Goal: Information Seeking & Learning: Learn about a topic

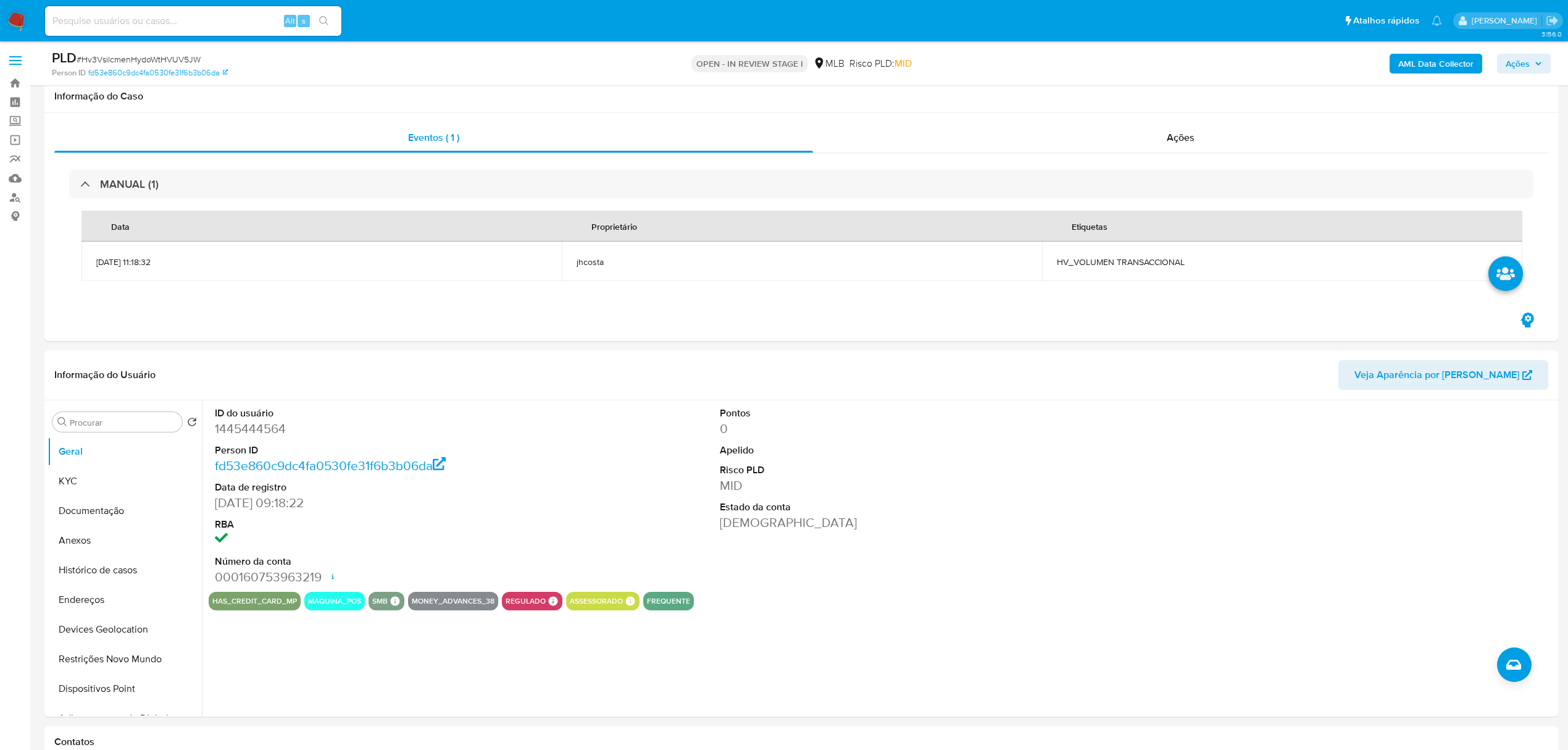
select select "10"
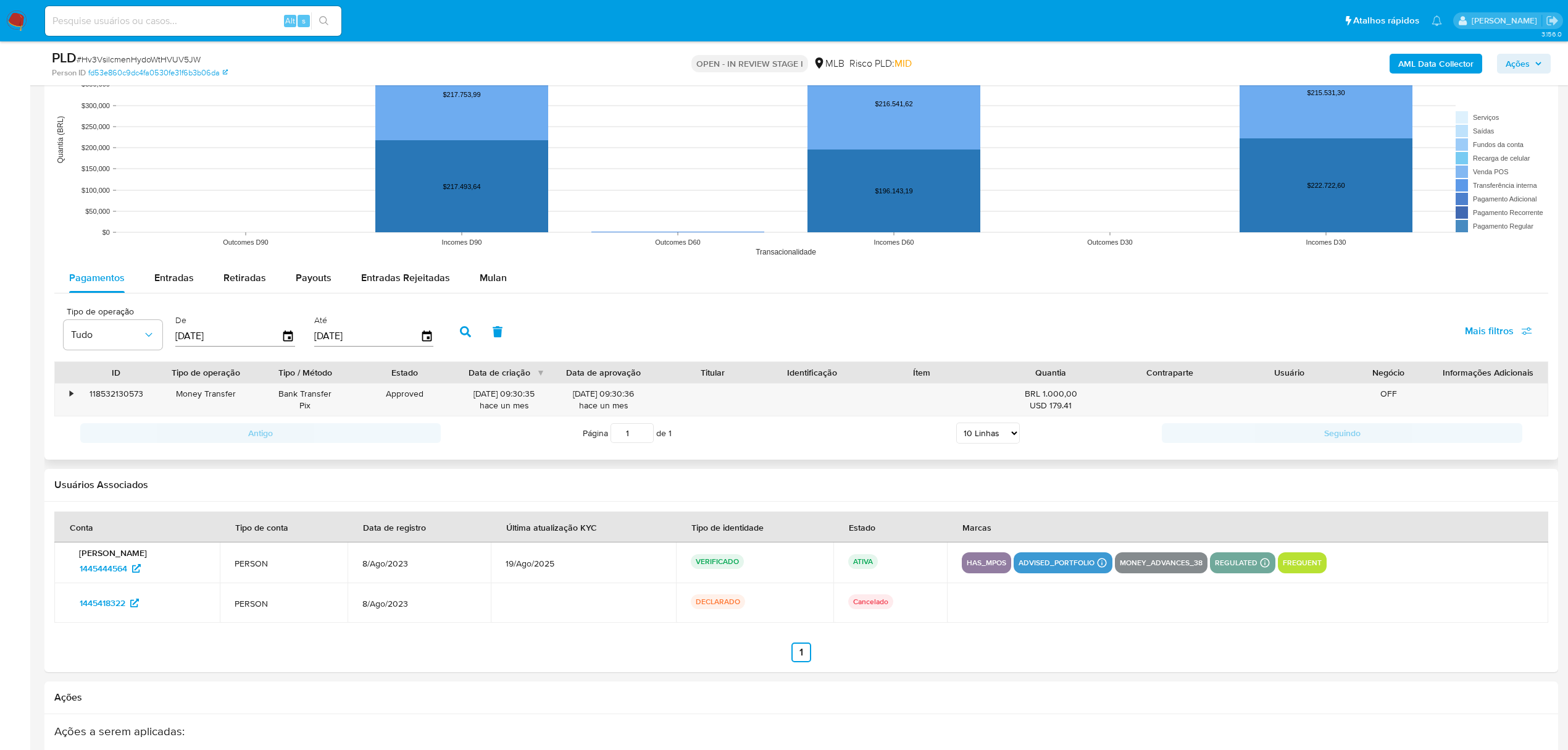
scroll to position [1287, 0]
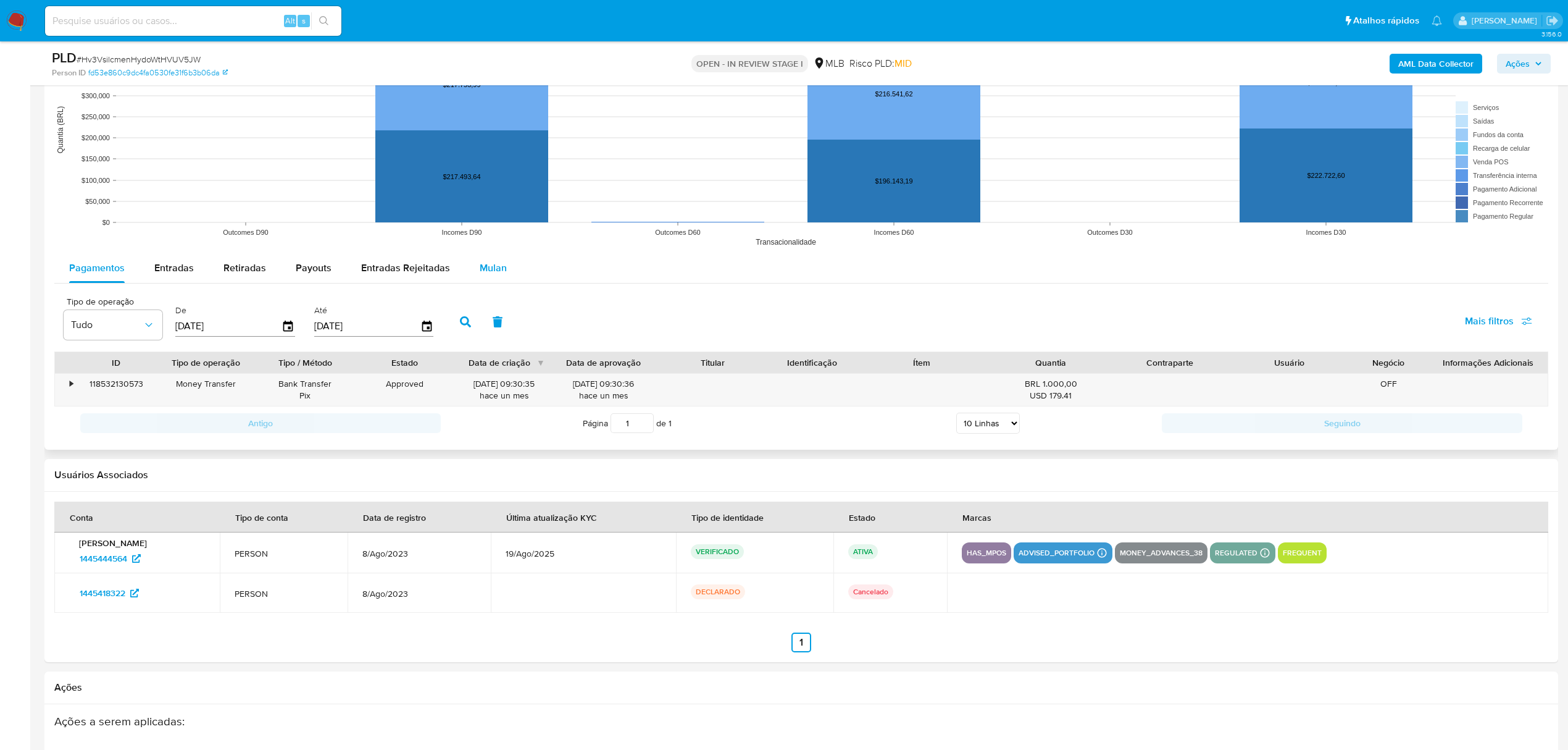
click at [489, 265] on span "Mulan" at bounding box center [493, 267] width 27 height 15
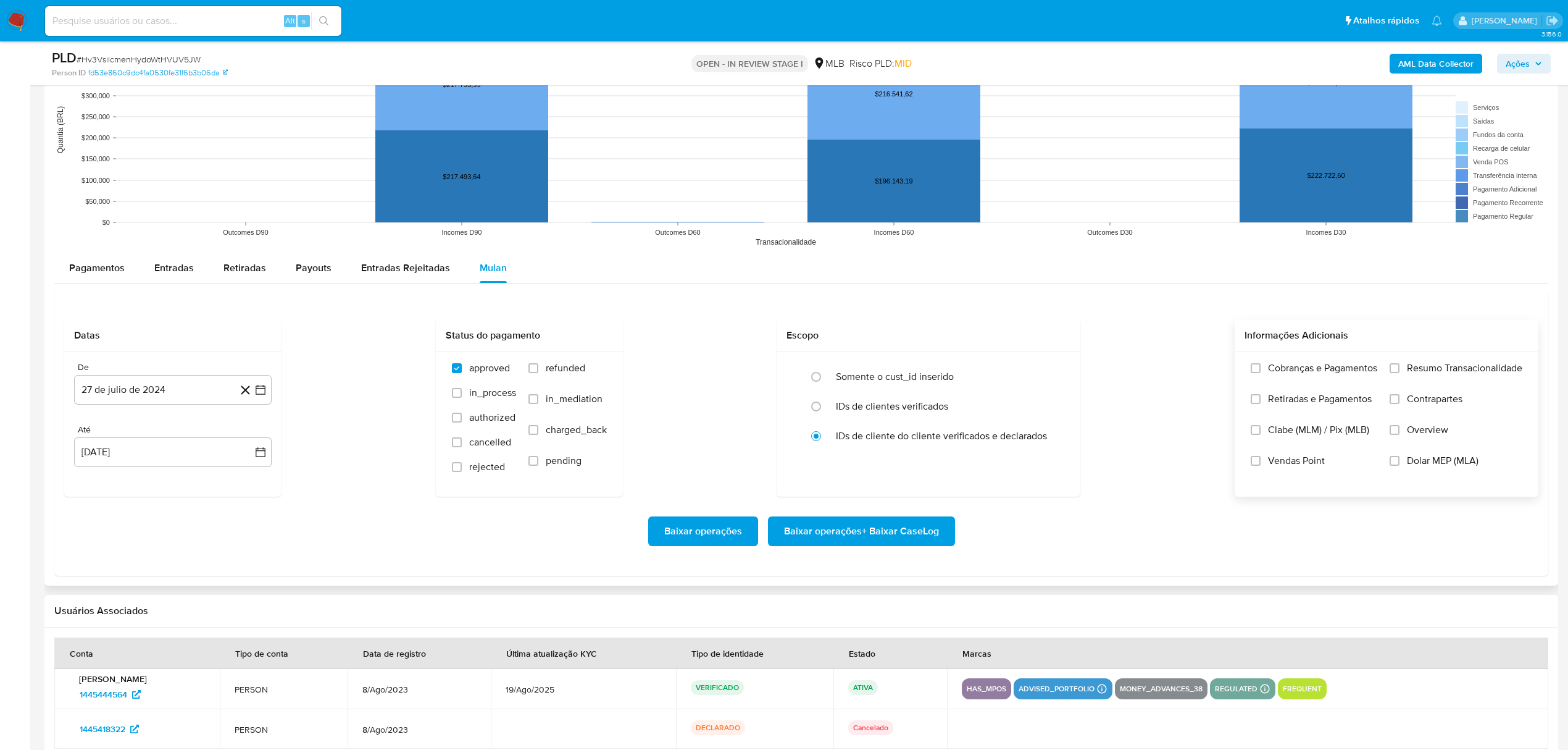
click at [1262, 467] on label "Vendas Point" at bounding box center [1313, 470] width 127 height 31
click at [1260, 465] on input "Vendas Point" at bounding box center [1255, 460] width 10 height 10
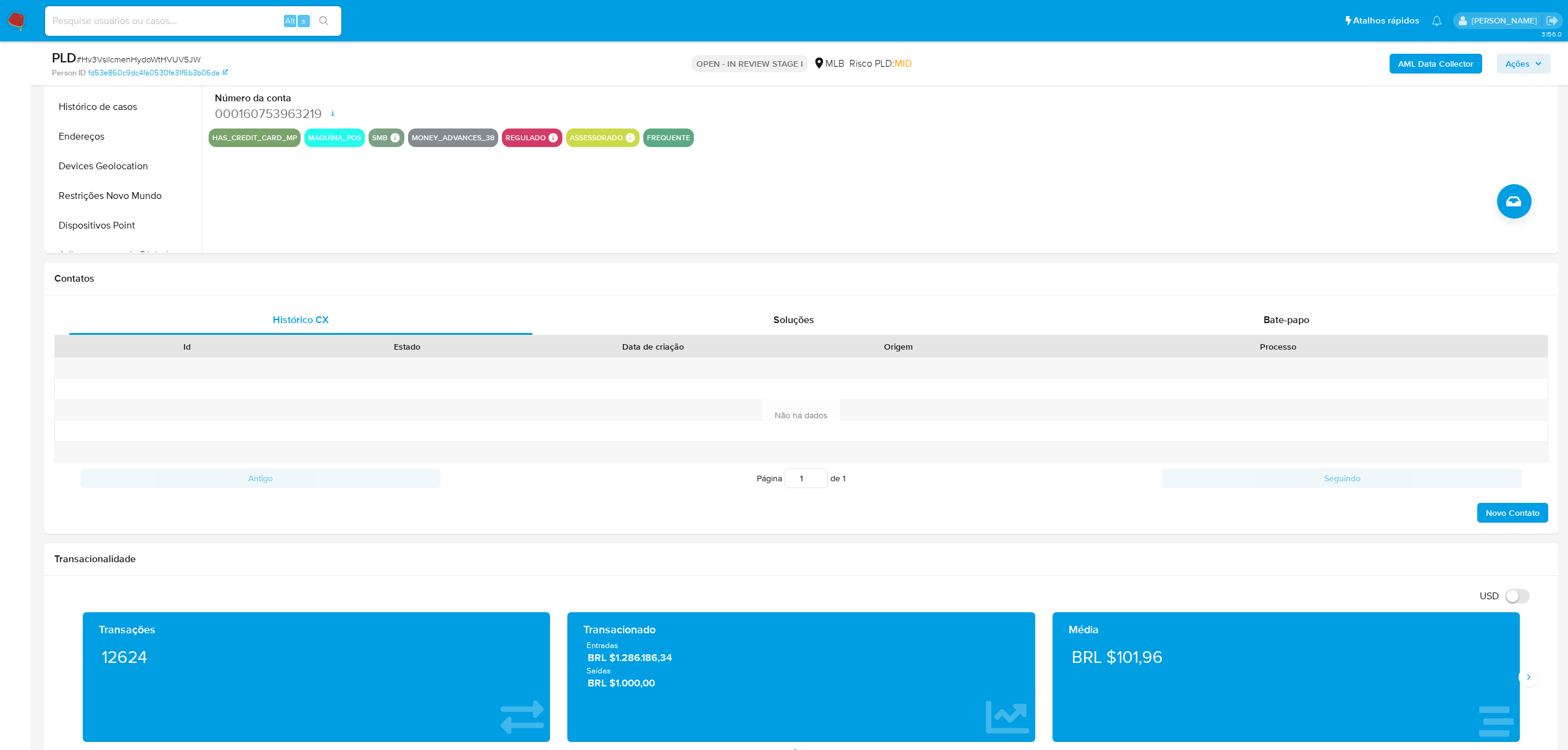
scroll to position [0, 0]
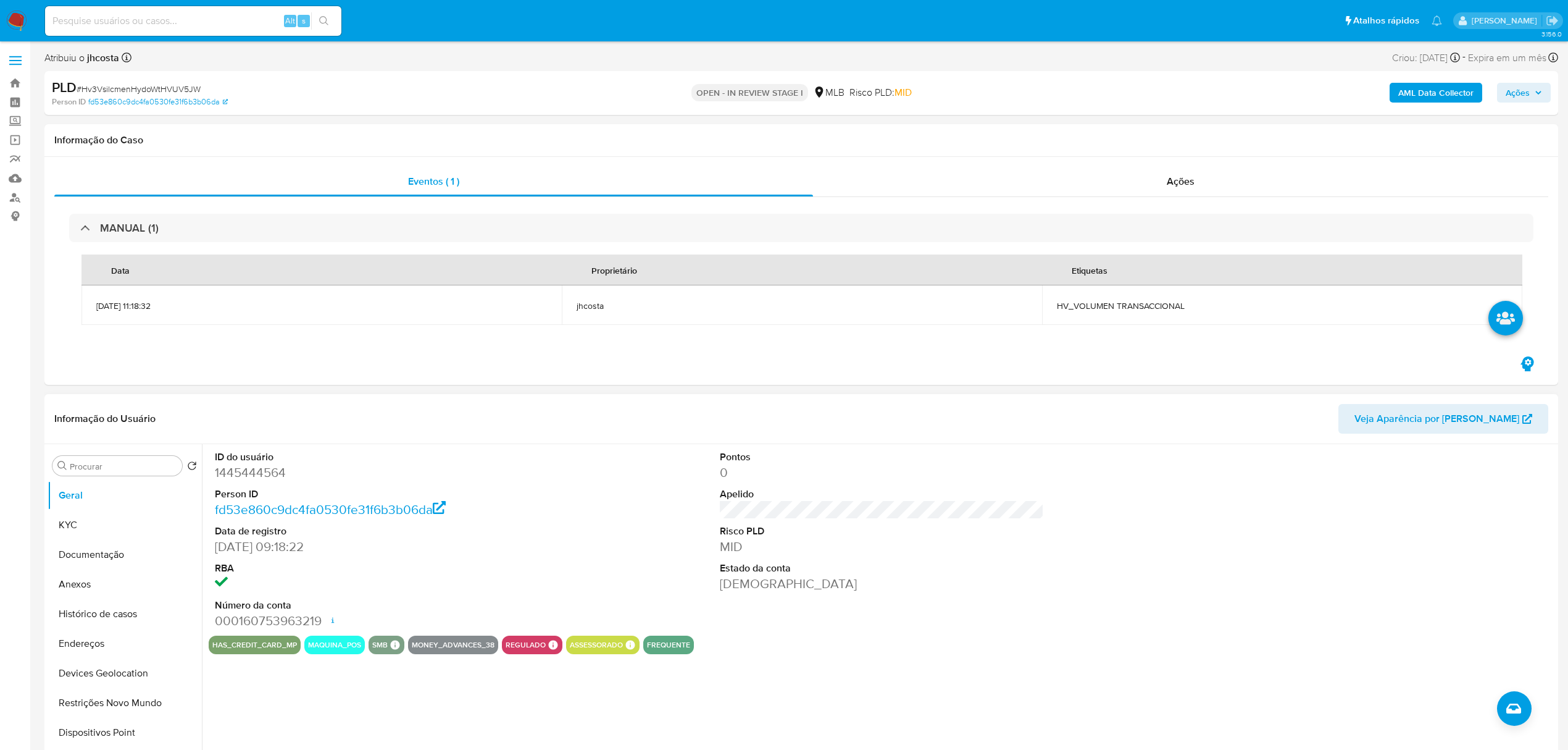
click at [247, 469] on dd "1445444564" at bounding box center [377, 473] width 324 height 17
copy dd "1445444564"
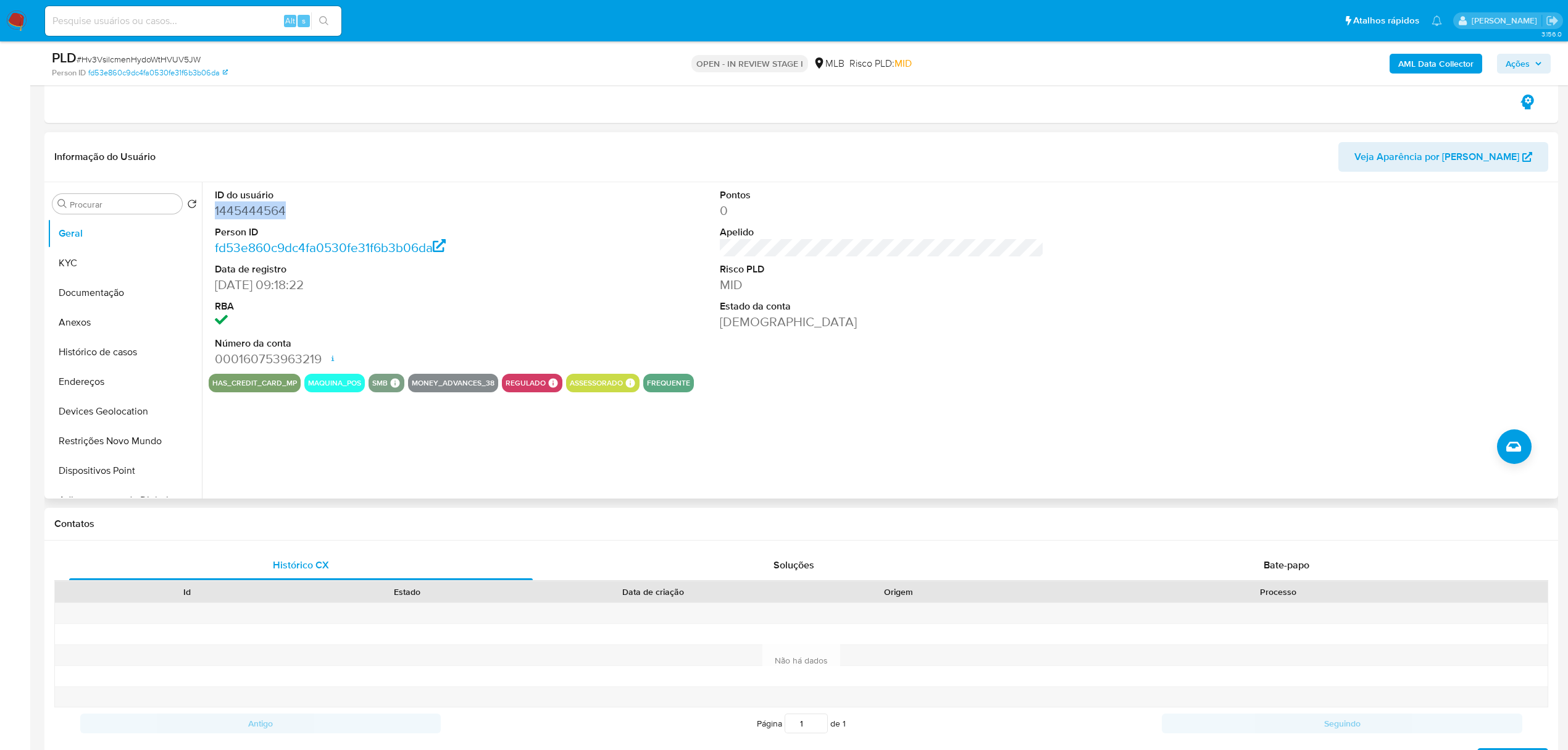
scroll to position [247, 0]
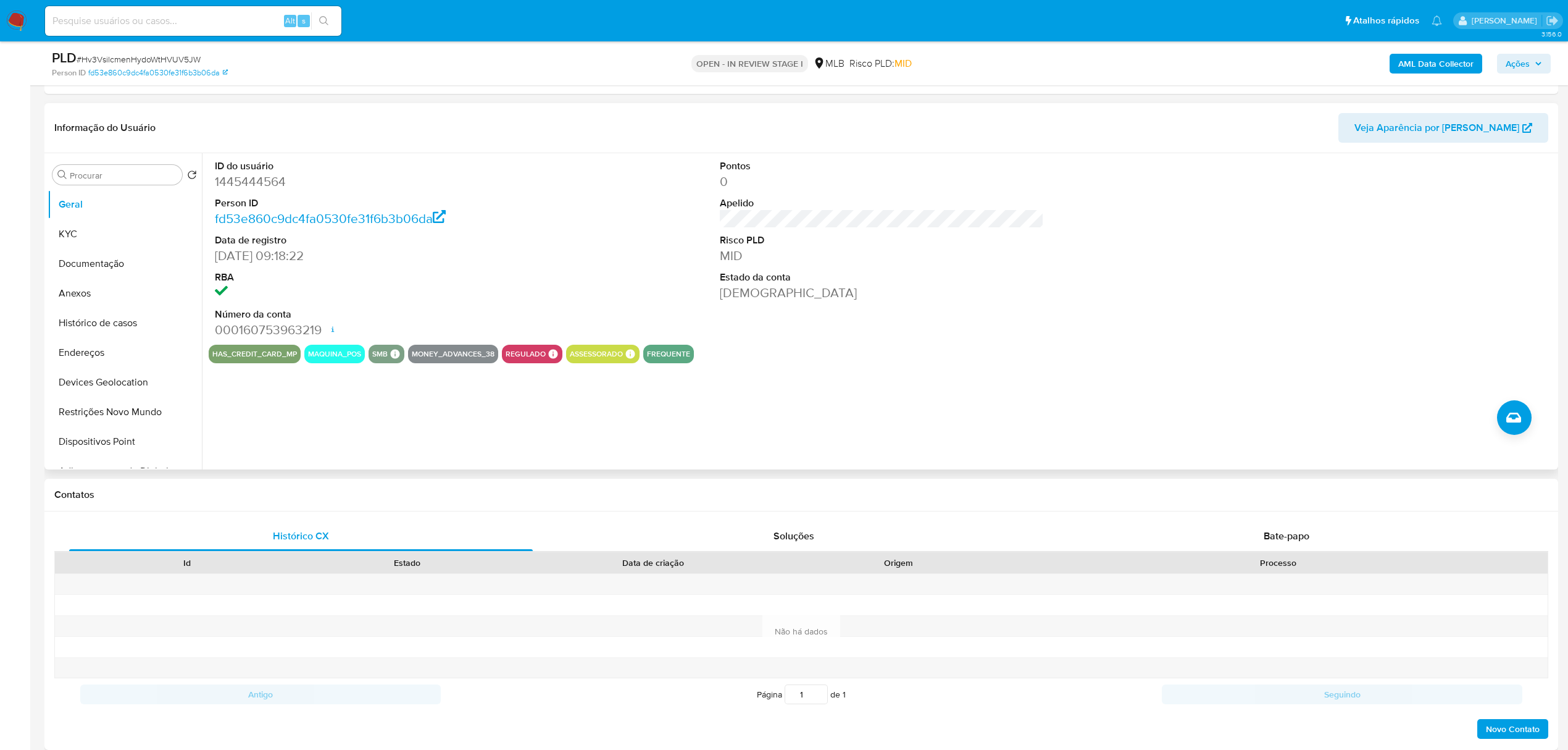
click at [622, 244] on div "ID do usuário 1445444564 Person ID fd53e860c9dc4fa0530fe31f6b3b06da Data de reg…" at bounding box center [881, 249] width 1346 height 192
click at [84, 237] on button "KYC" at bounding box center [119, 234] width 144 height 30
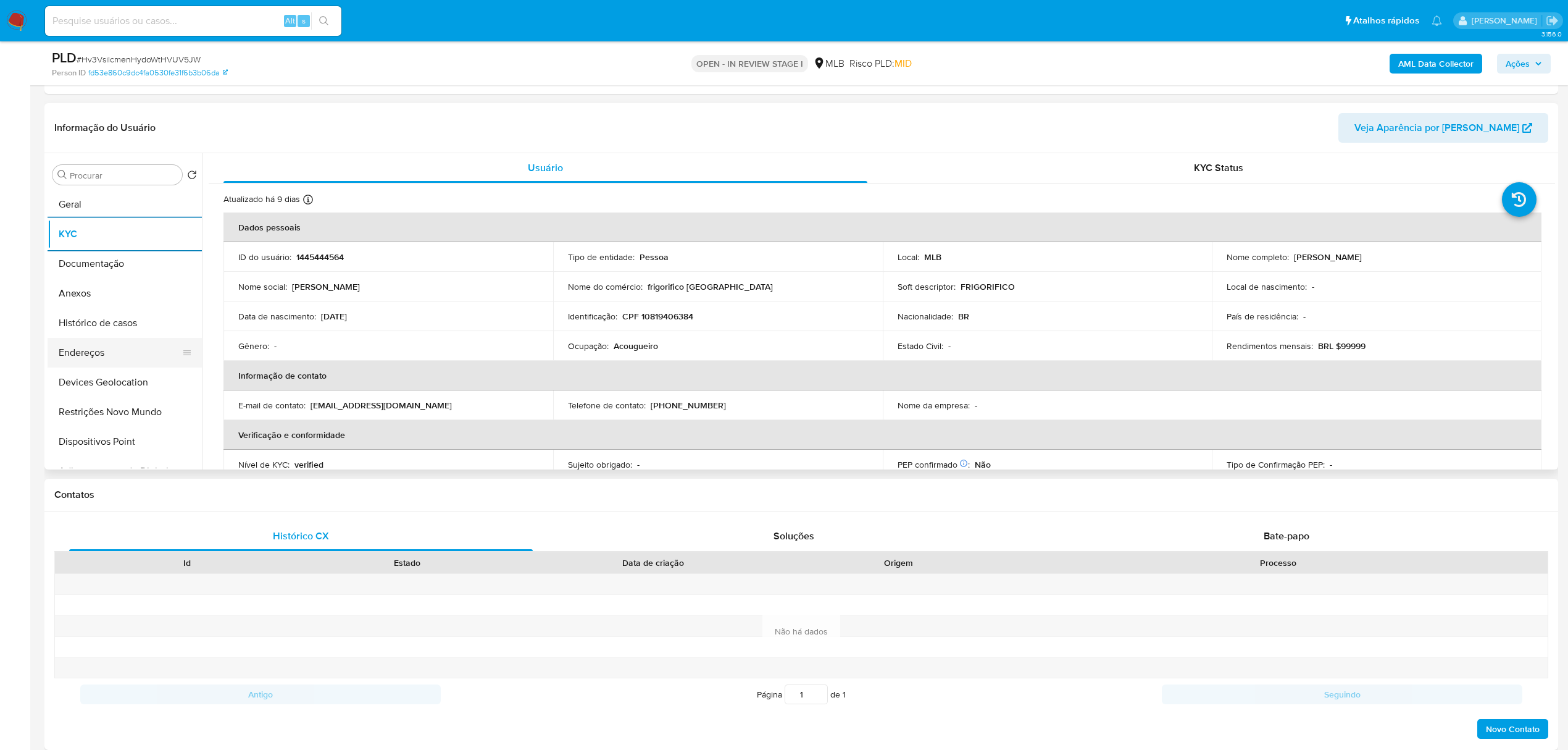
click at [121, 352] on button "Endereços" at bounding box center [119, 353] width 144 height 30
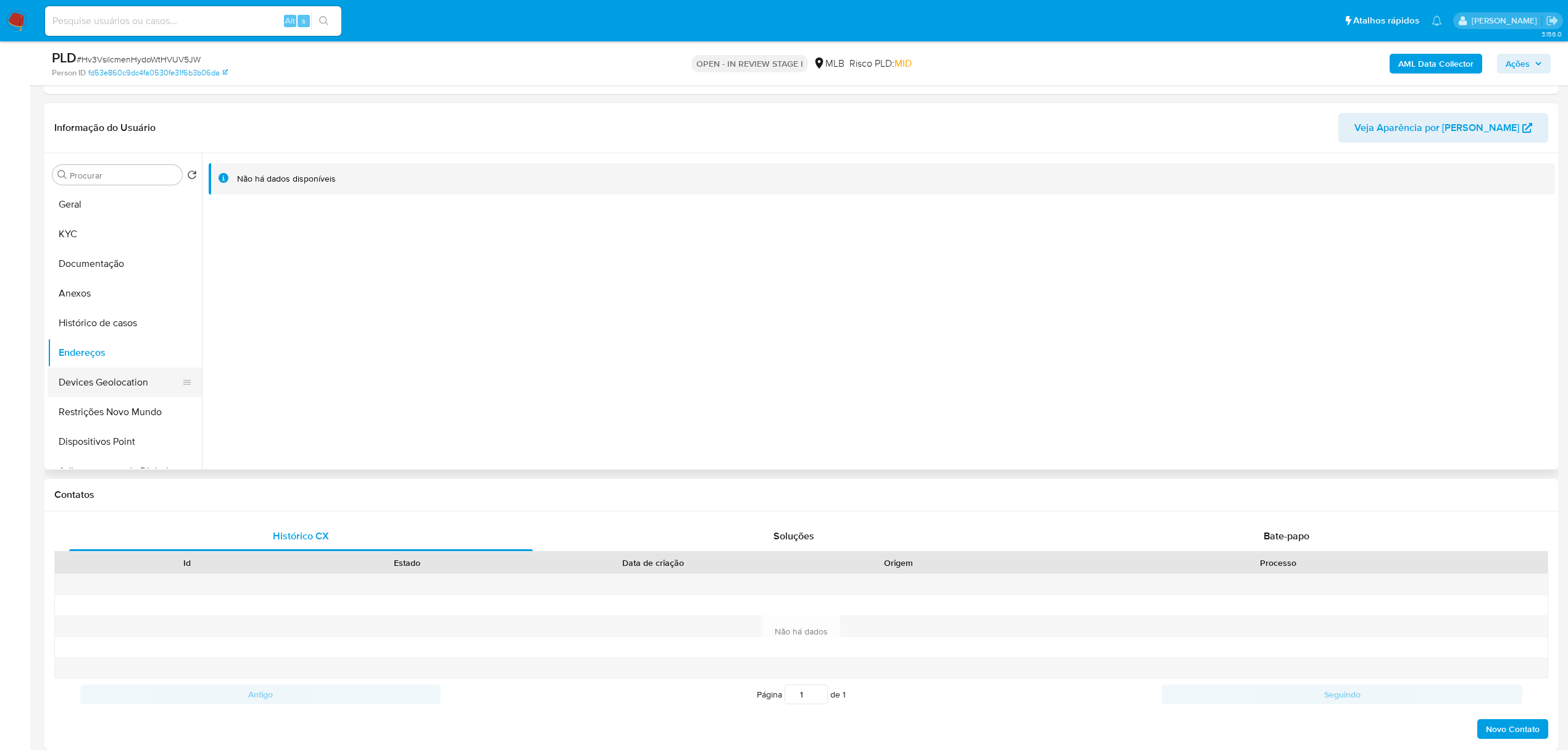
click at [145, 384] on button "Devices Geolocation" at bounding box center [119, 382] width 144 height 30
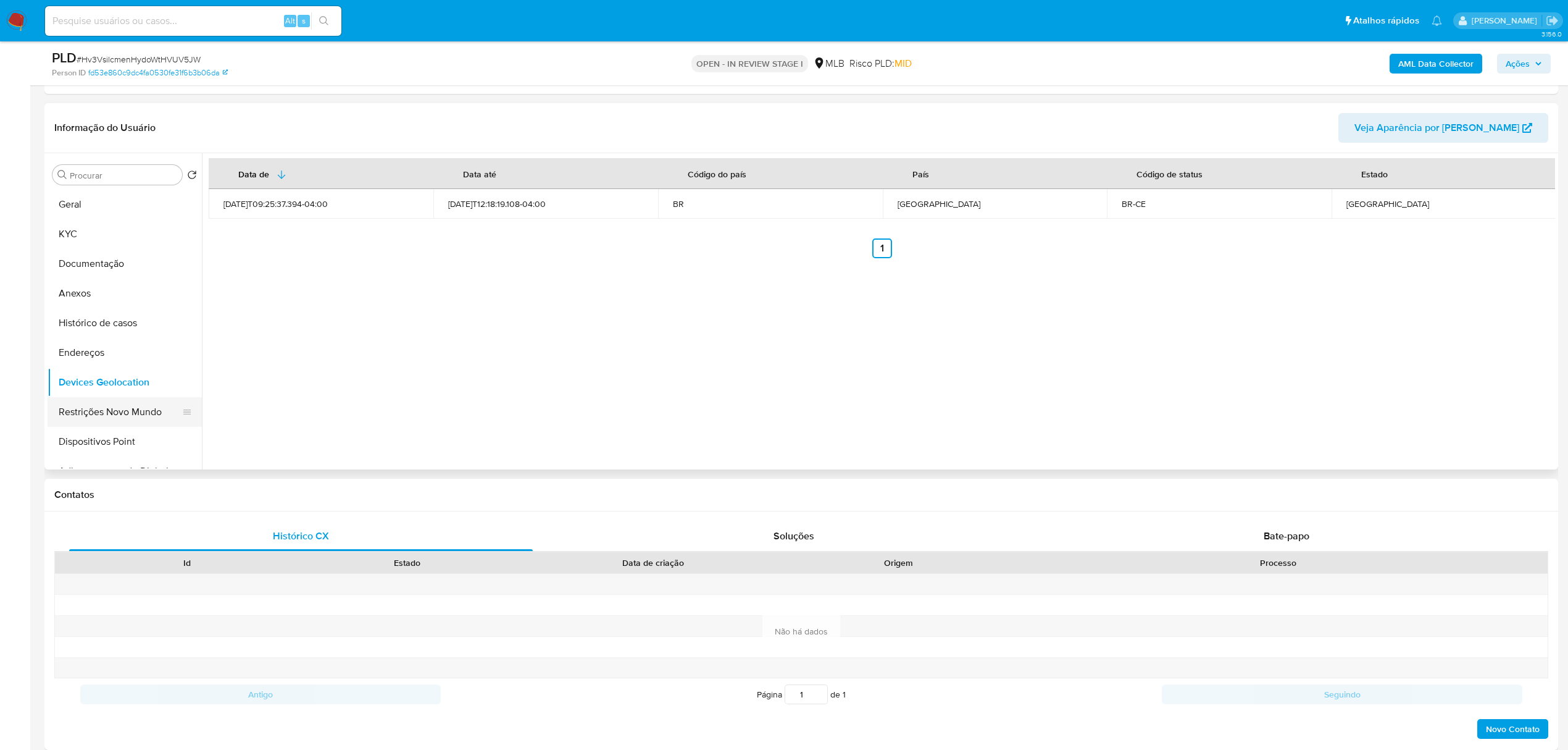
click at [117, 419] on button "Restrições Novo Mundo" at bounding box center [119, 412] width 144 height 30
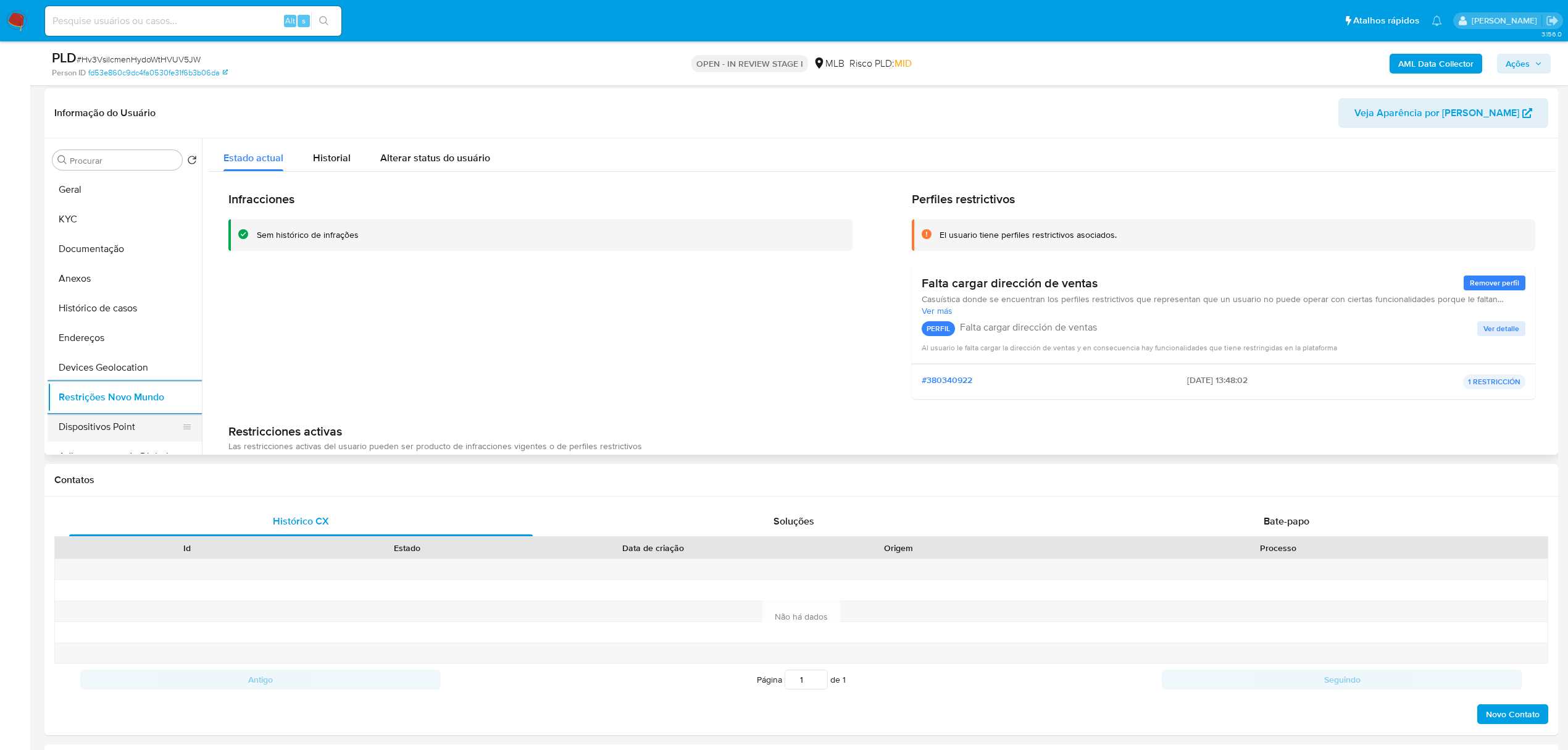
click at [137, 438] on button "Dispositivos Point" at bounding box center [119, 426] width 144 height 30
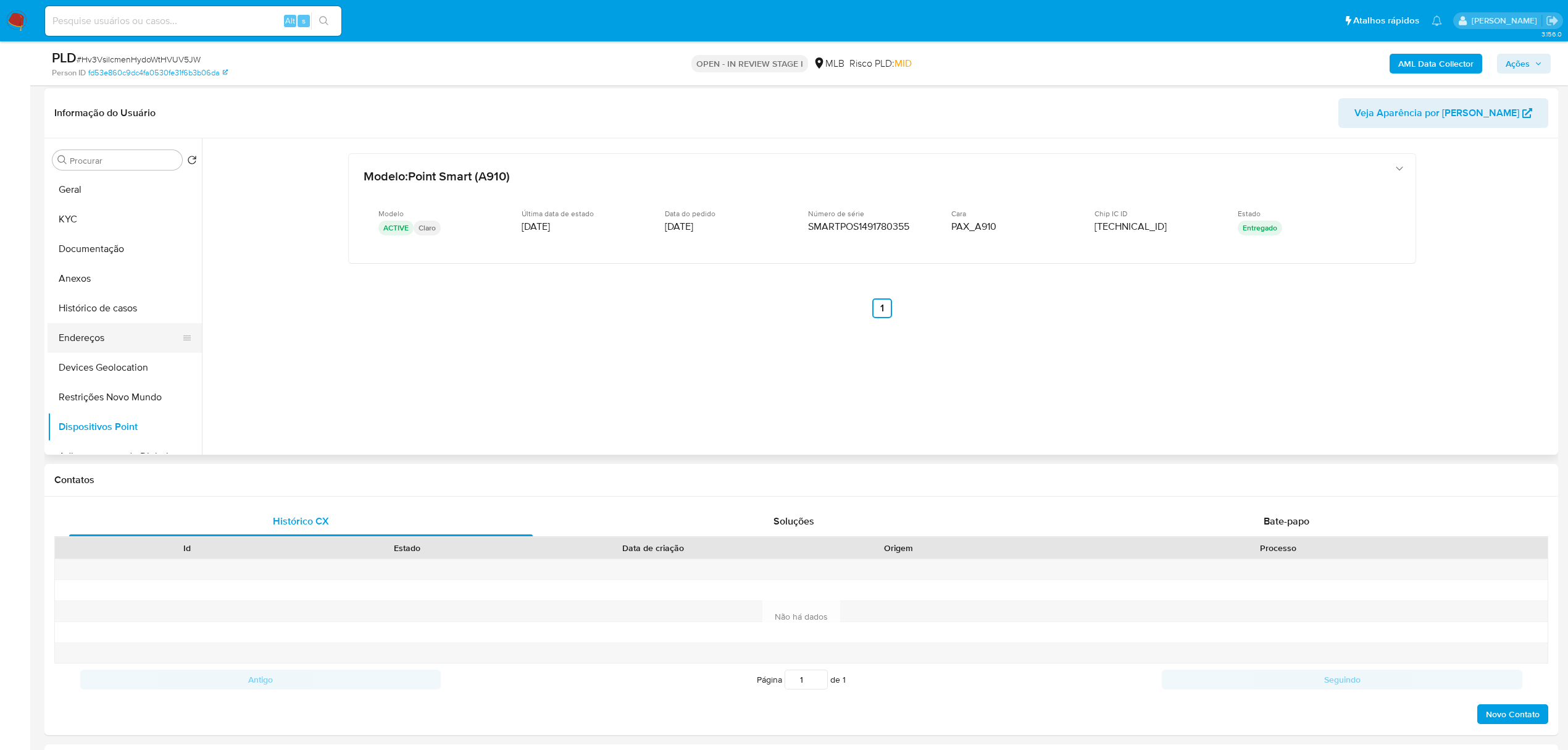
click at [94, 336] on button "Endereços" at bounding box center [119, 337] width 144 height 30
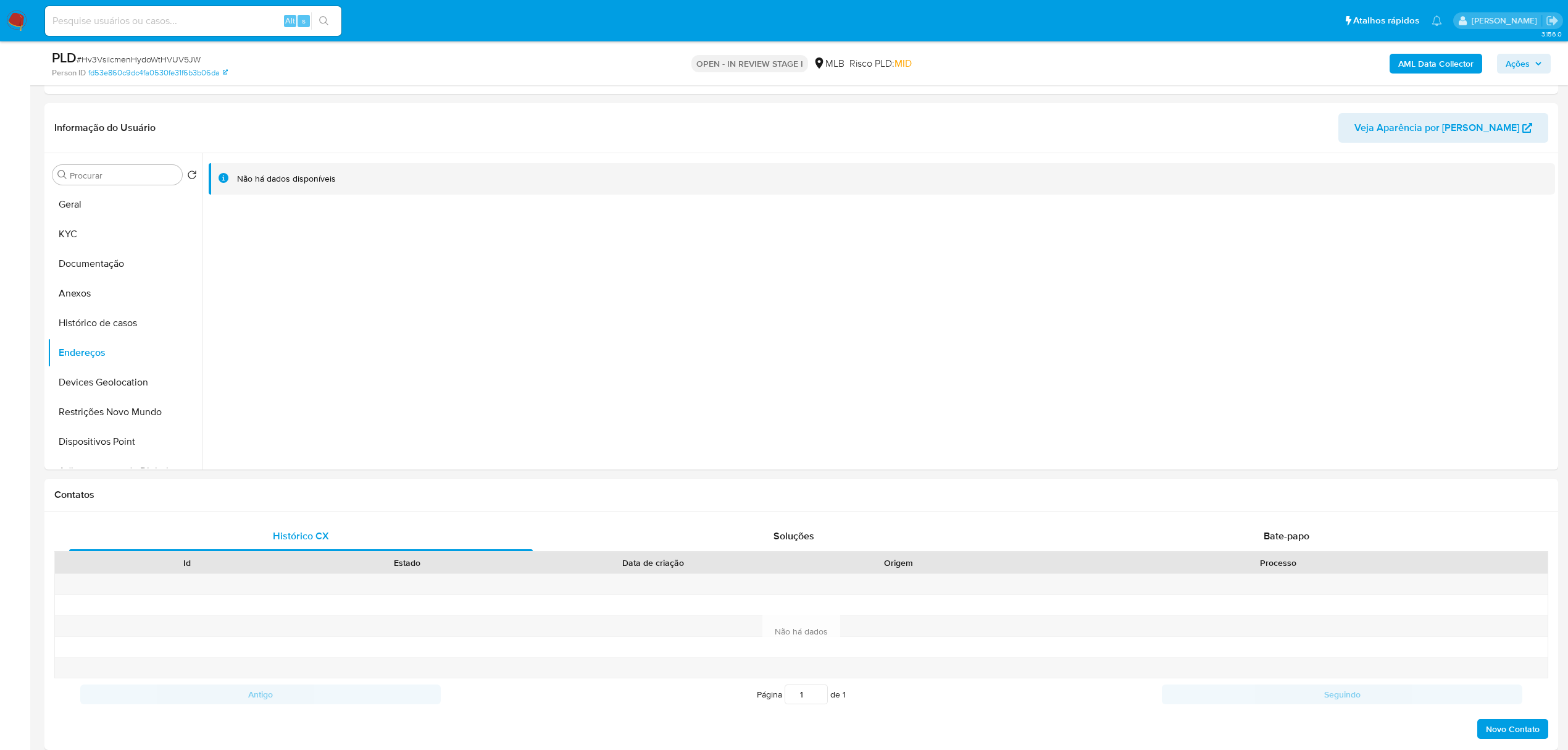
click at [1410, 67] on b "AML Data Collector" at bounding box center [1435, 63] width 76 height 19
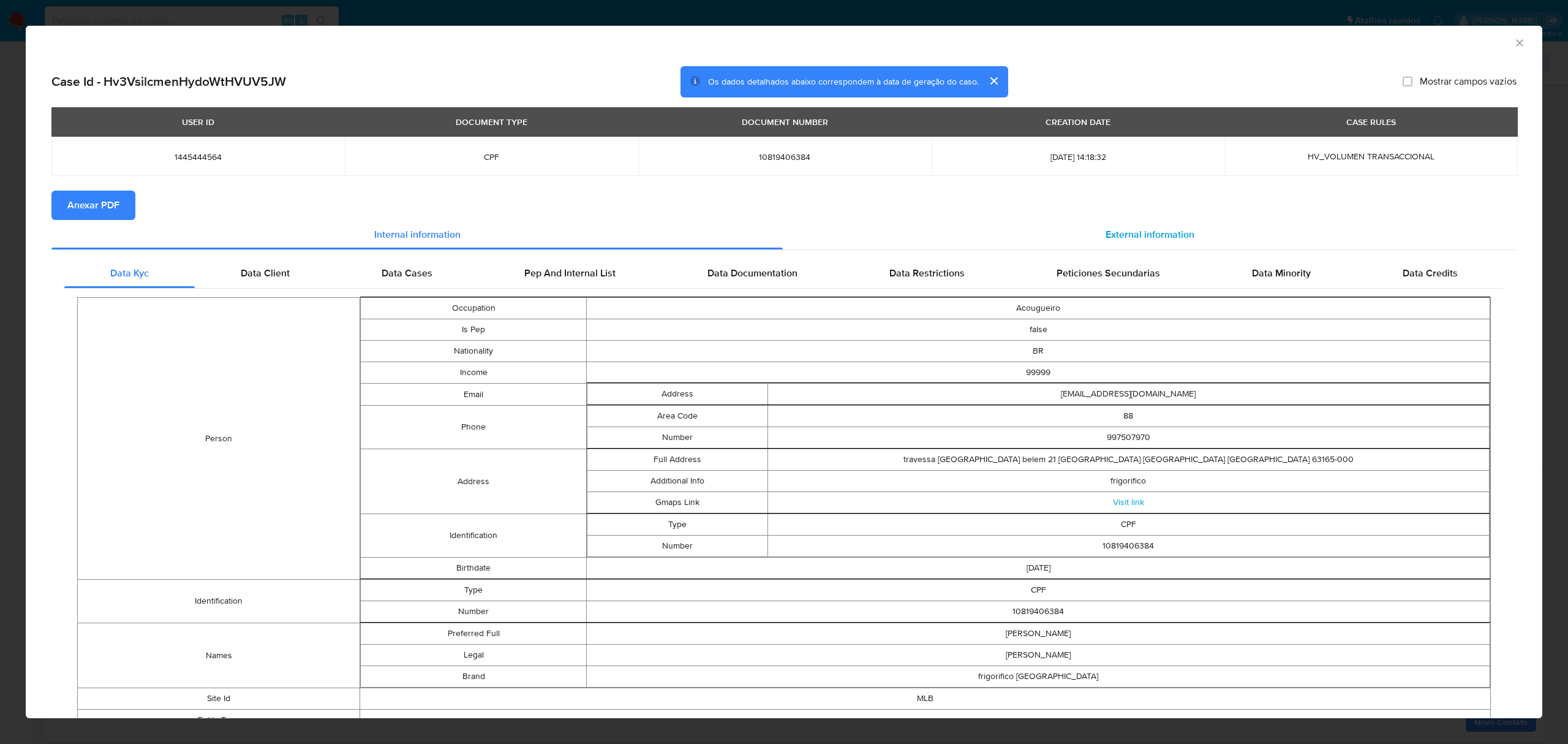
click at [1138, 234] on span "External information" at bounding box center [1150, 234] width 88 height 14
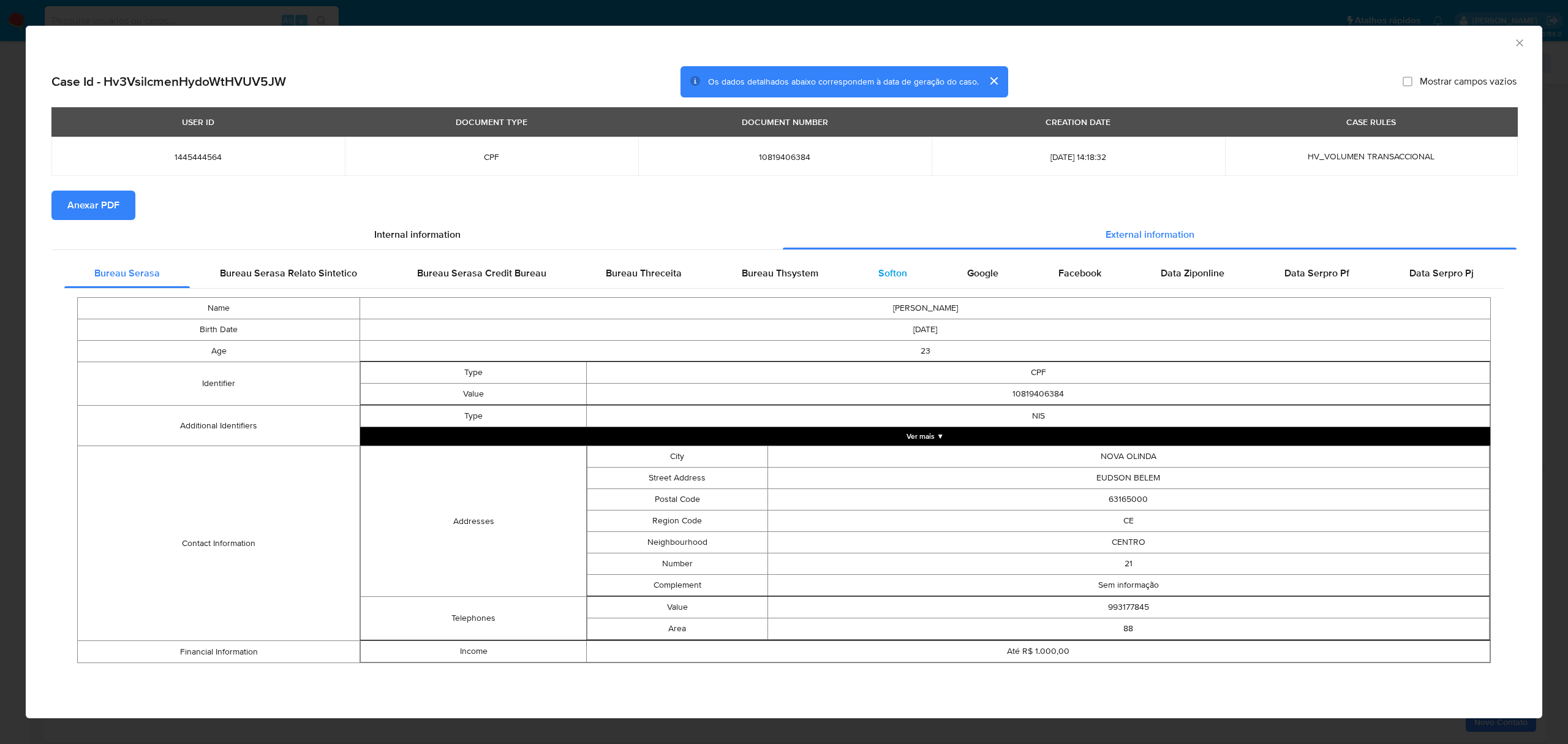
click at [885, 272] on span "Softon" at bounding box center [893, 273] width 29 height 14
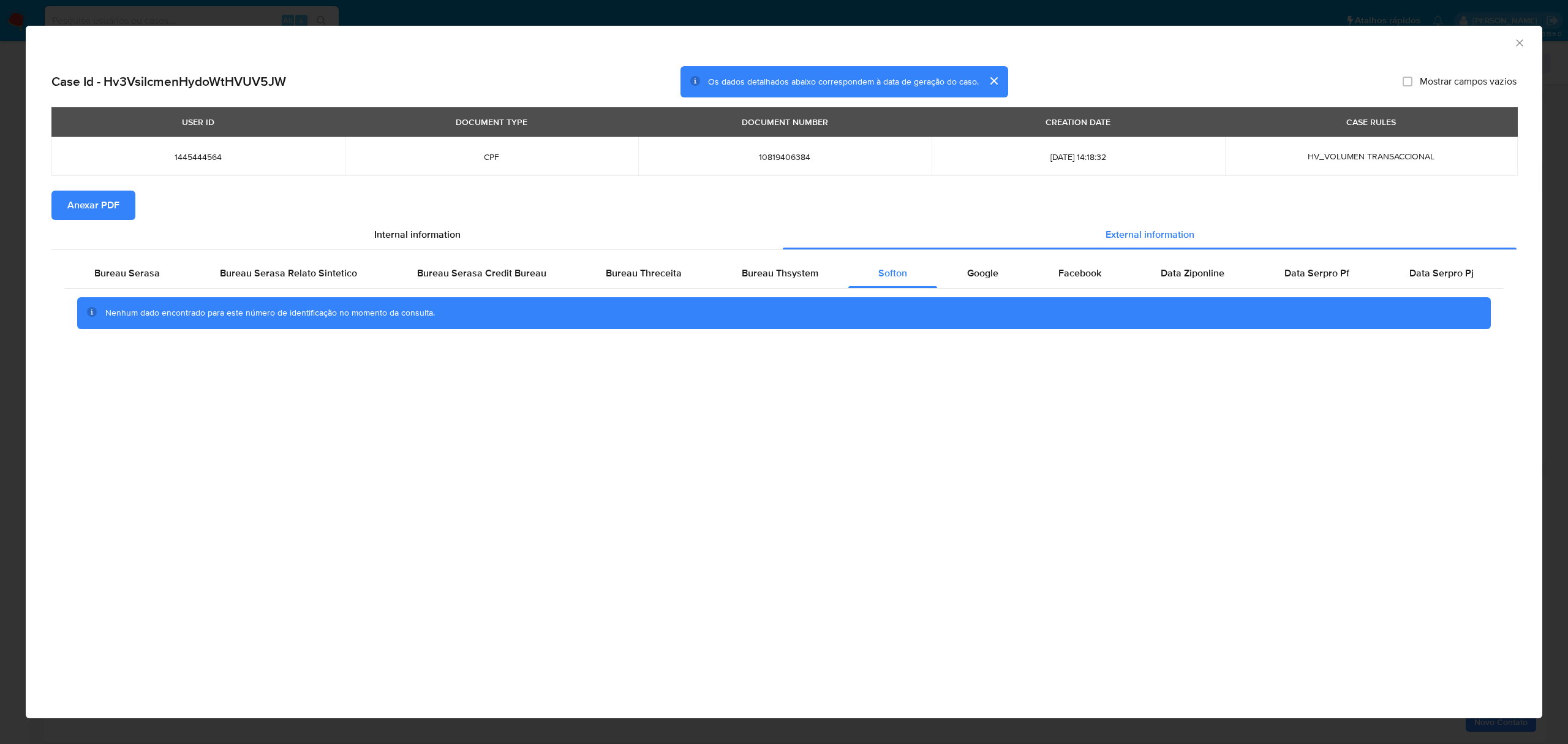
click at [102, 204] on span "Anexar PDF" at bounding box center [93, 205] width 52 height 27
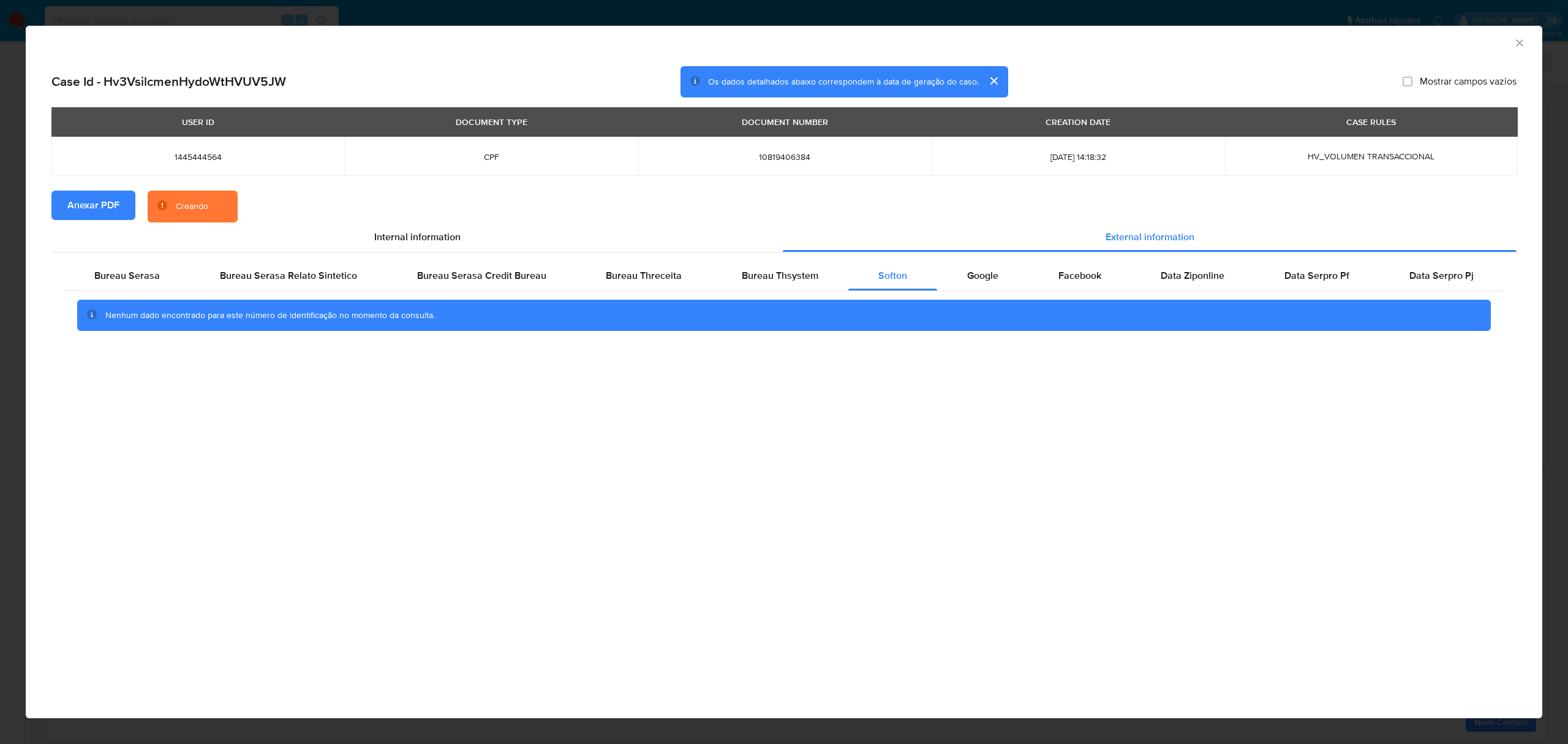
click at [1517, 42] on icon "Fechar a janela" at bounding box center [1520, 42] width 12 height 12
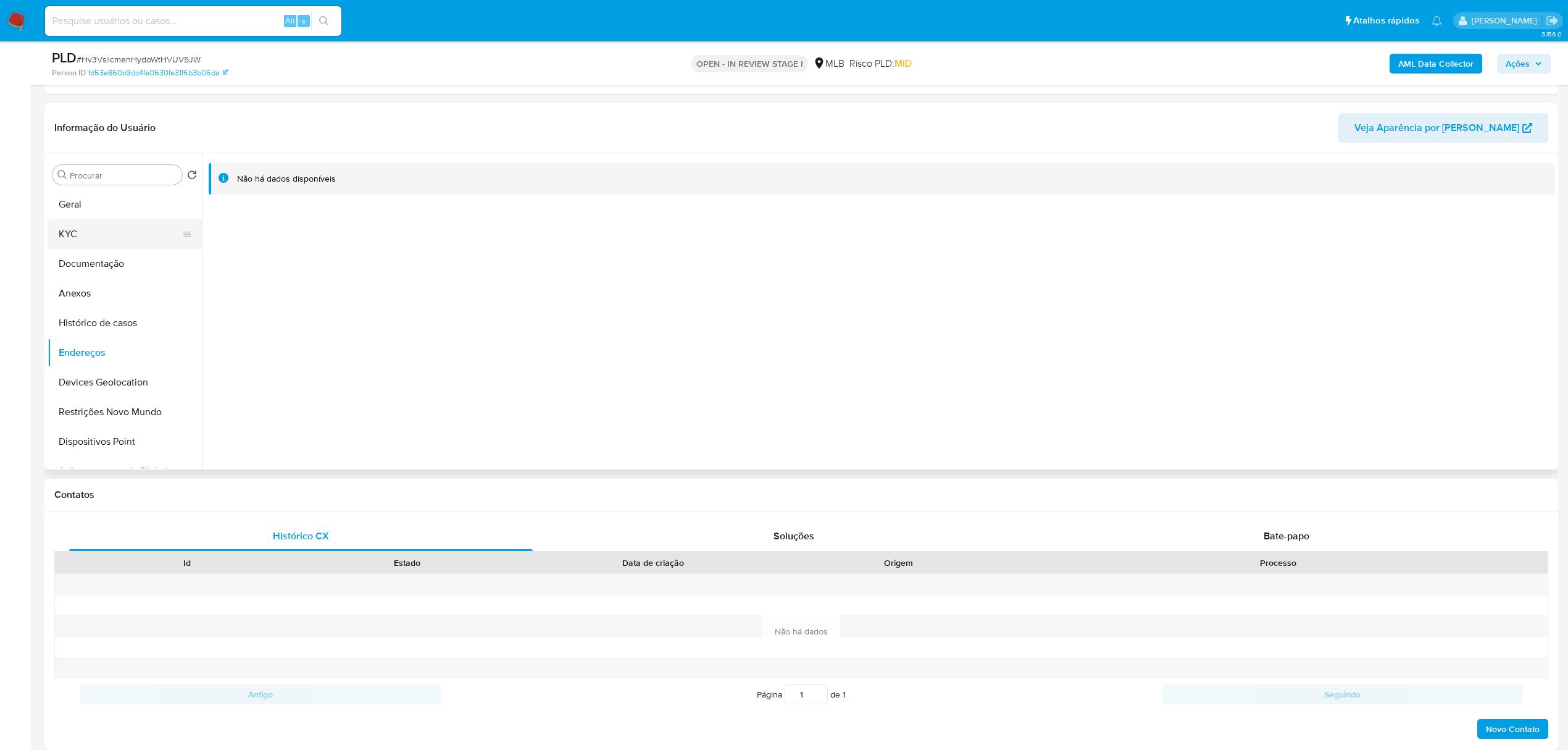
click at [98, 239] on button "KYC" at bounding box center [119, 234] width 144 height 30
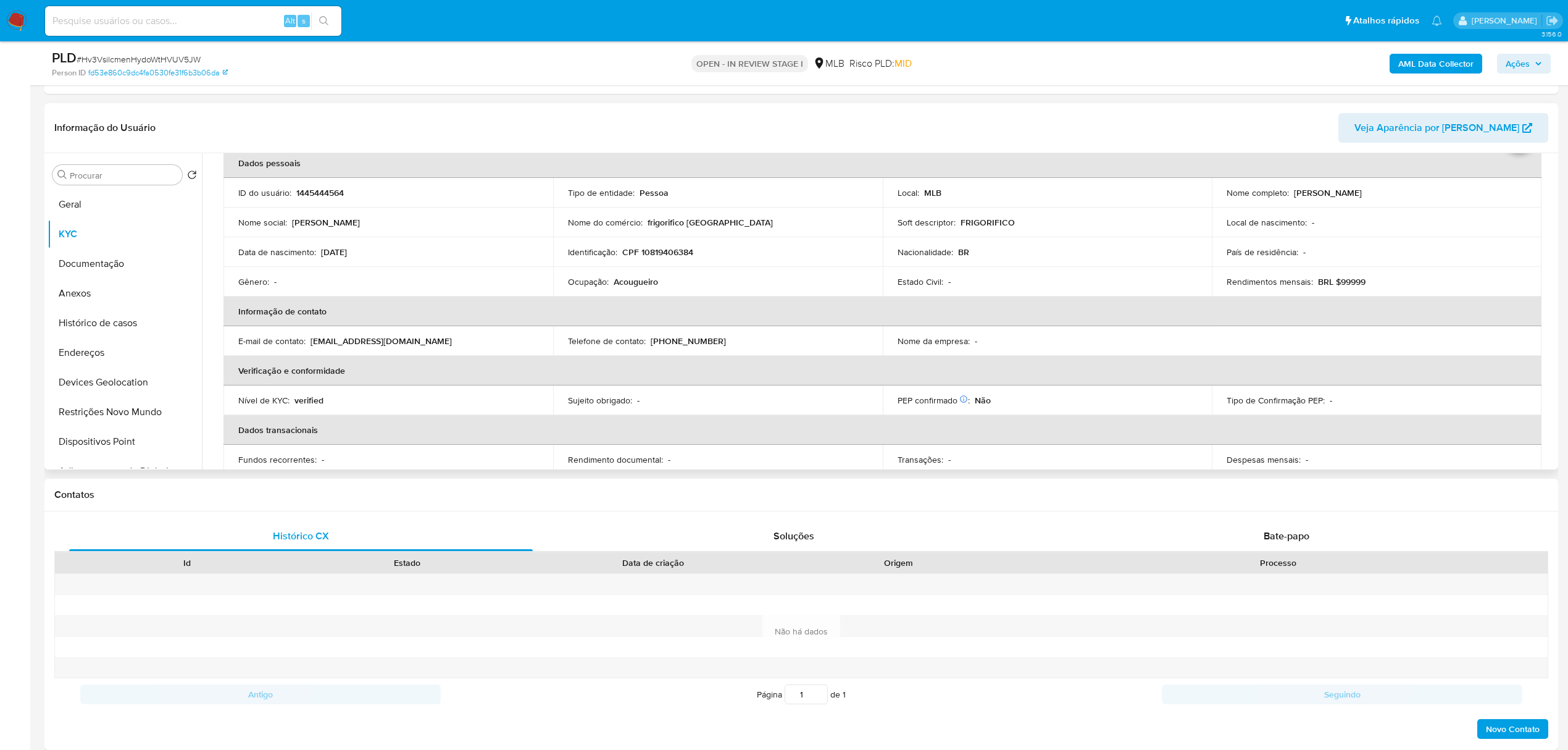
scroll to position [0, 0]
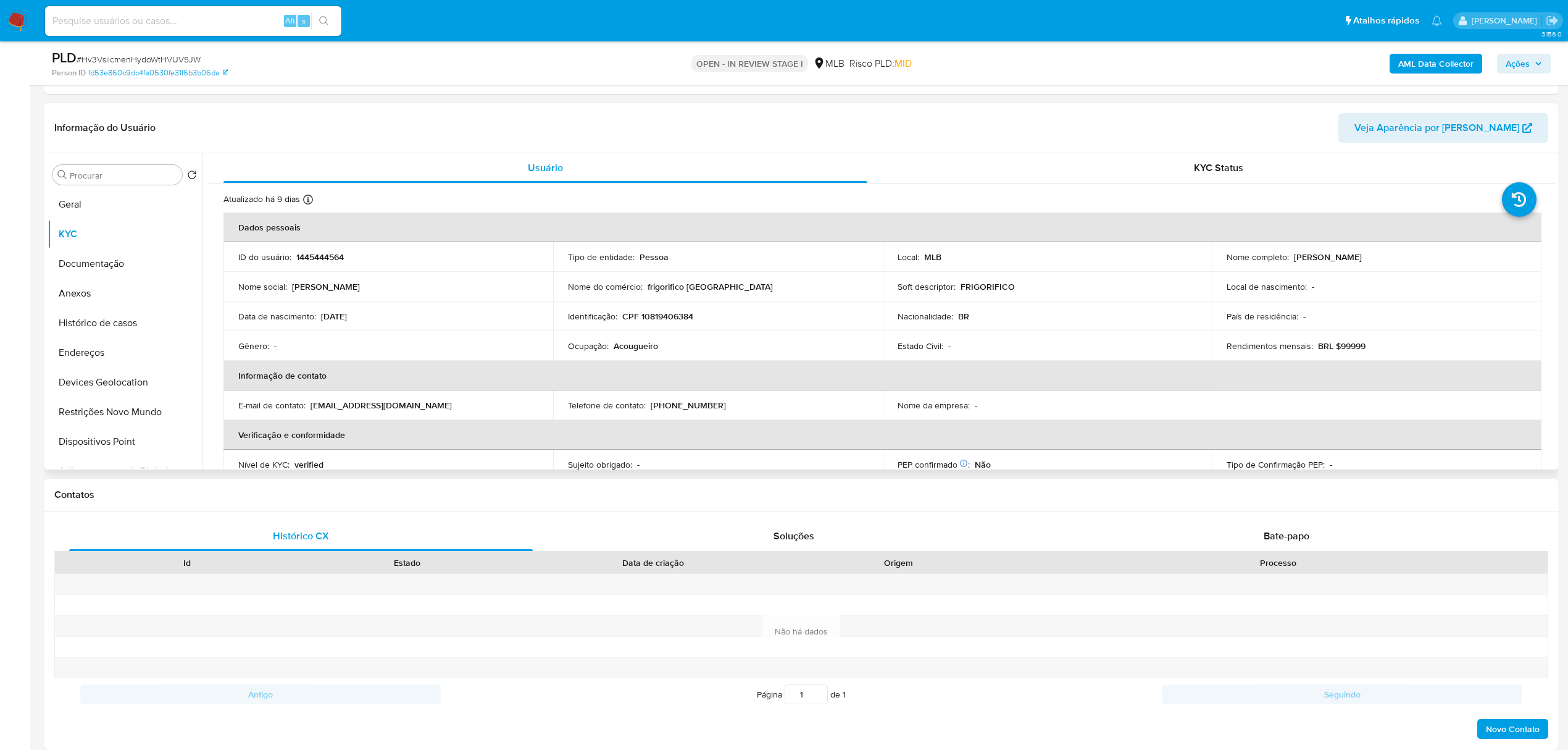
click at [677, 316] on p "CPF 10819406384" at bounding box center [657, 316] width 71 height 11
drag, startPoint x: 677, startPoint y: 316, endPoint x: 684, endPoint y: 316, distance: 7.0
click at [684, 316] on p "CPF 10819406384" at bounding box center [657, 316] width 71 height 11
copy p "10819406384"
click at [108, 273] on button "Documentação" at bounding box center [119, 264] width 144 height 30
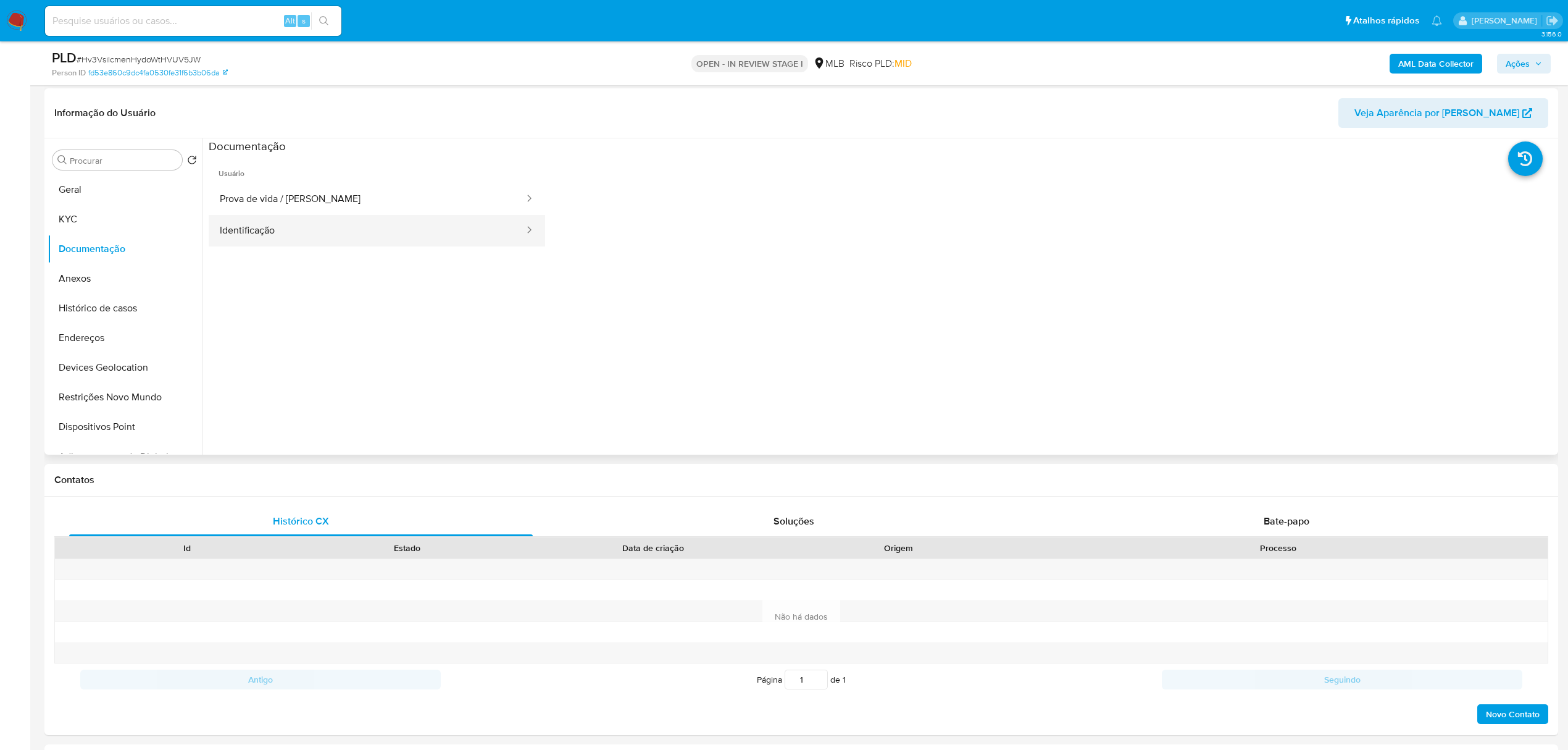
click at [399, 220] on button "Identificação" at bounding box center [366, 231] width 317 height 31
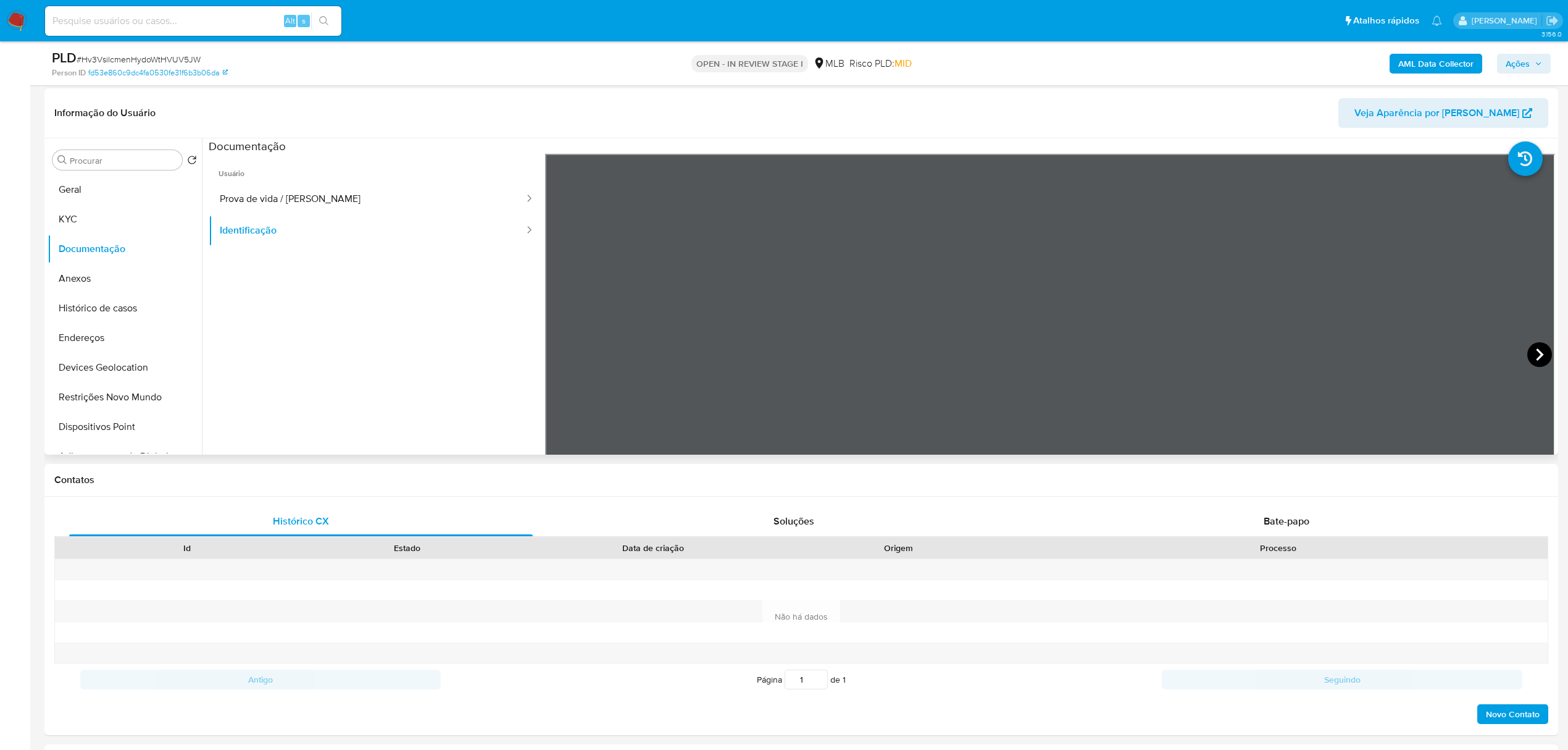
click at [1527, 356] on icon at bounding box center [1539, 354] width 24 height 24
click at [557, 356] on icon at bounding box center [561, 354] width 8 height 13
click at [79, 211] on button "KYC" at bounding box center [119, 219] width 144 height 30
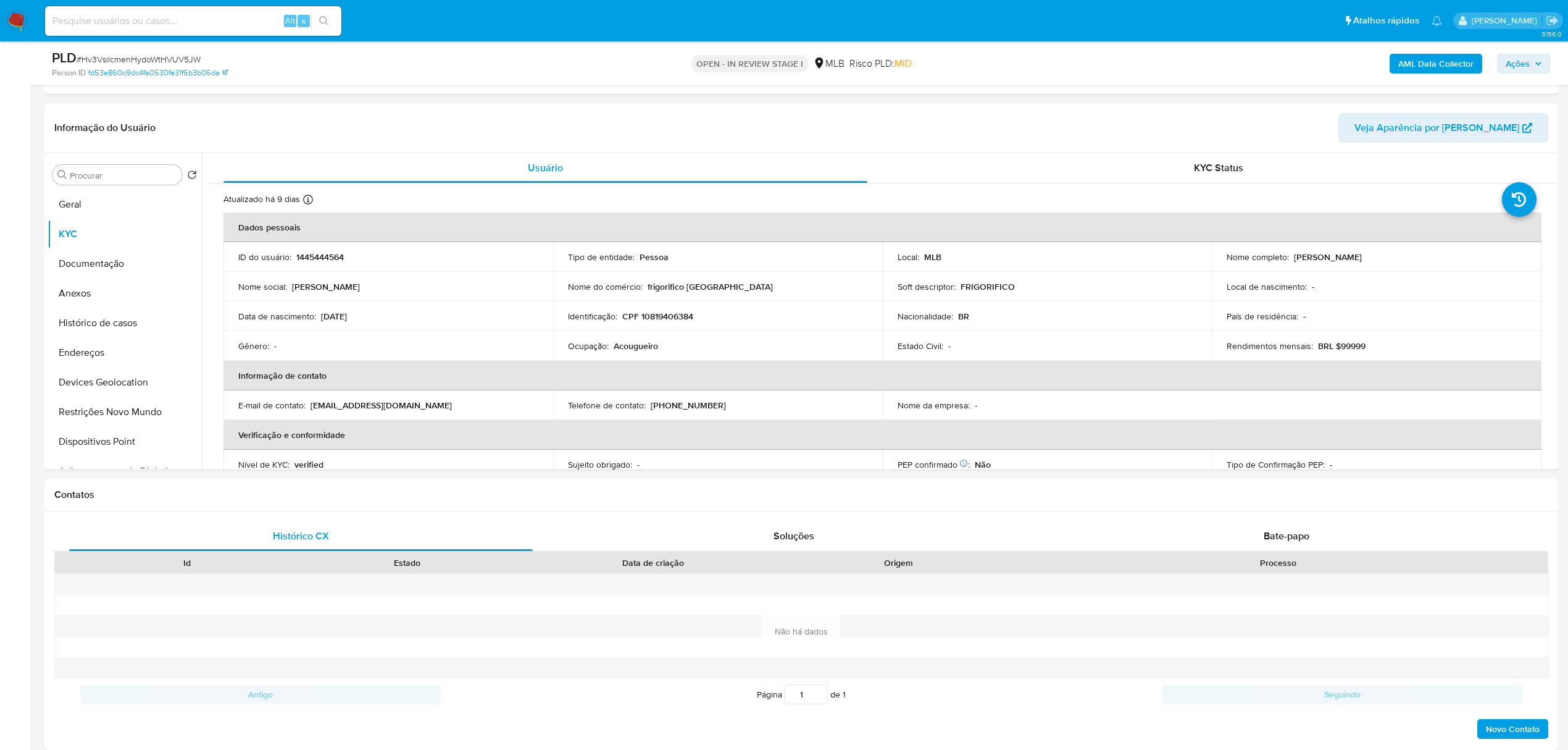
click at [687, 315] on p "CPF 10819406384" at bounding box center [657, 316] width 71 height 11
copy p "10819406384"
drag, startPoint x: 1290, startPoint y: 258, endPoint x: 1383, endPoint y: 256, distance: 93.0
click at [1383, 256] on div "Nome completo : Lucas da Silva Peixoto" at bounding box center [1376, 256] width 300 height 11
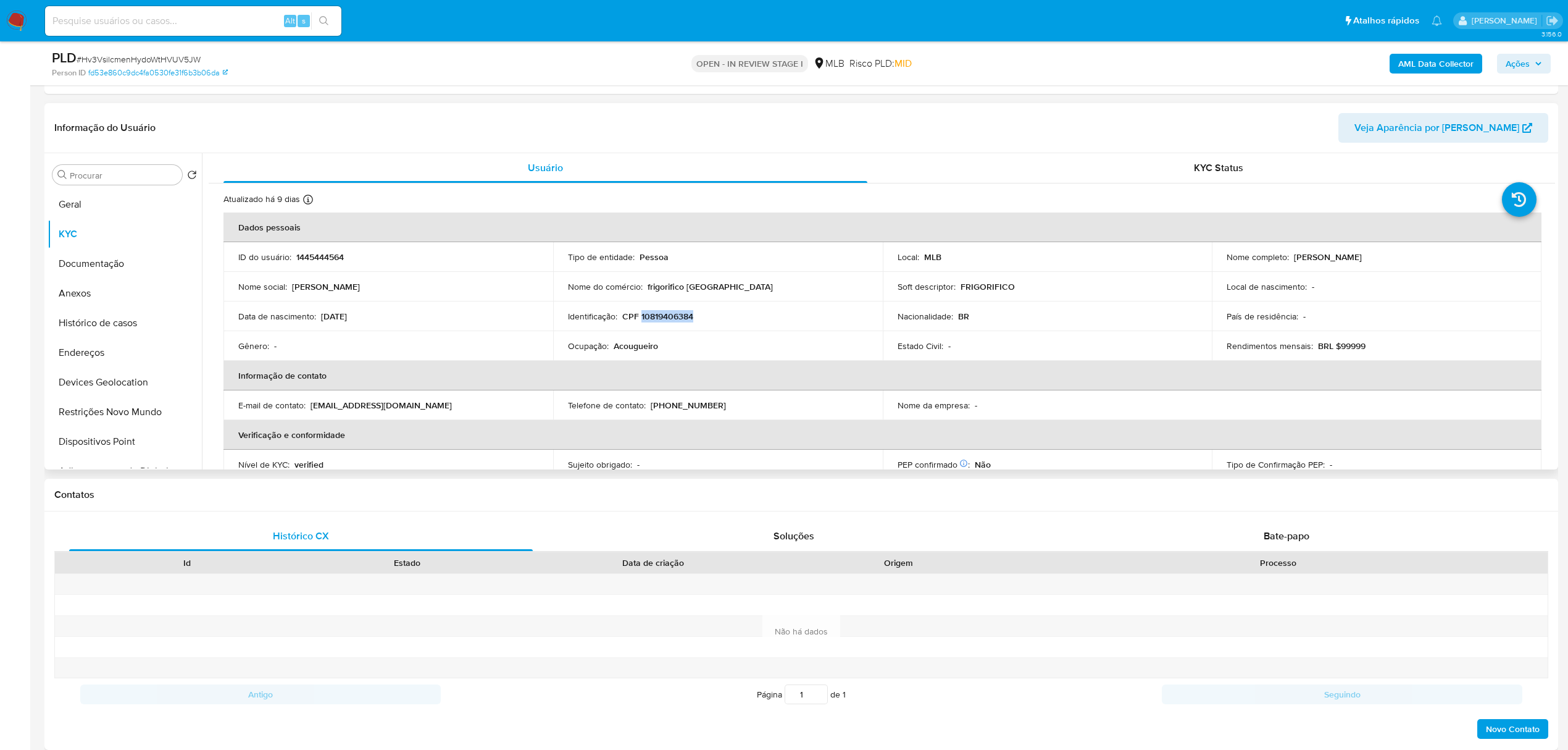
copy p "Lucas da Silva Peixoto"
click at [100, 260] on button "Documentação" at bounding box center [119, 264] width 144 height 30
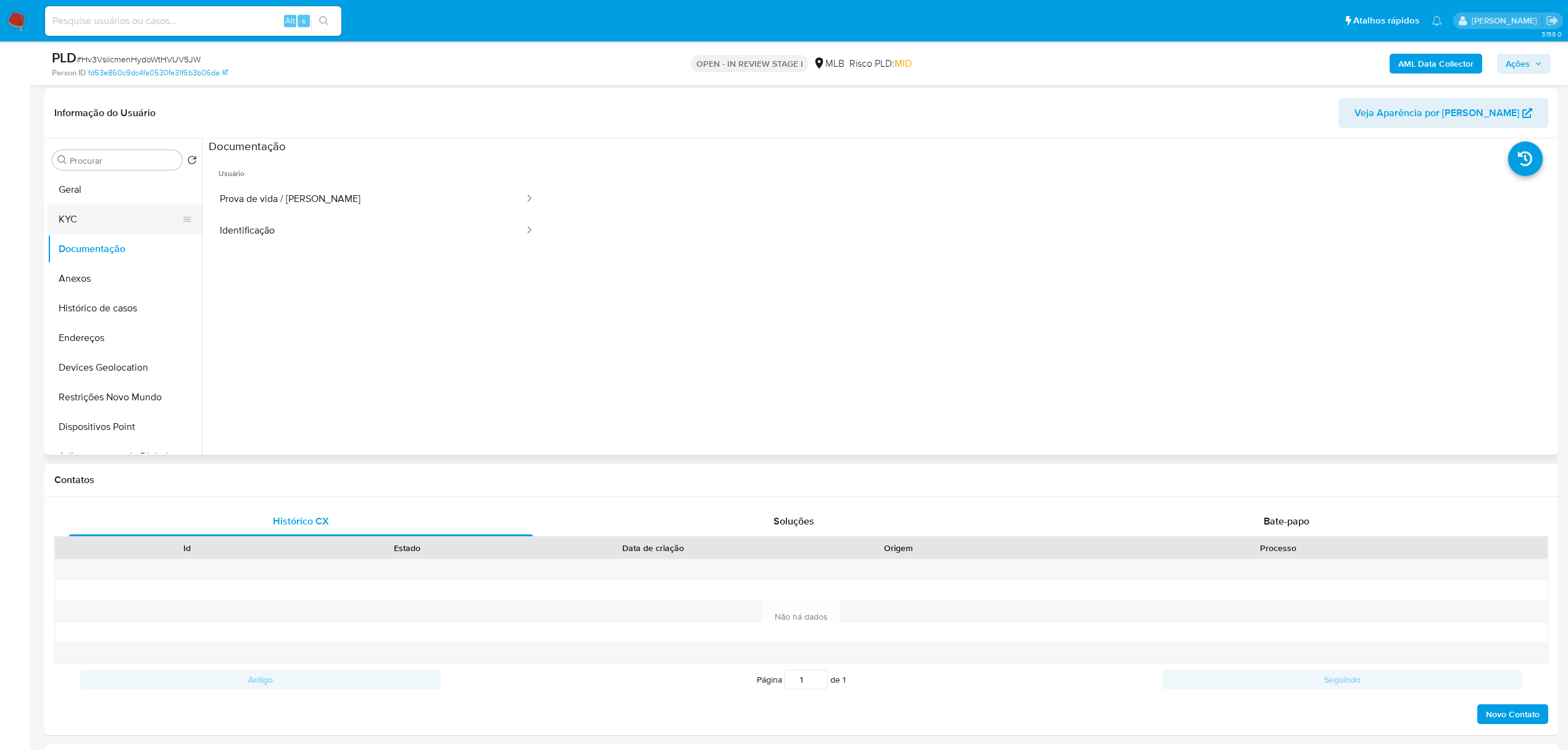
click at [93, 211] on button "KYC" at bounding box center [119, 219] width 144 height 30
click at [82, 189] on button "Geral" at bounding box center [119, 189] width 144 height 30
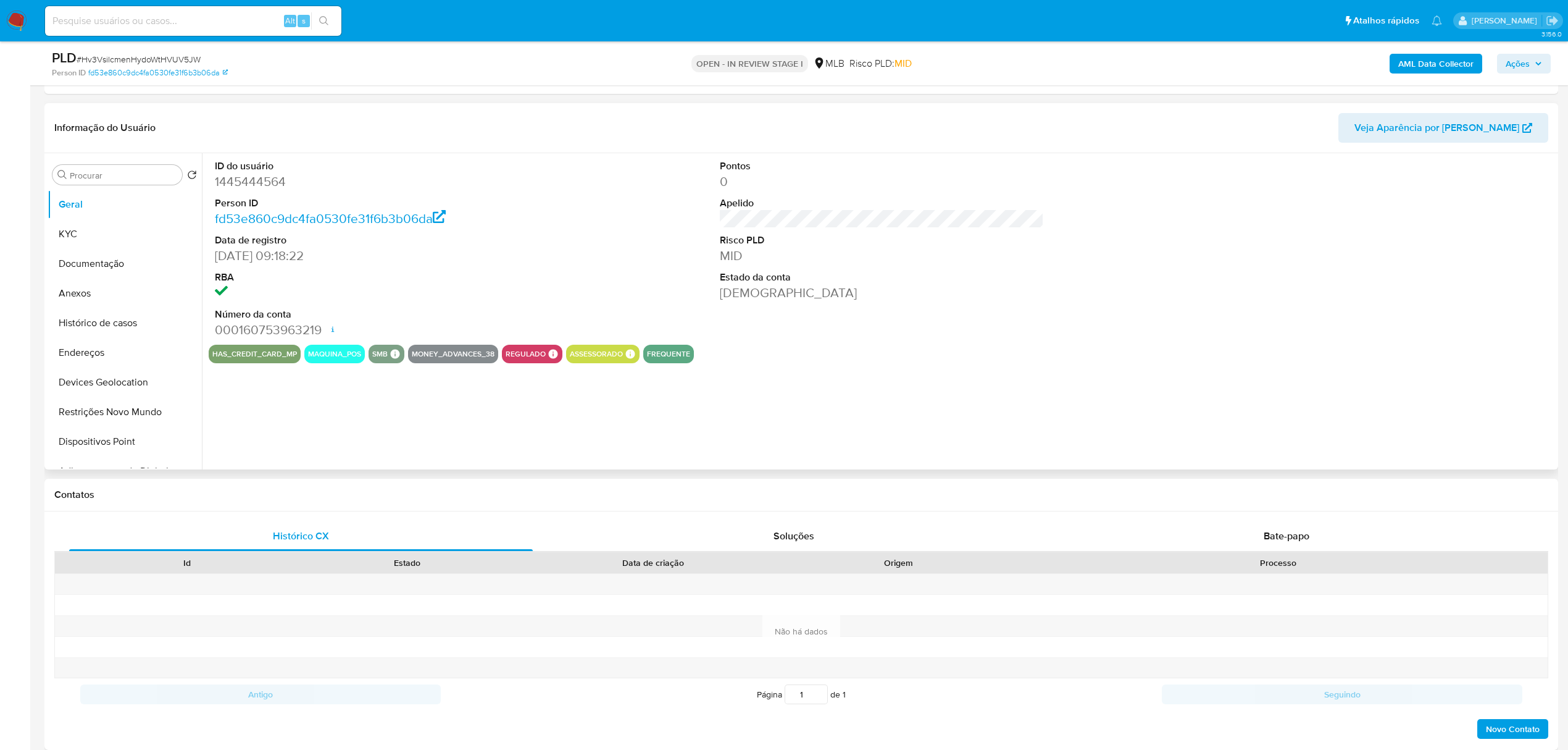
click at [388, 428] on div "ID do usuário 1445444564 Person ID fd53e860c9dc4fa0530fe31f6b3b06da Data de reg…" at bounding box center [877, 311] width 1353 height 316
click at [102, 233] on button "KYC" at bounding box center [119, 234] width 144 height 30
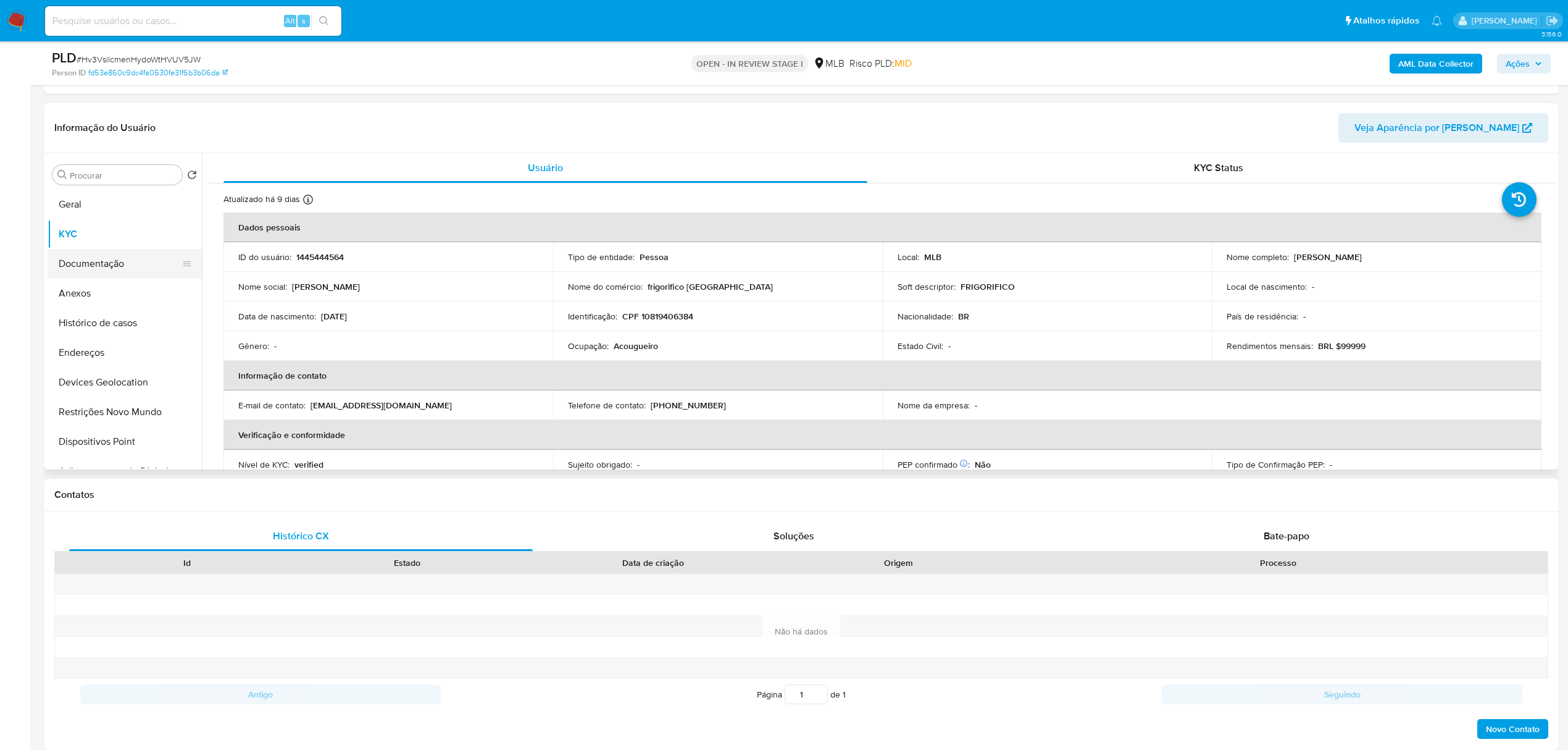
click at [86, 272] on button "Documentação" at bounding box center [119, 264] width 144 height 30
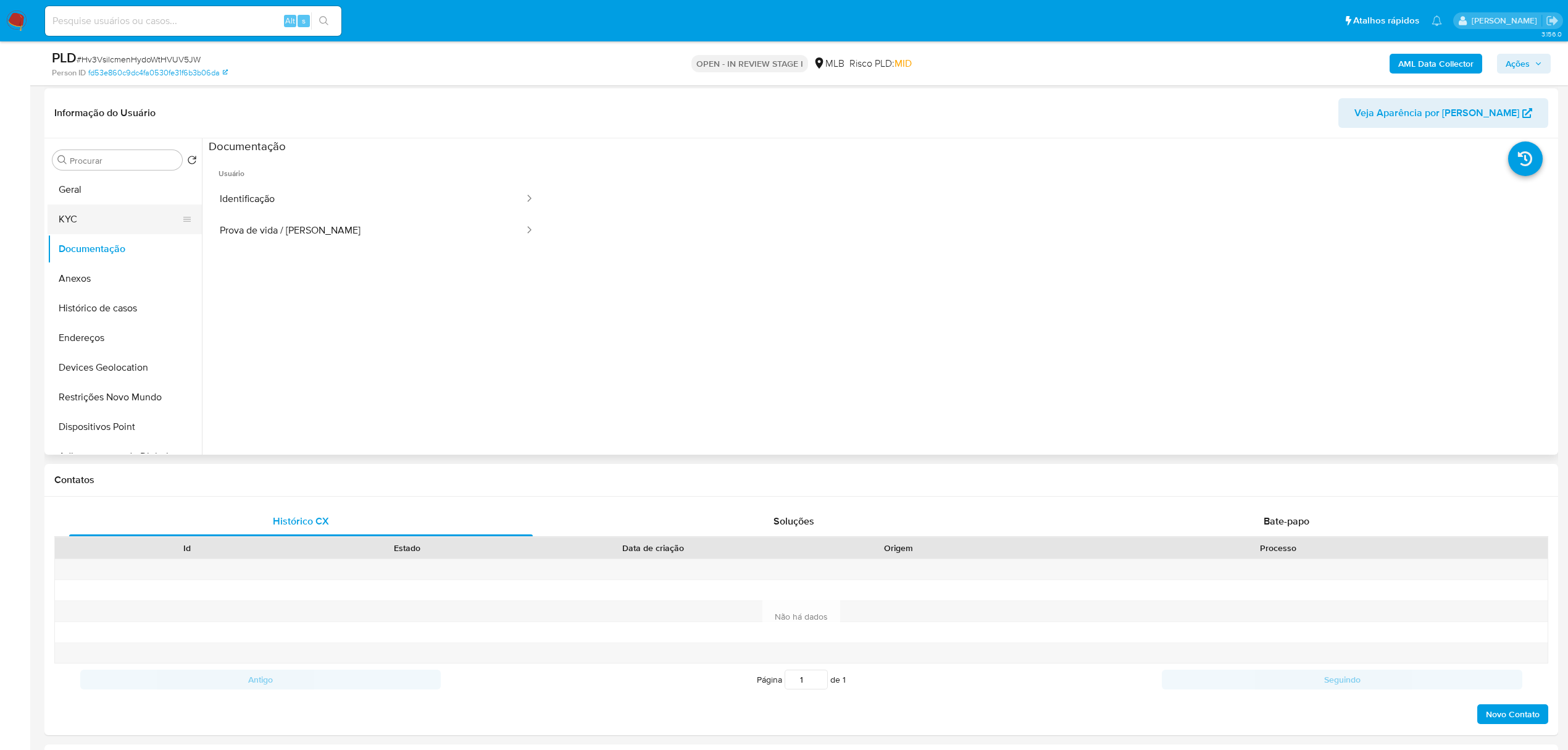
click at [86, 230] on button "KYC" at bounding box center [119, 219] width 144 height 30
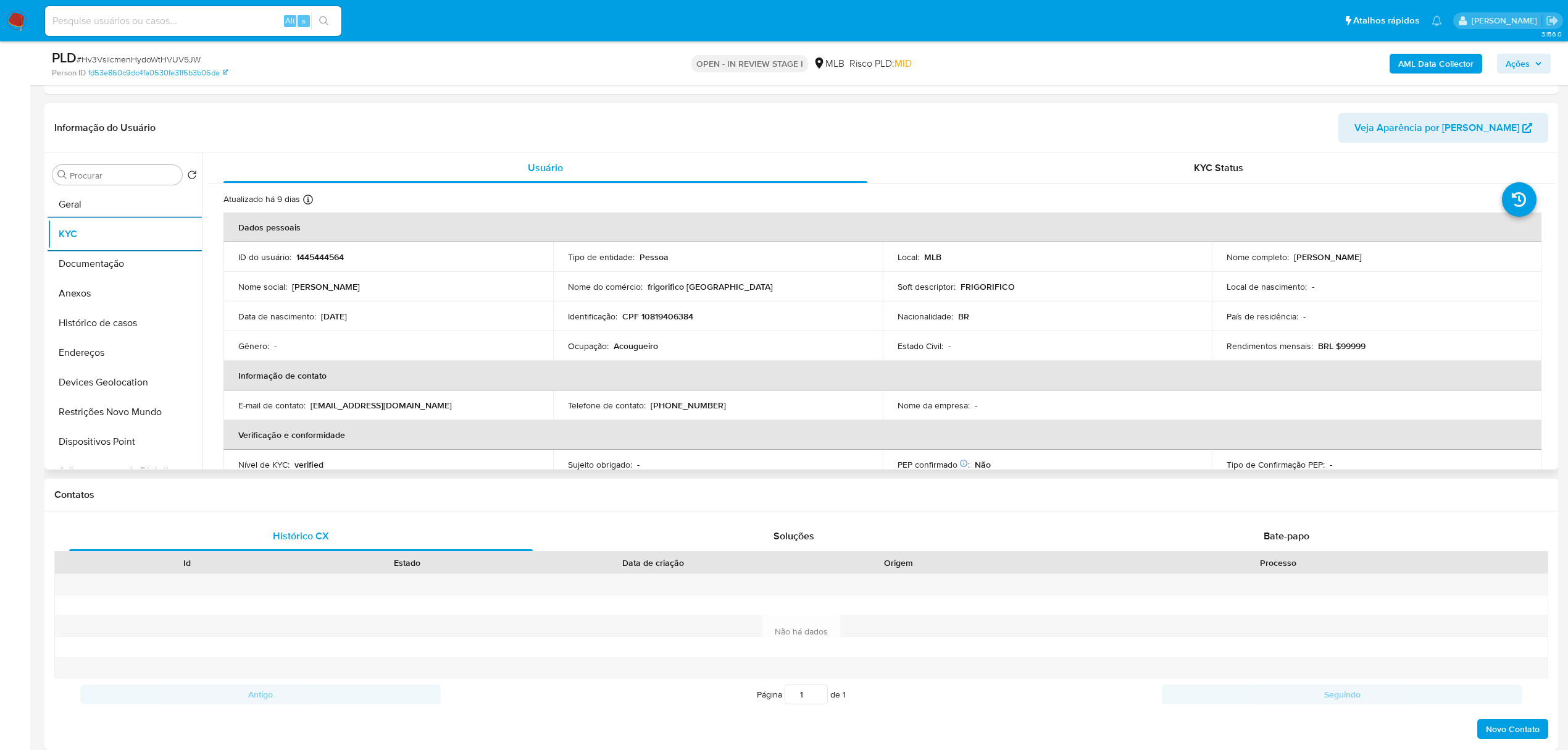
click at [676, 319] on p "CPF 10819406384" at bounding box center [657, 316] width 71 height 11
copy p "10819406384"
click at [1548, 65] on button "Ações" at bounding box center [1522, 63] width 53 height 19
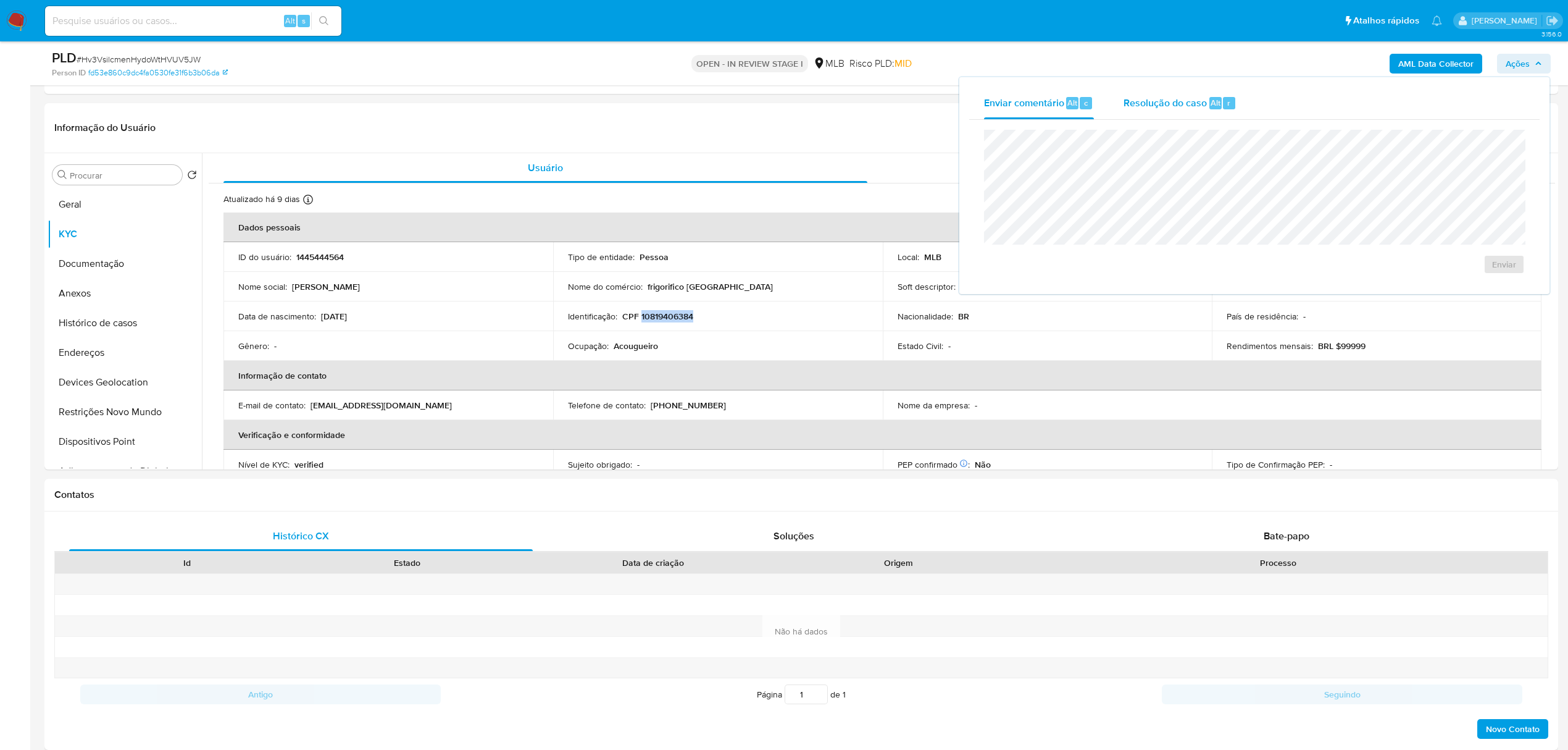
click at [1169, 109] on div "Resolução do caso Alt r" at bounding box center [1180, 103] width 113 height 32
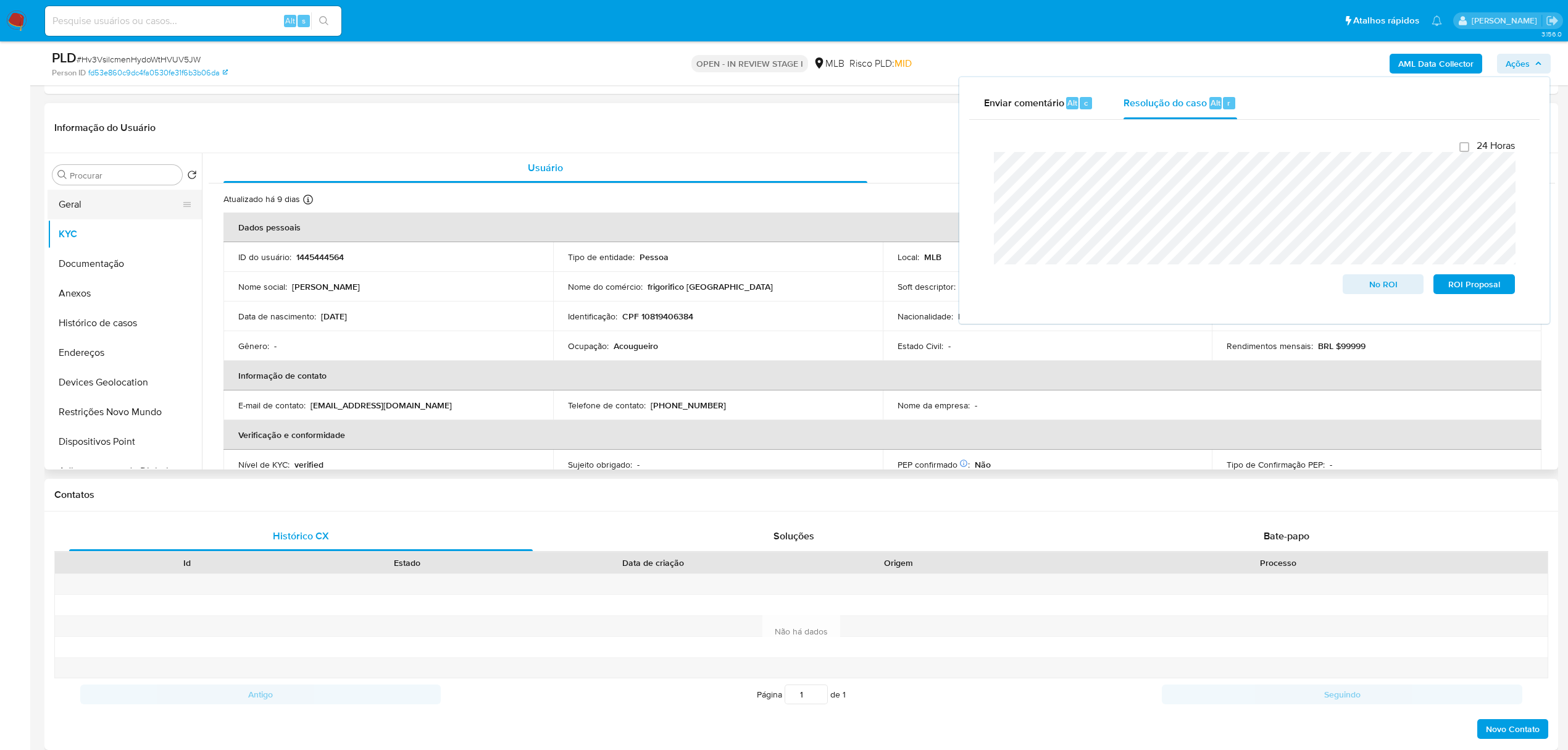
click at [87, 205] on button "Geral" at bounding box center [119, 204] width 144 height 30
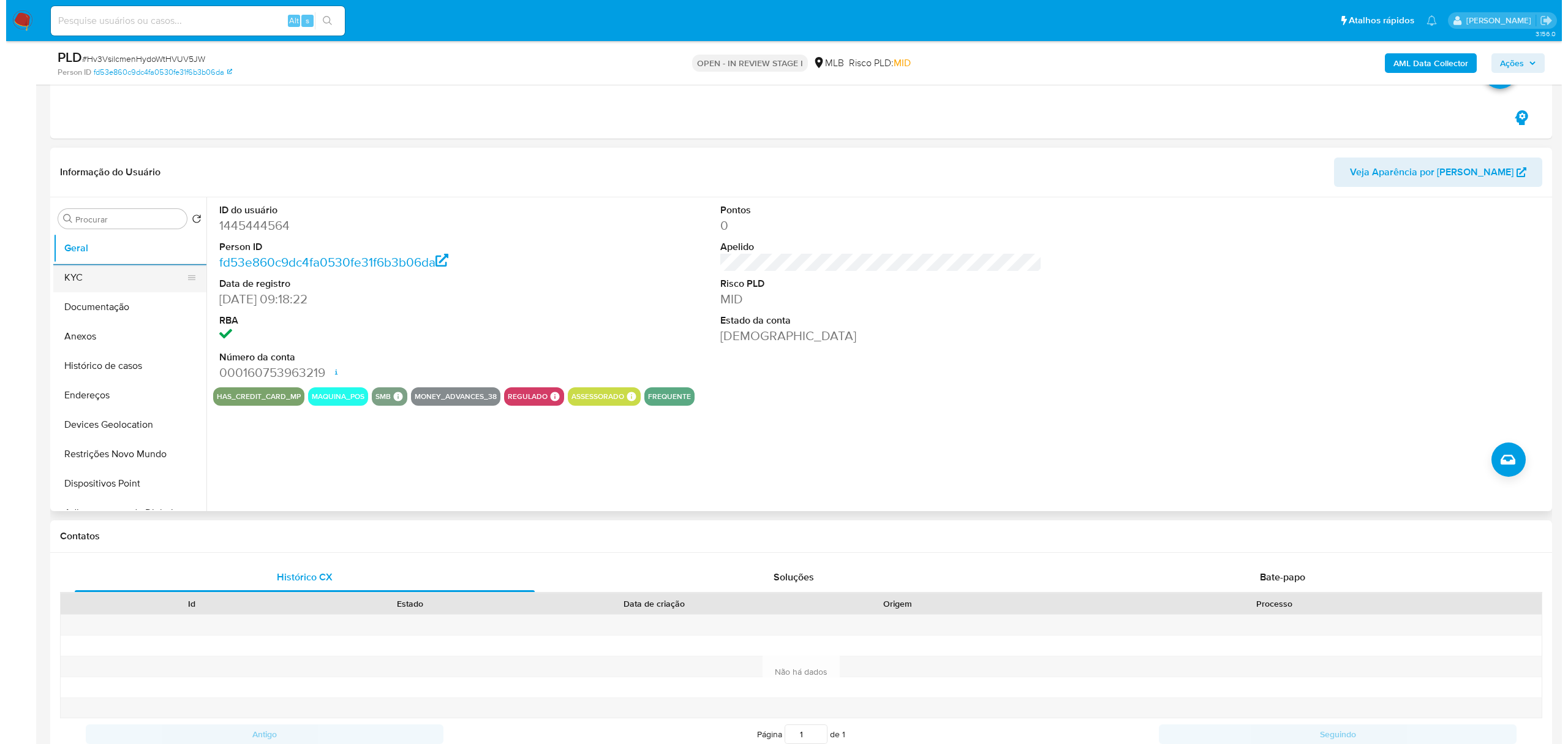
scroll to position [163, 0]
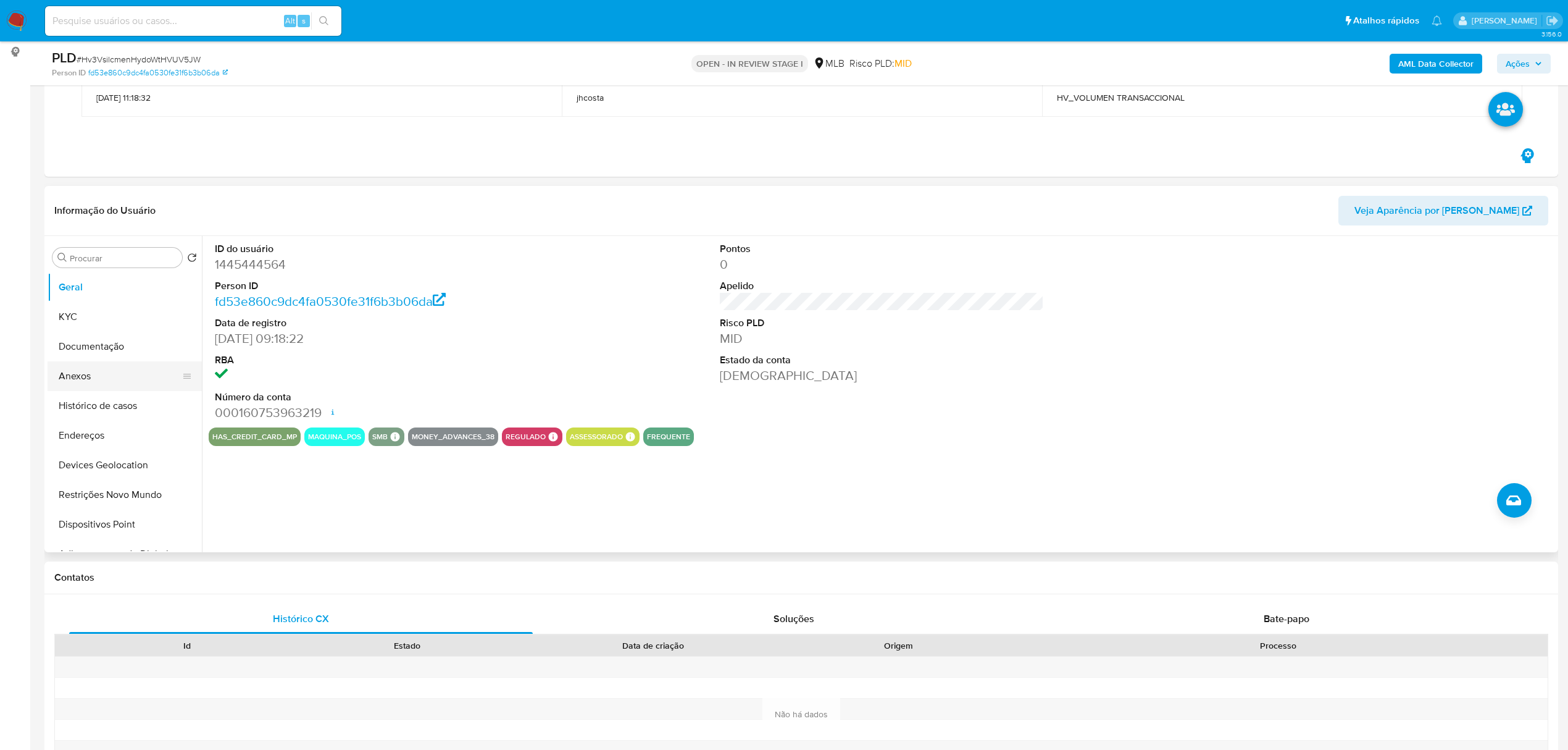
click at [108, 366] on button "Anexos" at bounding box center [119, 376] width 144 height 30
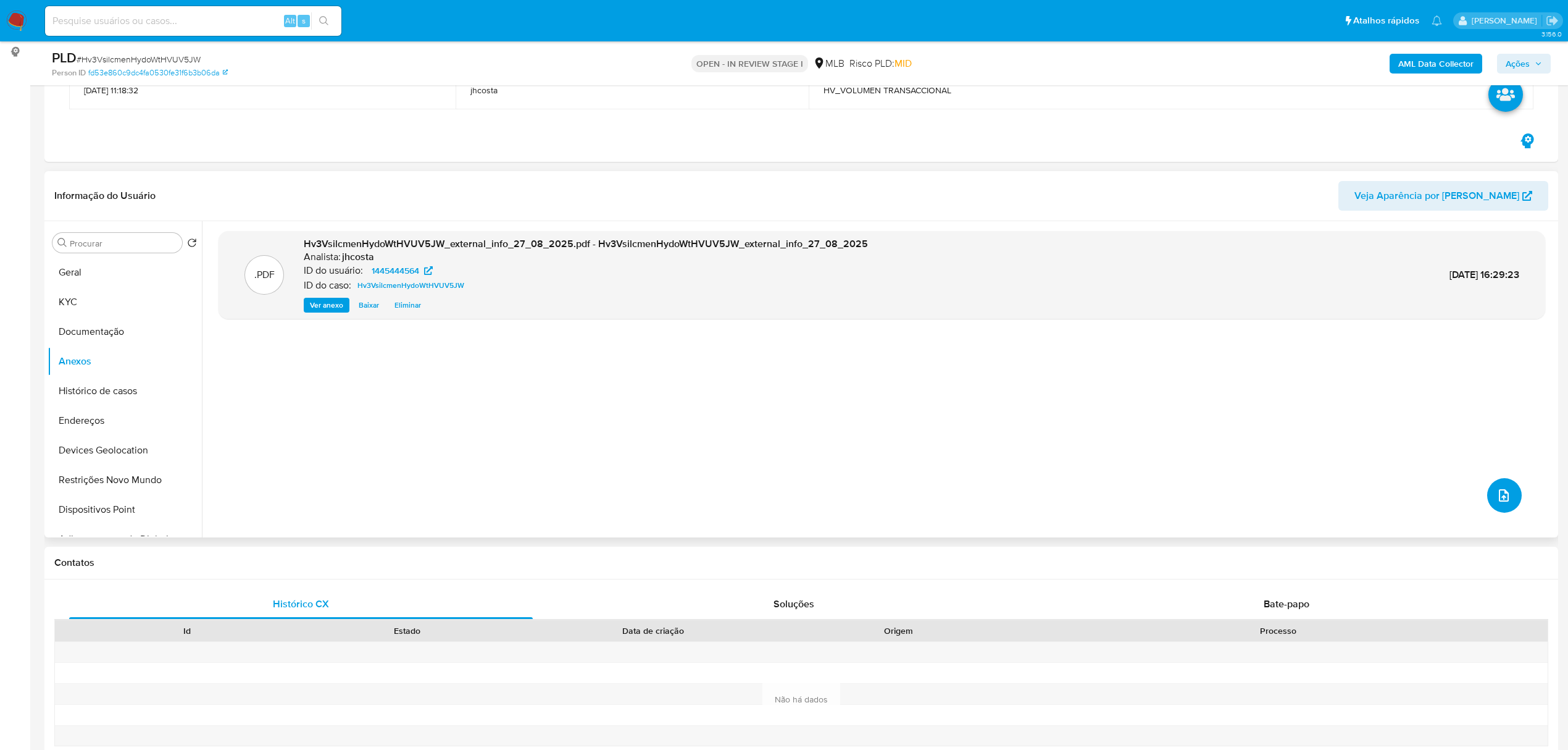
click at [1496, 489] on icon "upload-file" at bounding box center [1503, 494] width 15 height 15
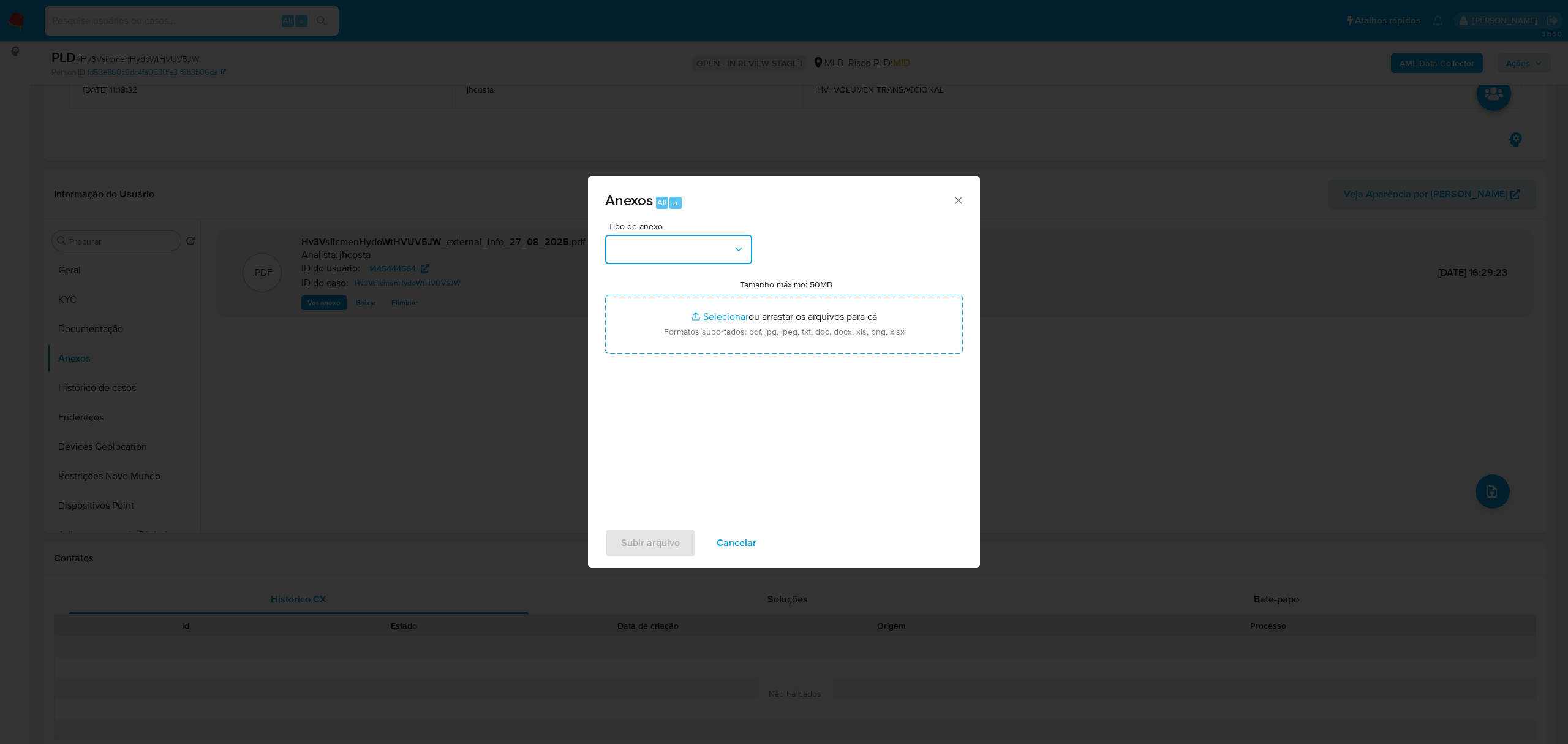
click at [660, 240] on button "button" at bounding box center [679, 249] width 147 height 30
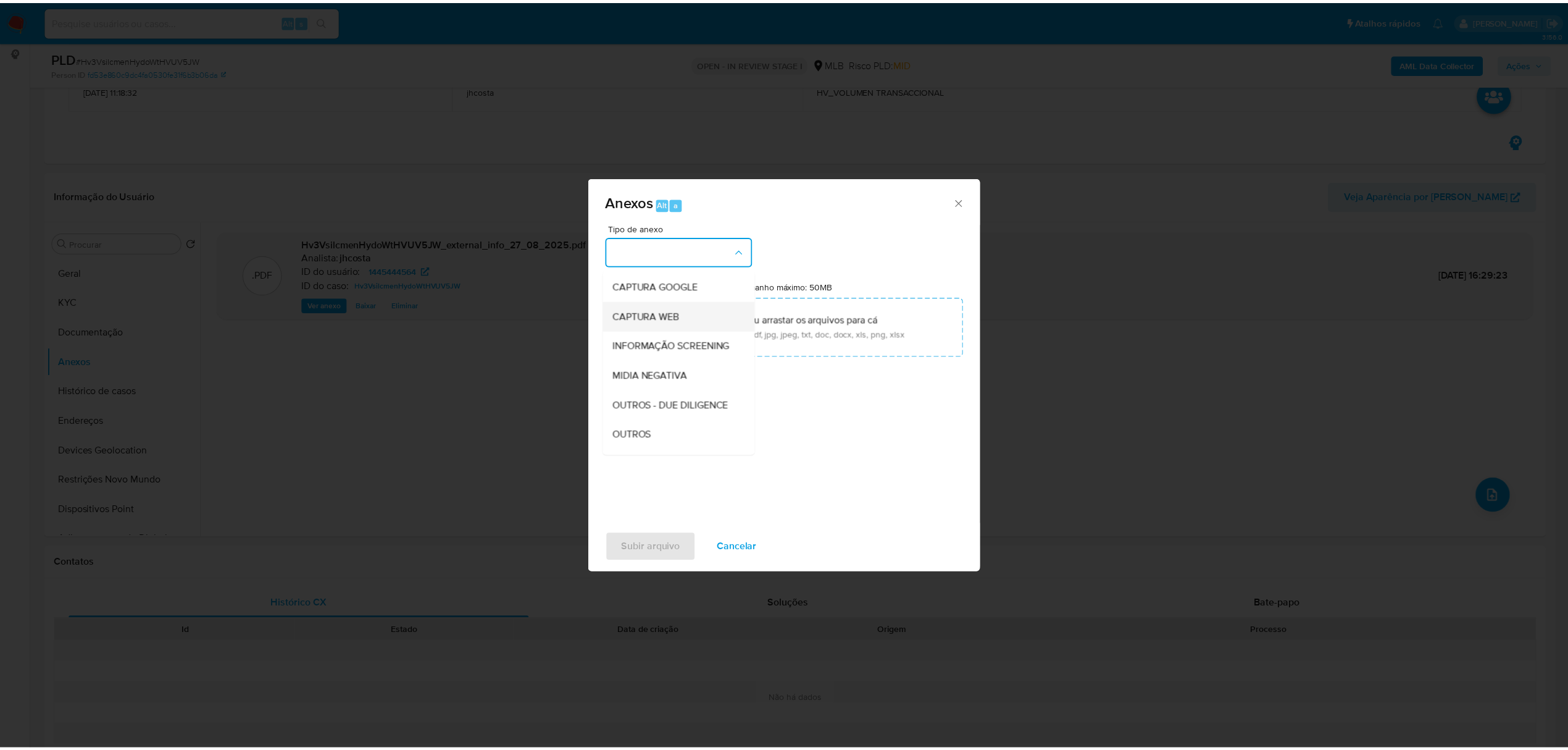
scroll to position [82, 0]
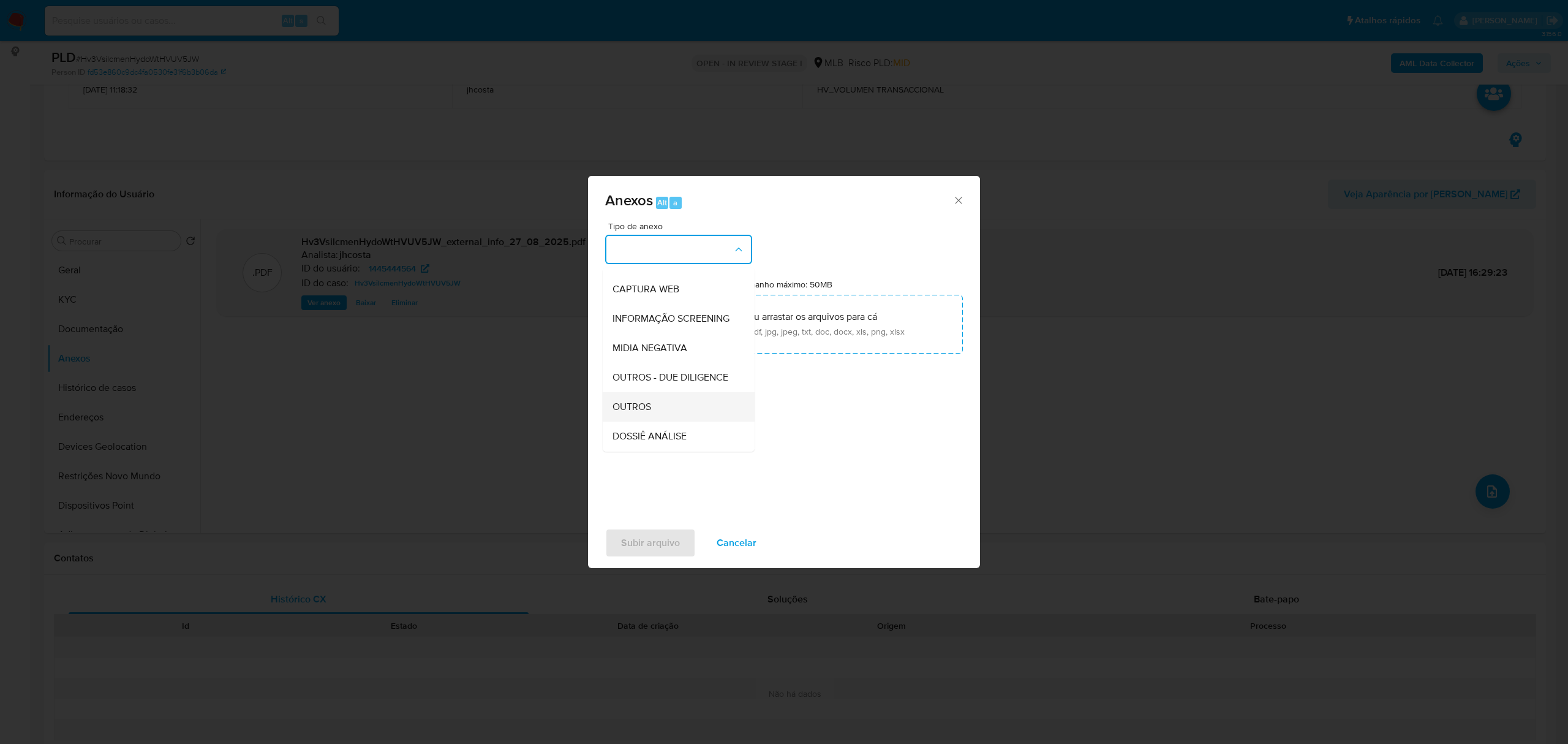
click at [648, 420] on div "OUTROS" at bounding box center [675, 407] width 125 height 30
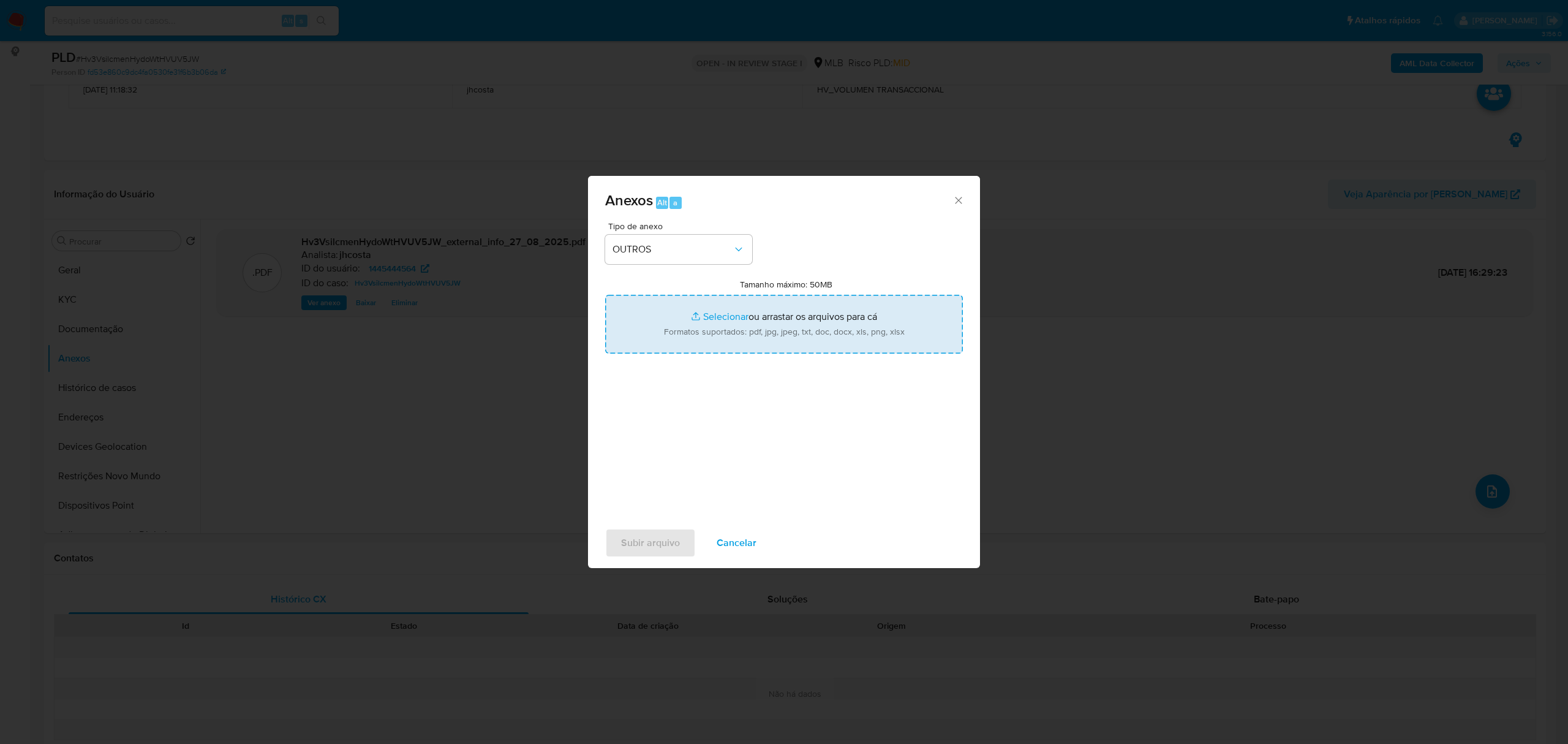
click at [763, 331] on input "Tamanho máximo: 50MB Selecionar arquivos" at bounding box center [784, 324] width 358 height 59
click at [734, 336] on input "Tamanho máximo: 50MB Selecionar arquivos" at bounding box center [784, 324] width 358 height 59
type input "C:\fakepath\Mulan 1445444564_2025_08_25_13_39_31.xlsx"
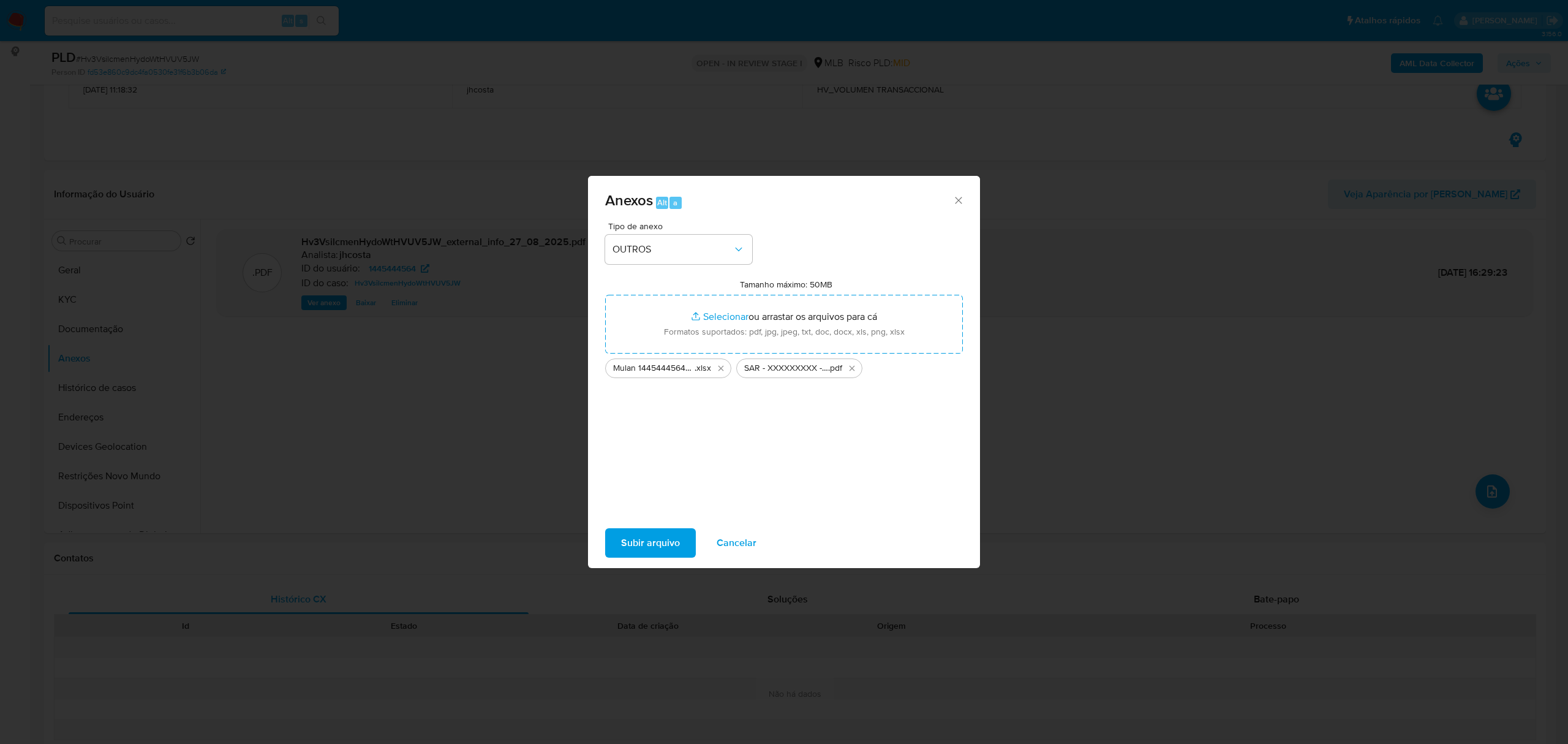
click at [655, 545] on span "Subir arquivo" at bounding box center [650, 543] width 59 height 27
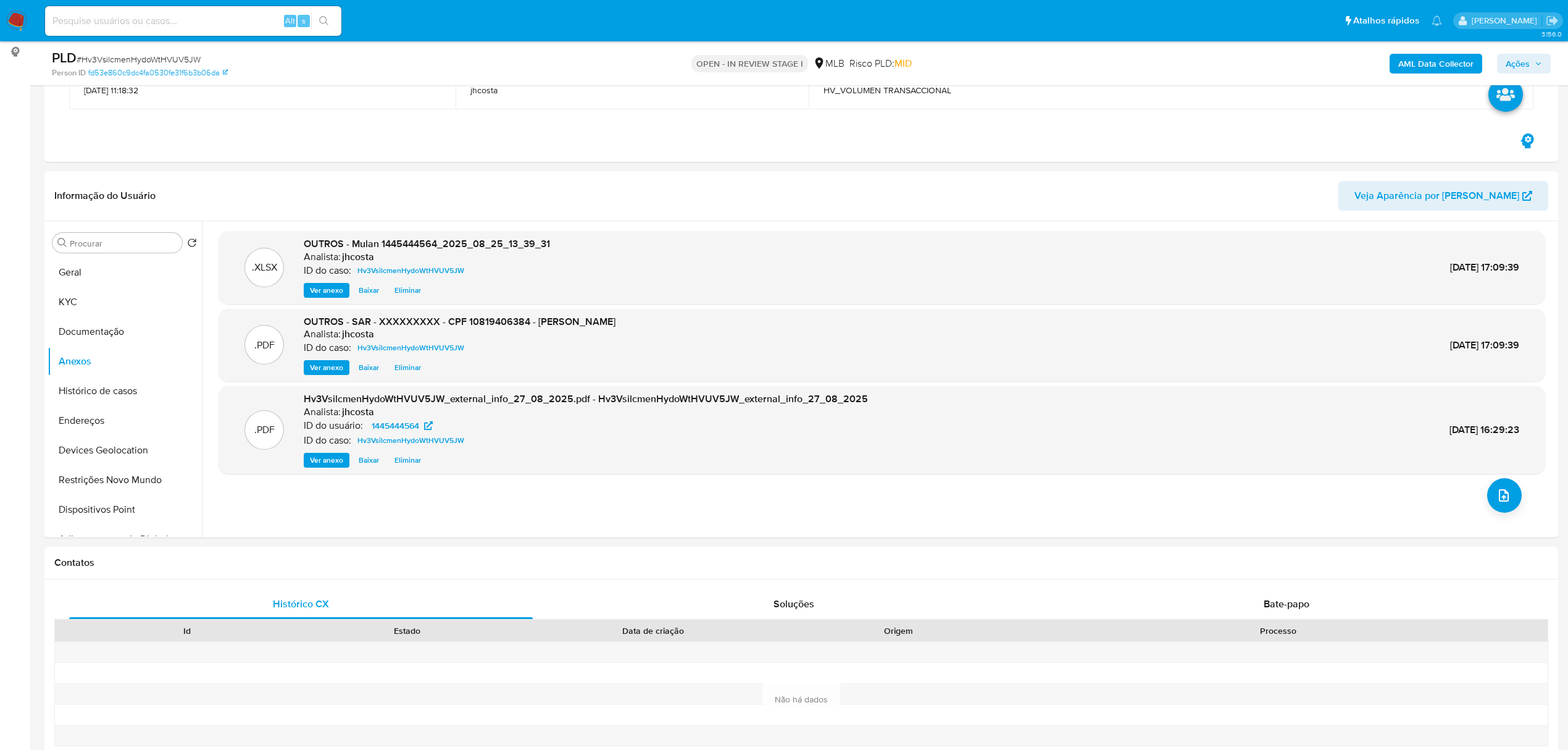
click at [1507, 62] on span "Ações" at bounding box center [1517, 63] width 24 height 19
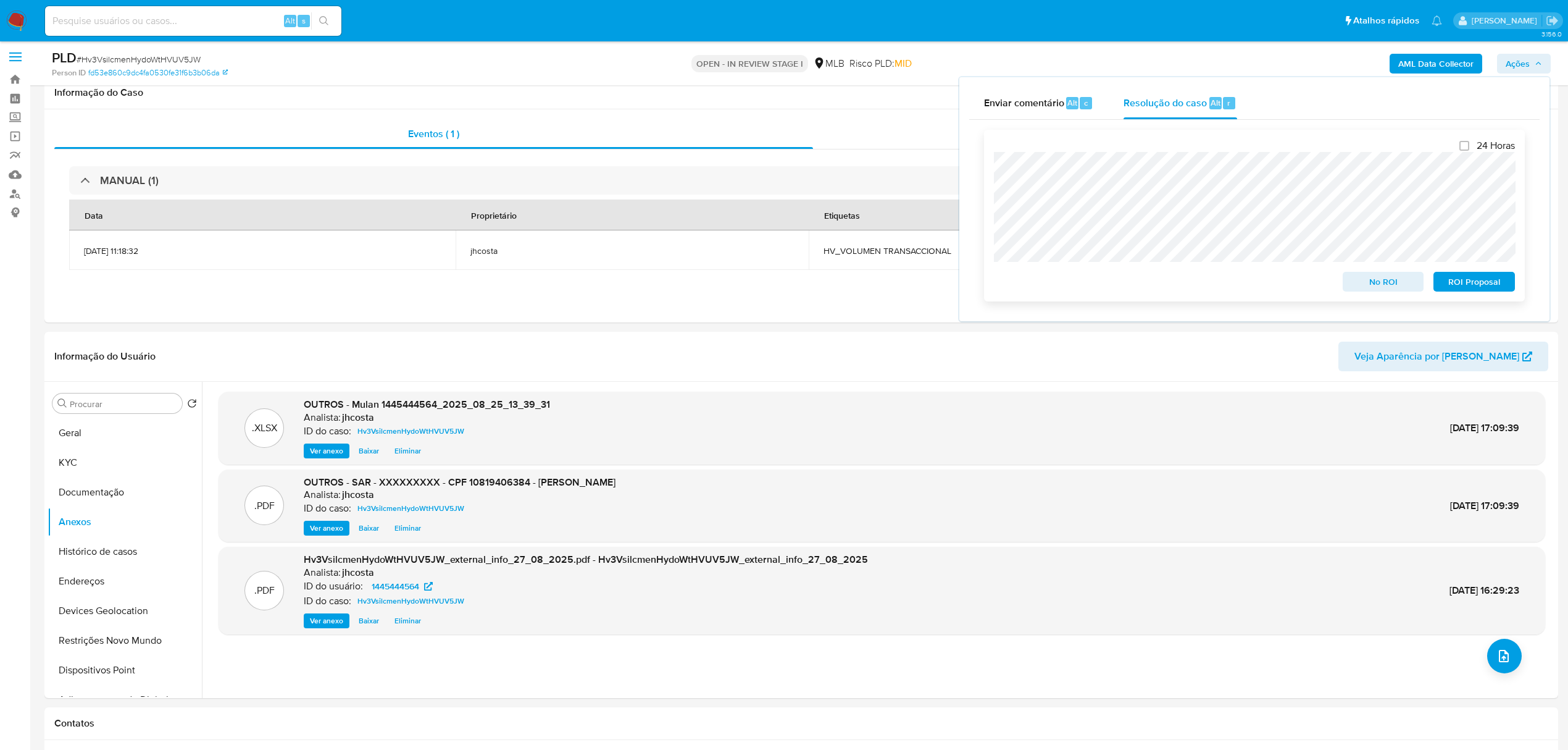
scroll to position [0, 0]
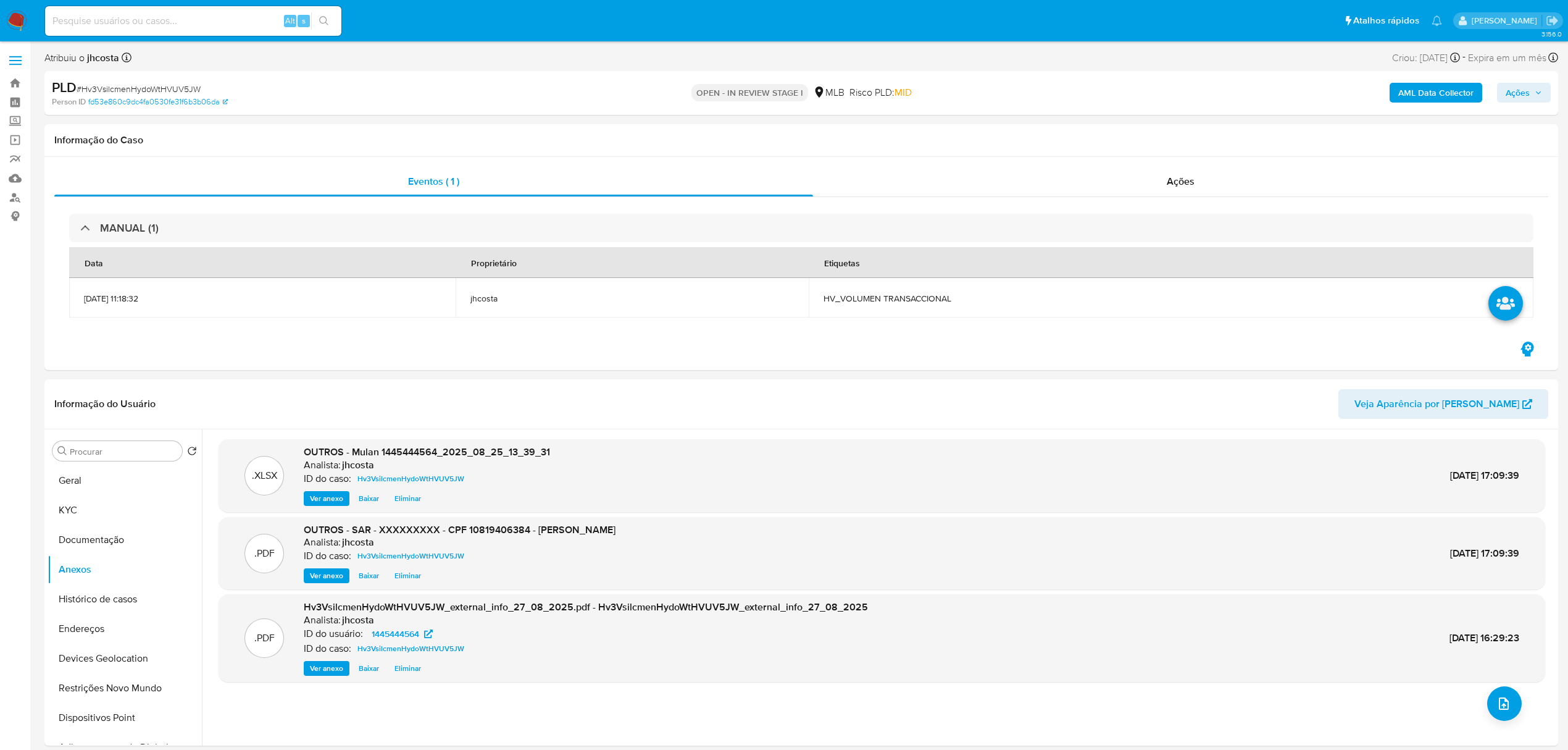
click at [1541, 96] on icon "button" at bounding box center [1538, 93] width 8 height 8
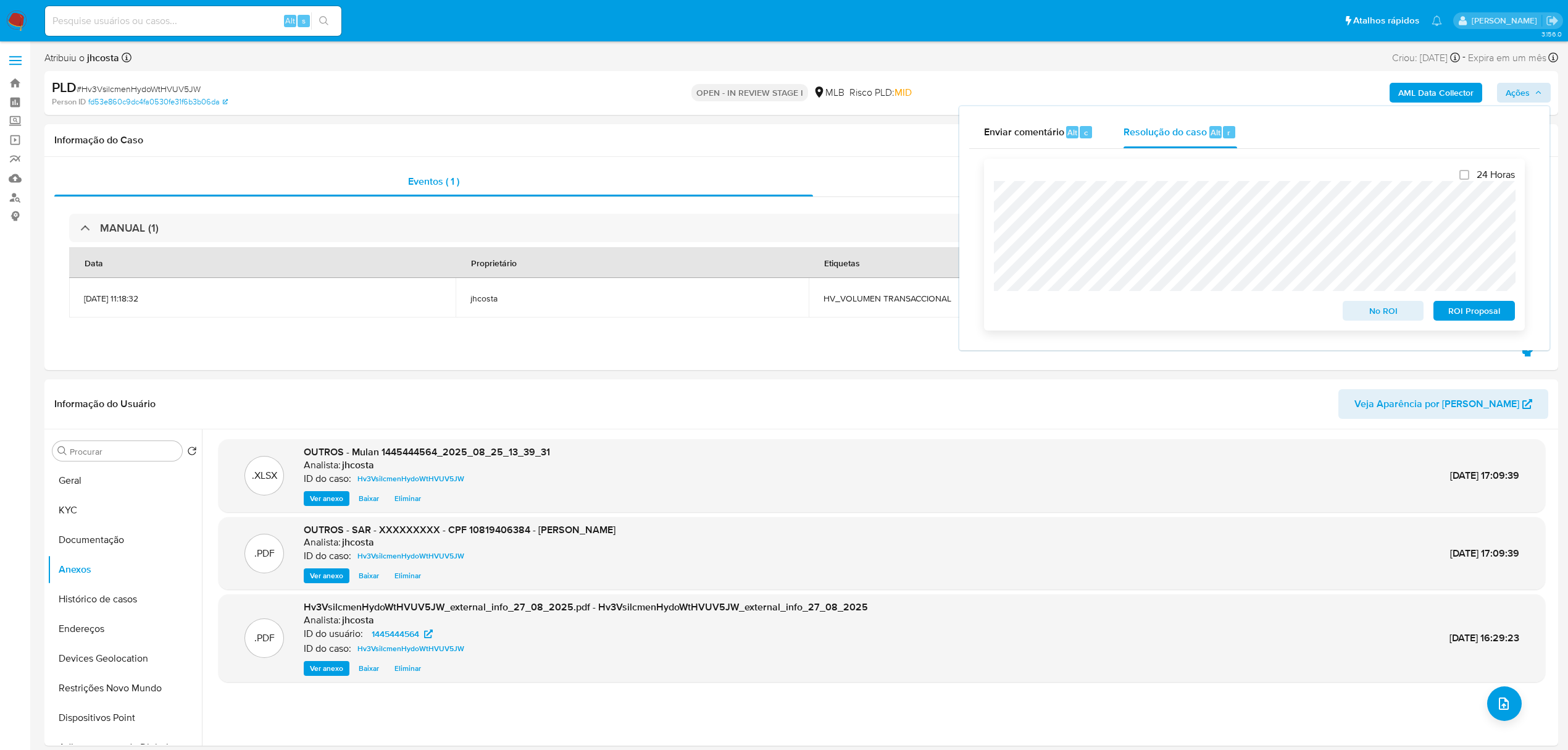
click at [1471, 314] on span "ROI Proposal" at bounding box center [1474, 311] width 64 height 17
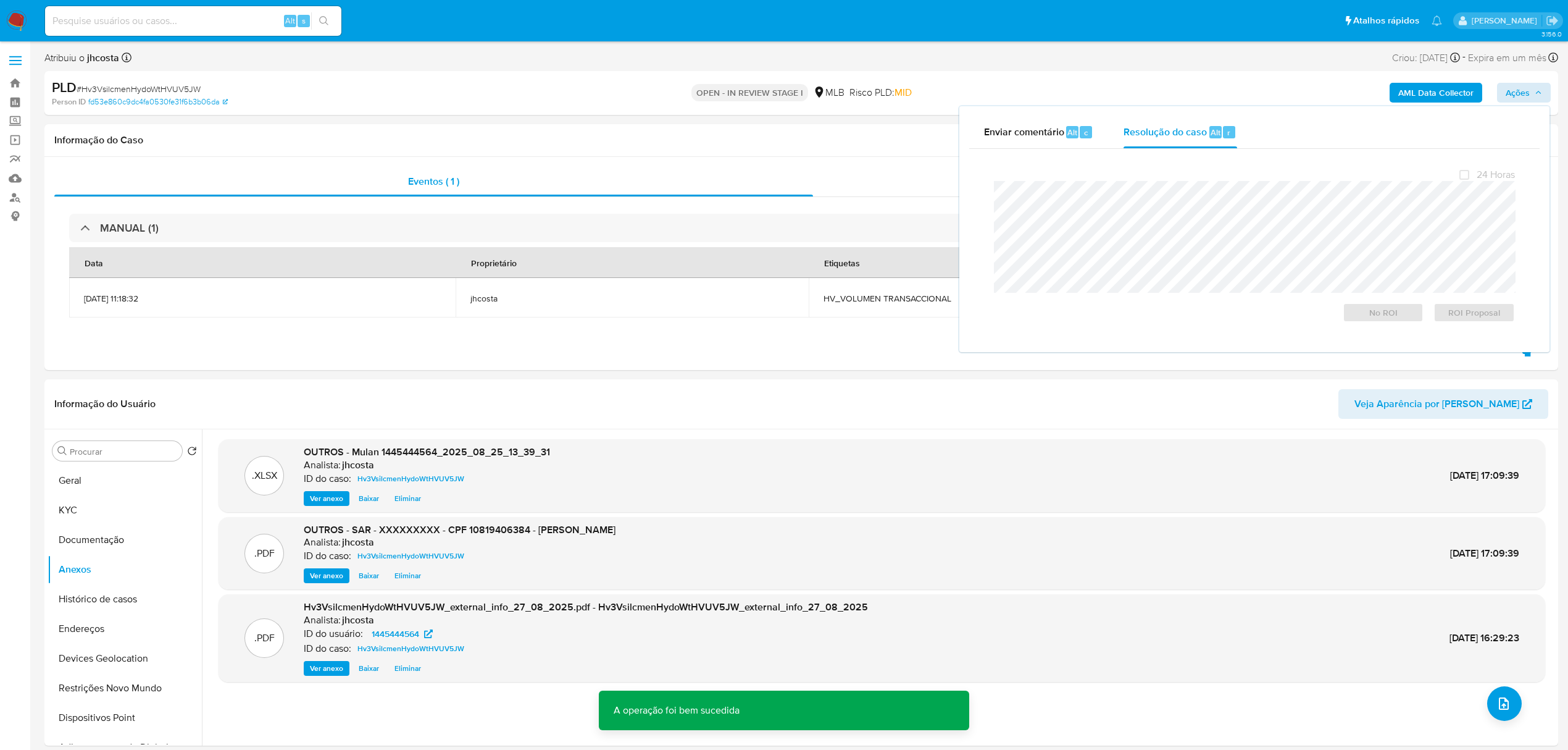
click at [167, 87] on span "# Hv3VsilcmenHydoWtHVUV5JW" at bounding box center [138, 88] width 124 height 13
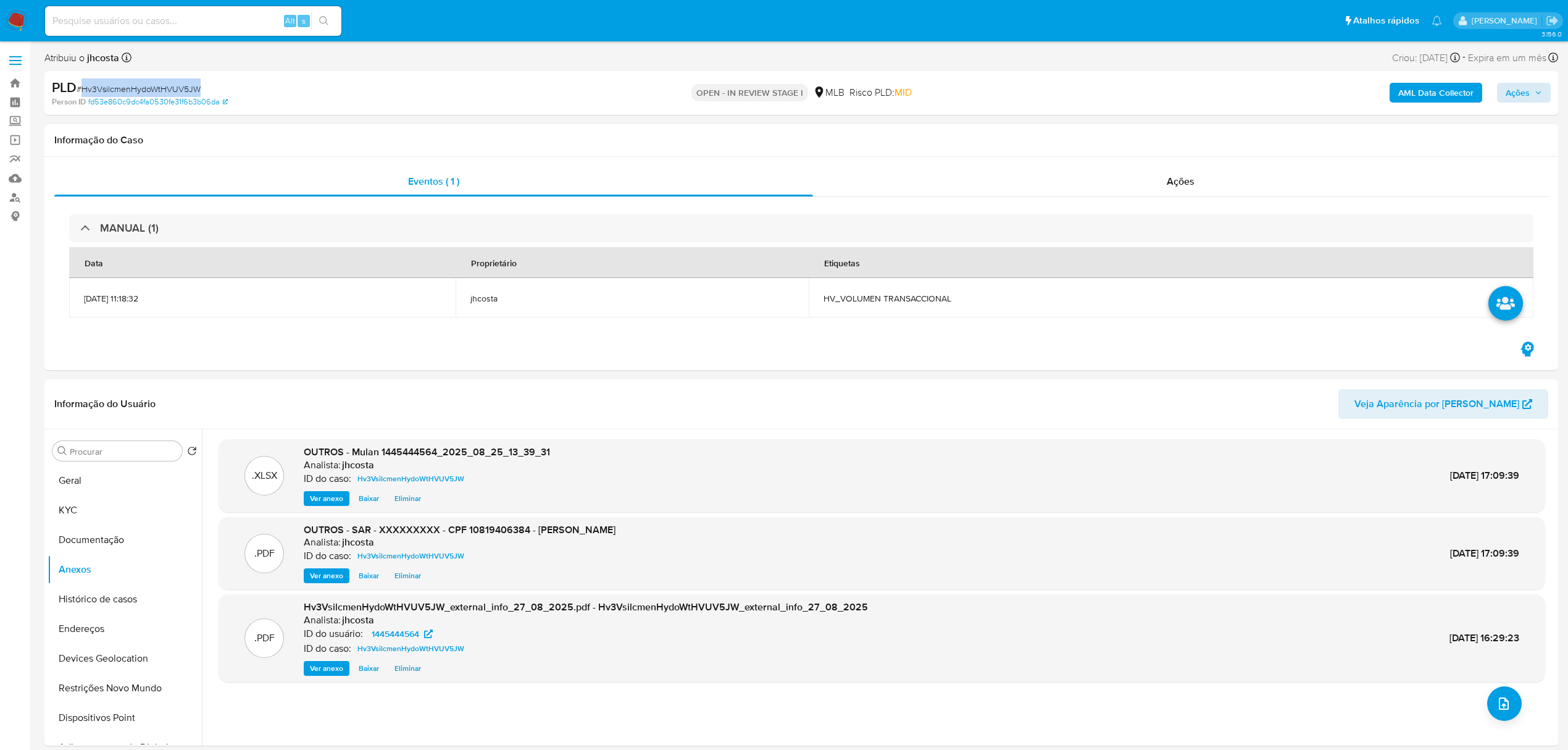
click at [167, 87] on span "# Hv3VsilcmenHydoWtHVUV5JW" at bounding box center [138, 88] width 124 height 13
copy span "Hv3VsilcmenHydoWtHVUV5JW"
click at [1539, 93] on icon "button" at bounding box center [1537, 92] width 5 height 3
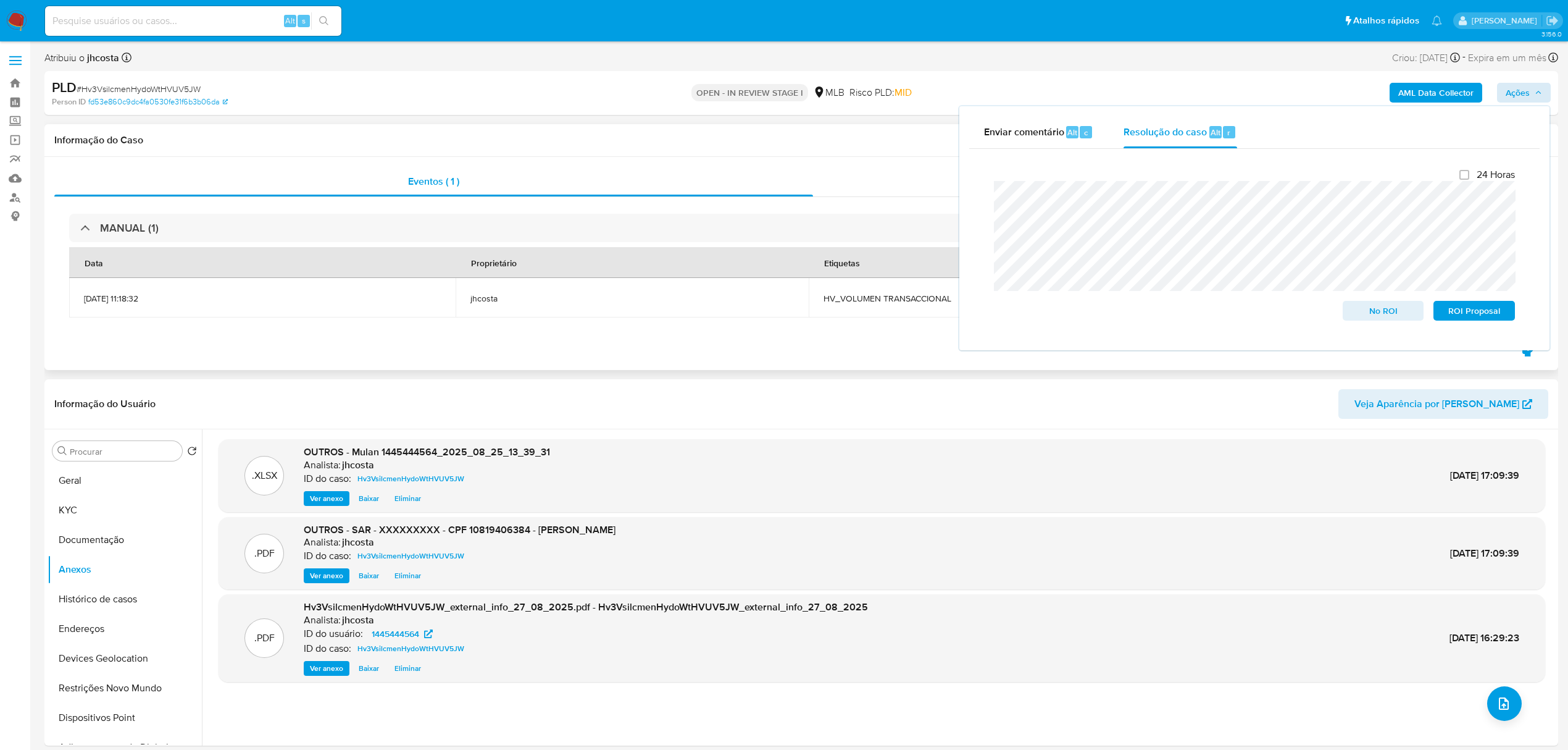
click at [679, 141] on h1 "Informação do Caso" at bounding box center [801, 140] width 1493 height 13
click at [1533, 96] on span "Ações" at bounding box center [1523, 93] width 37 height 17
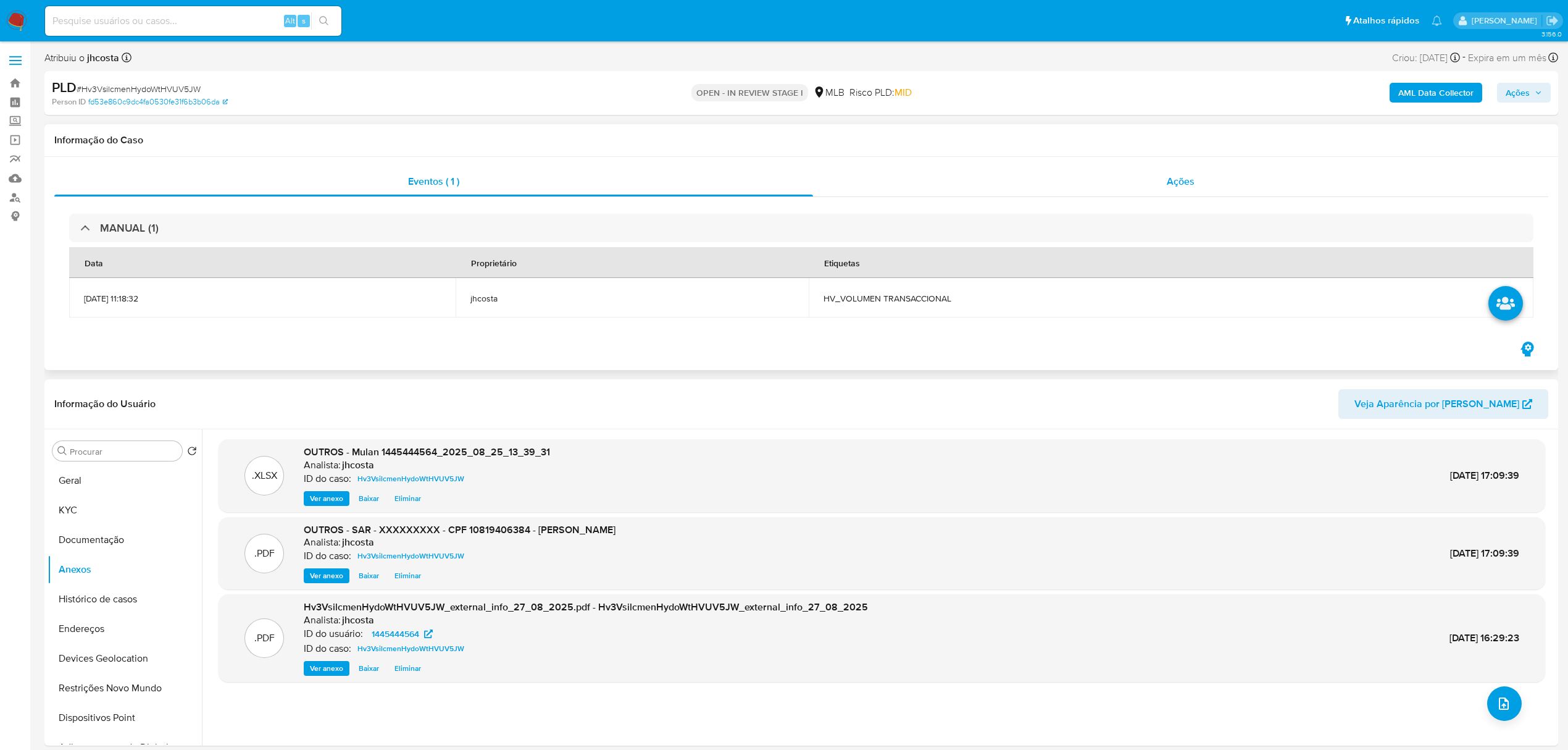
click at [1179, 183] on span "Ações" at bounding box center [1180, 181] width 28 height 15
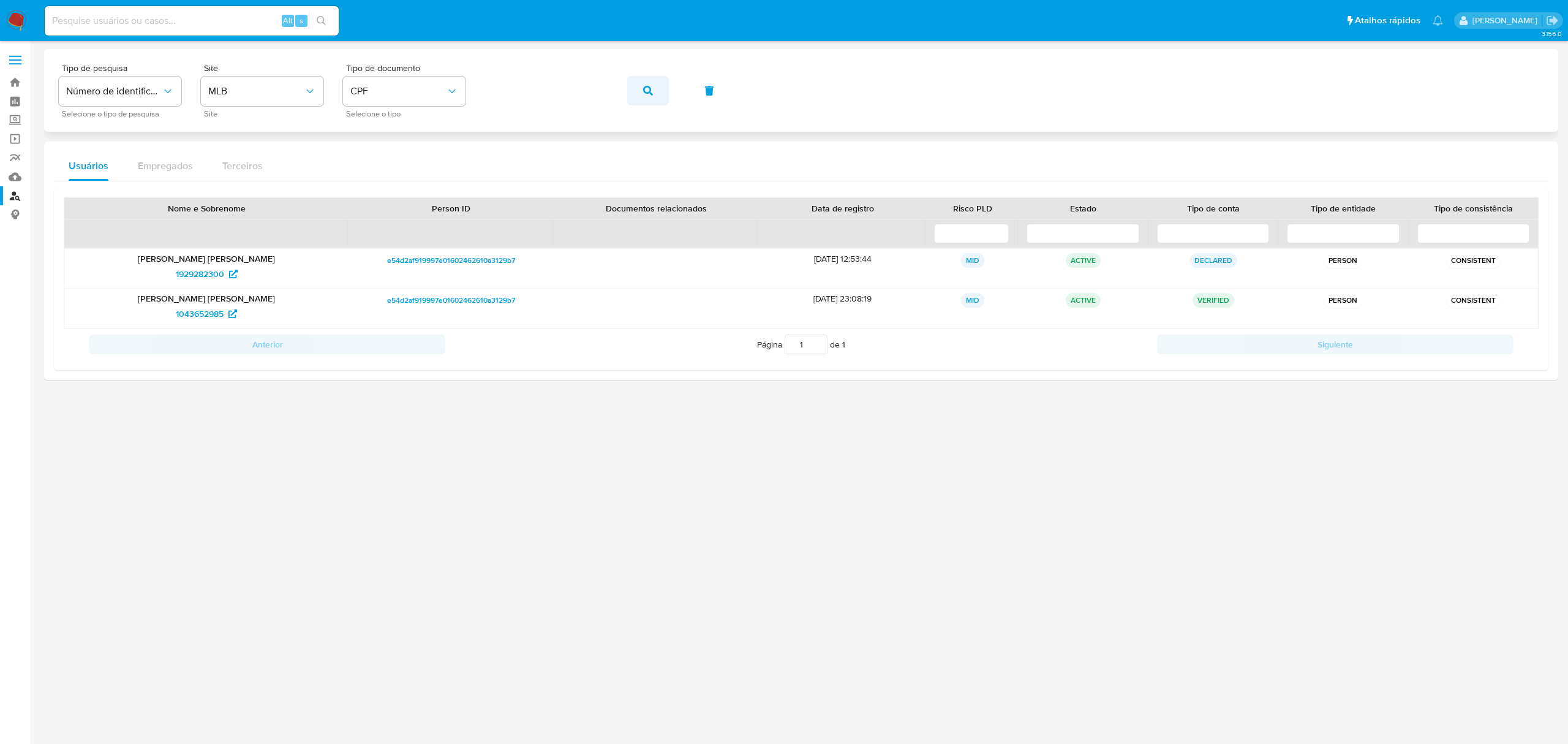
click at [653, 87] on button "button" at bounding box center [648, 90] width 41 height 30
click at [197, 310] on span "2389886771" at bounding box center [200, 313] width 46 height 19
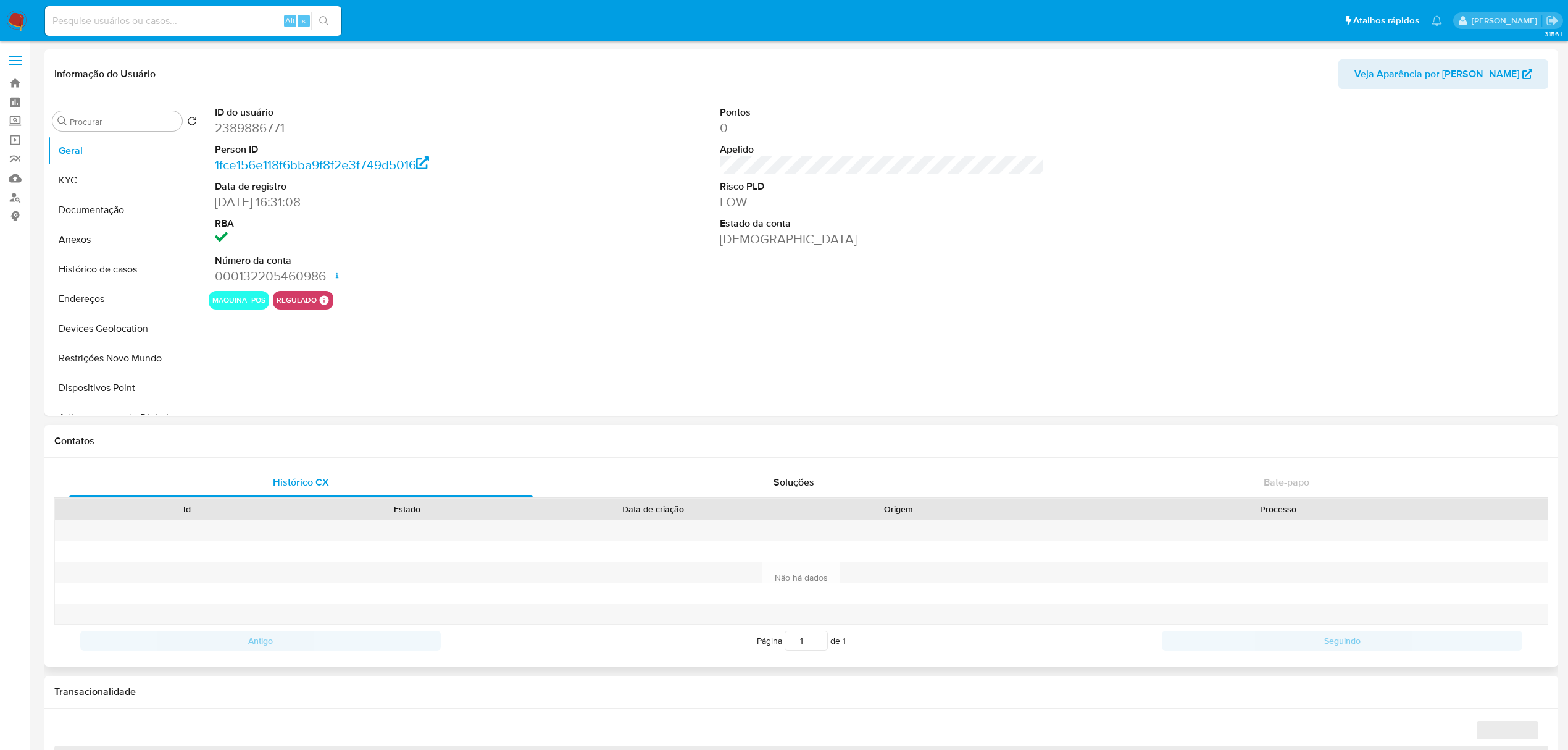
select select "10"
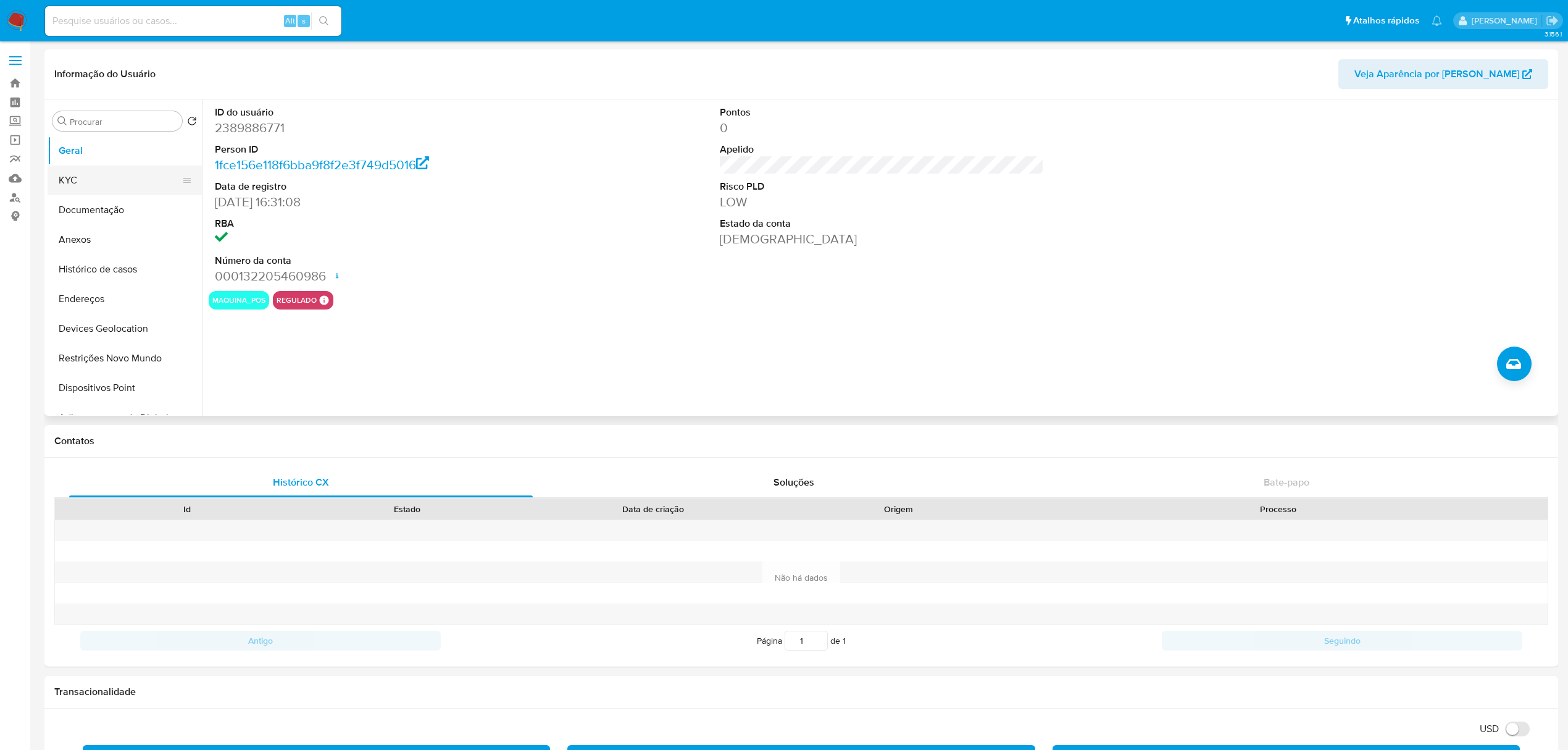
click at [102, 176] on button "KYC" at bounding box center [119, 180] width 144 height 30
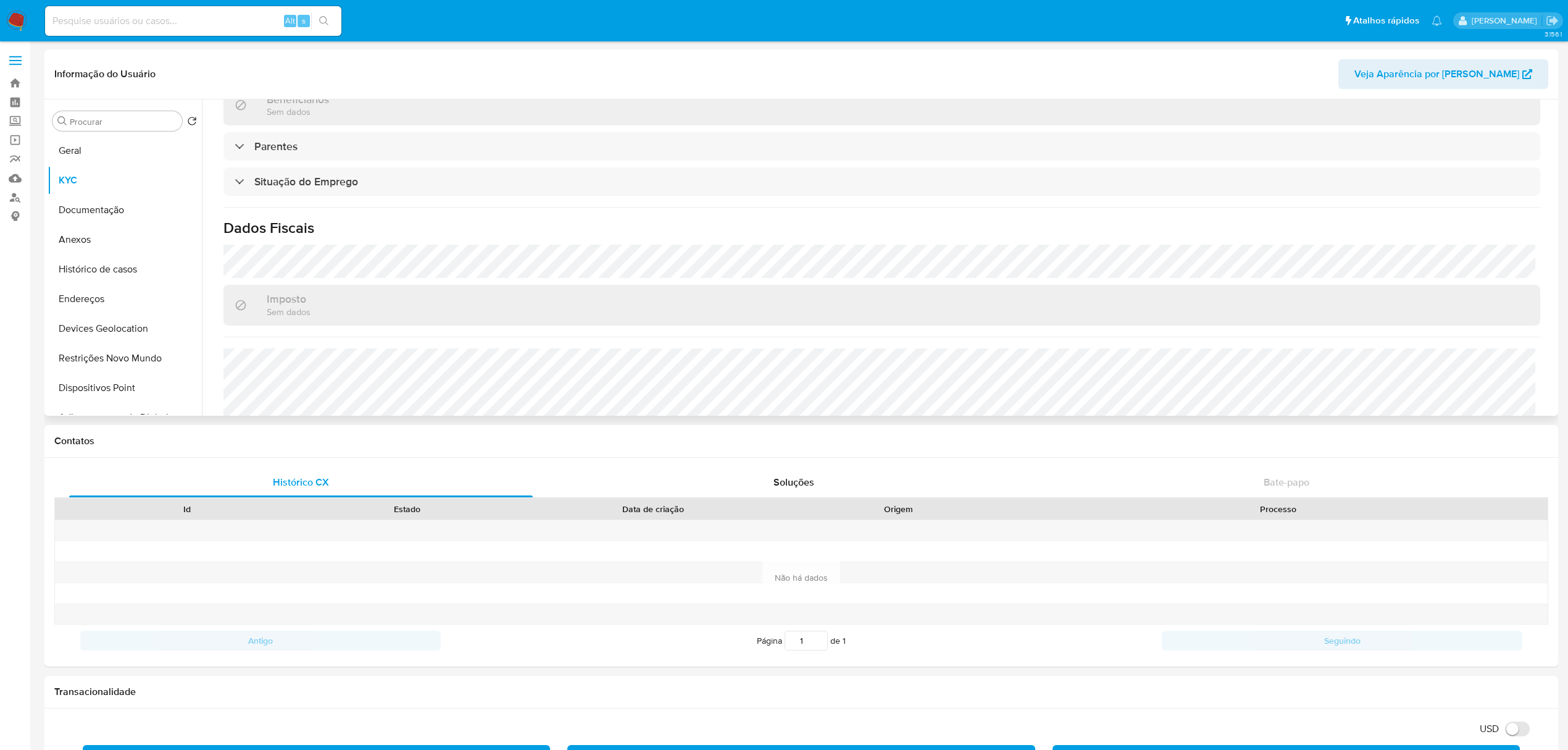
scroll to position [494, 0]
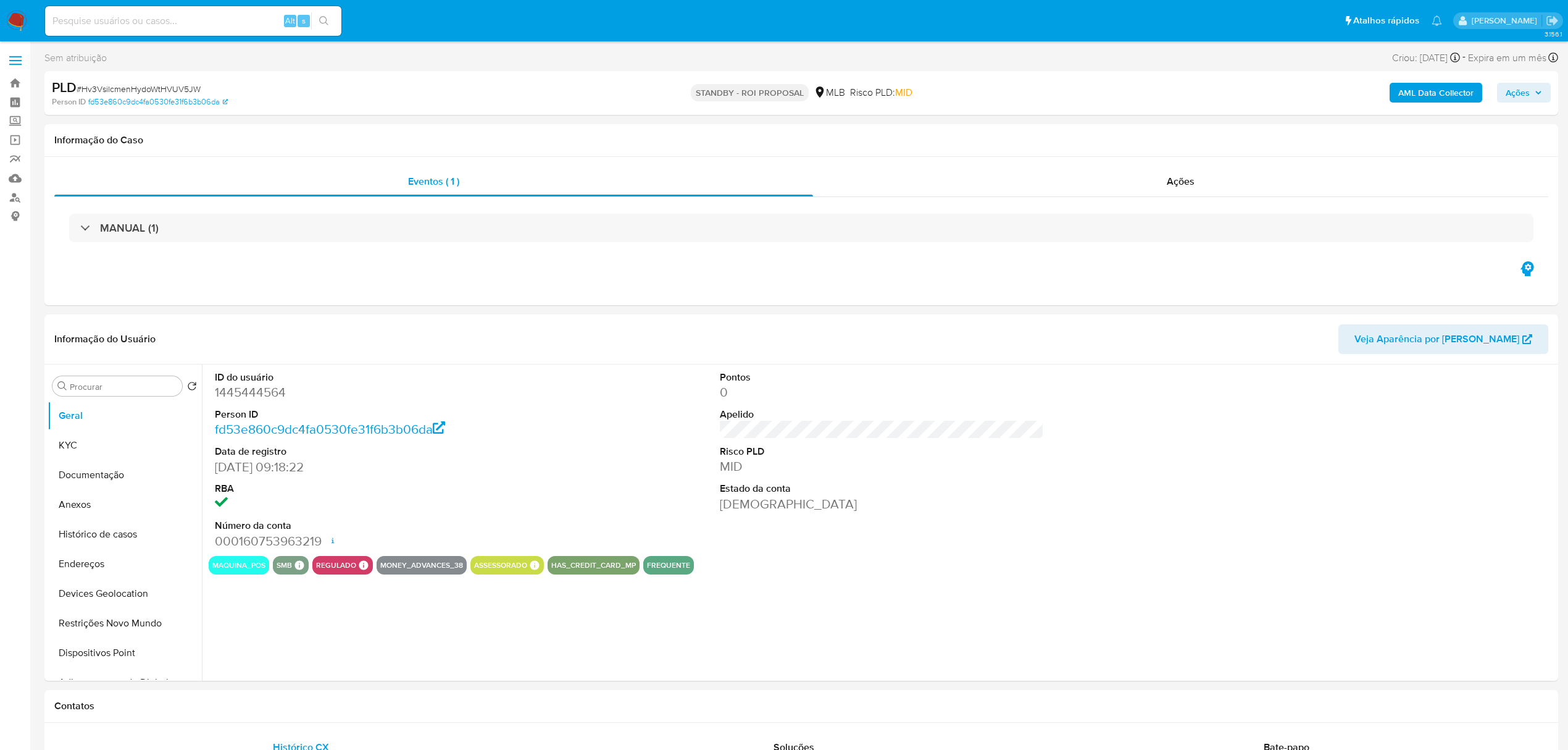
select select "10"
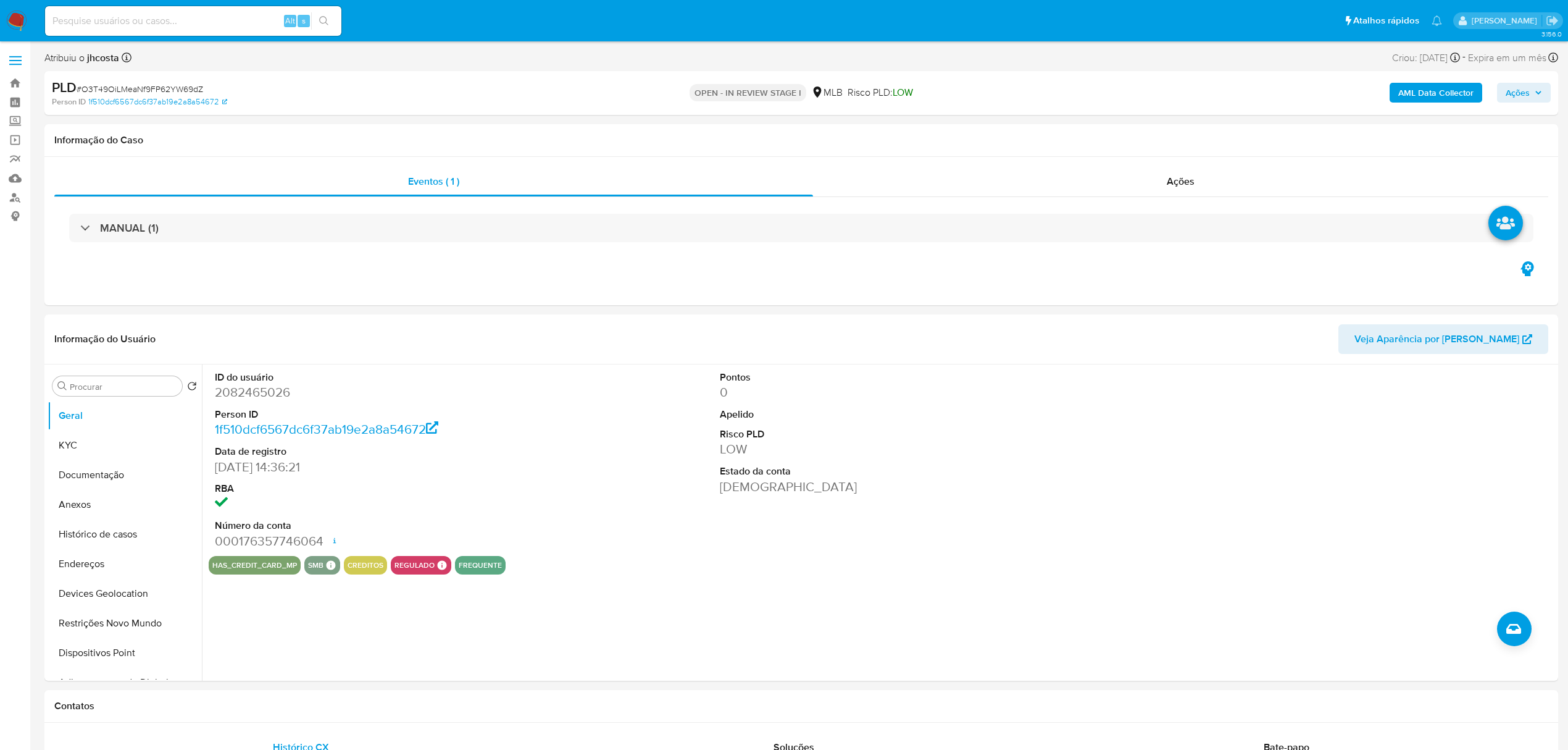
select select "10"
click at [242, 408] on dt "Person ID" at bounding box center [377, 415] width 324 height 14
click at [241, 391] on dd "2082465026" at bounding box center [377, 392] width 324 height 17
copy dd "2082465026"
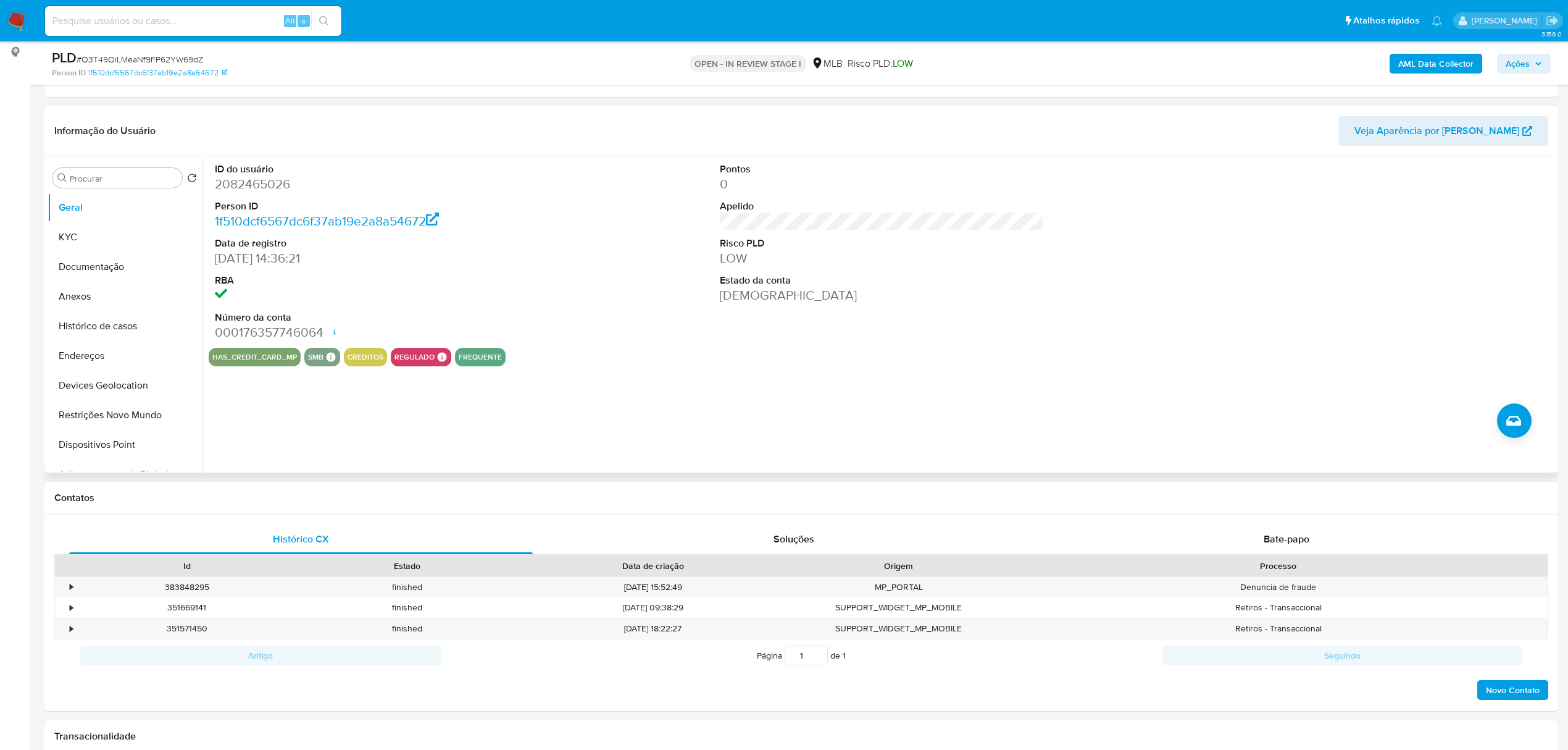
click at [581, 316] on div "ID do usuário 2082465026 Person ID 1f510dcf6567dc6f37ab19e2a8a54672 Data de reg…" at bounding box center [881, 252] width 1346 height 192
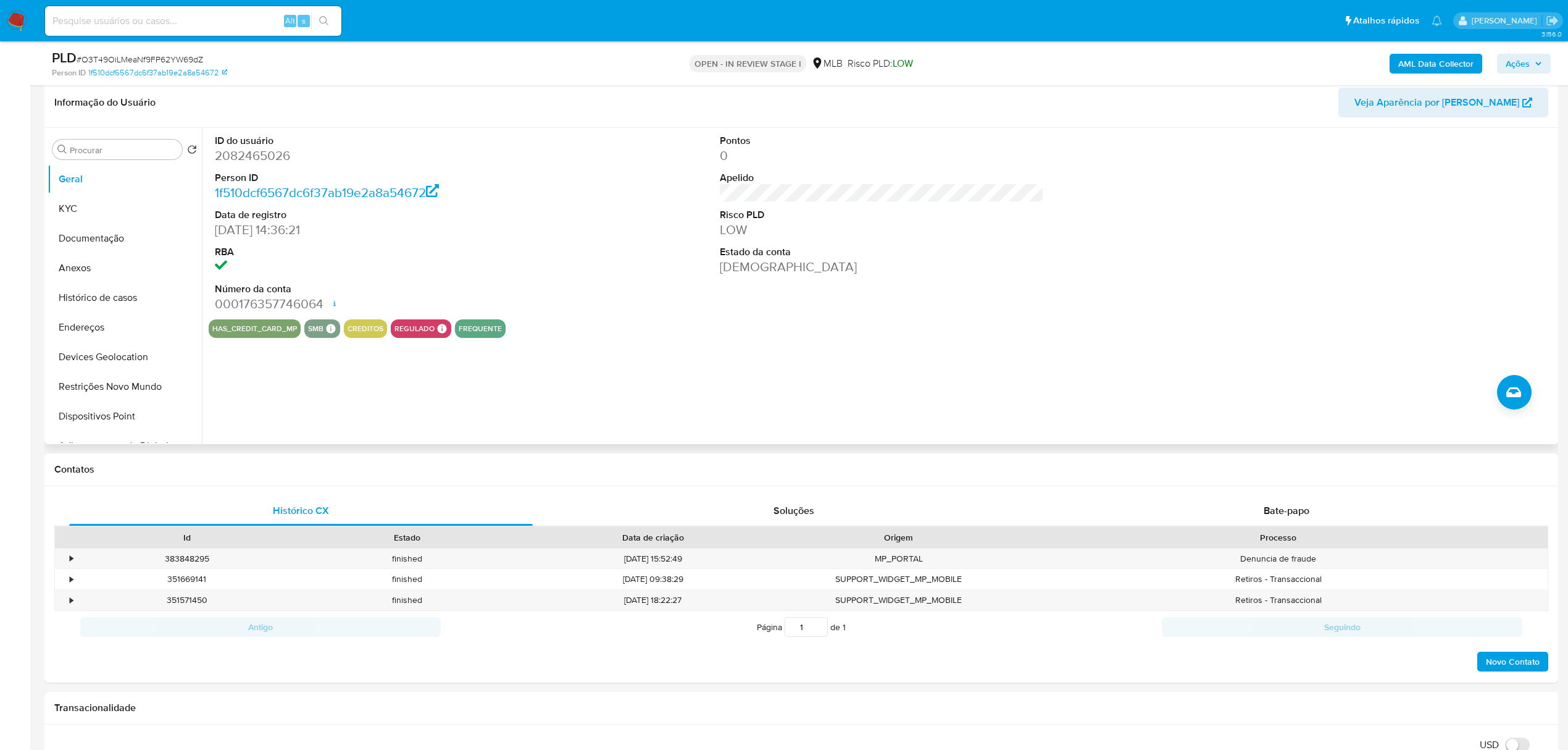
scroll to position [165, 0]
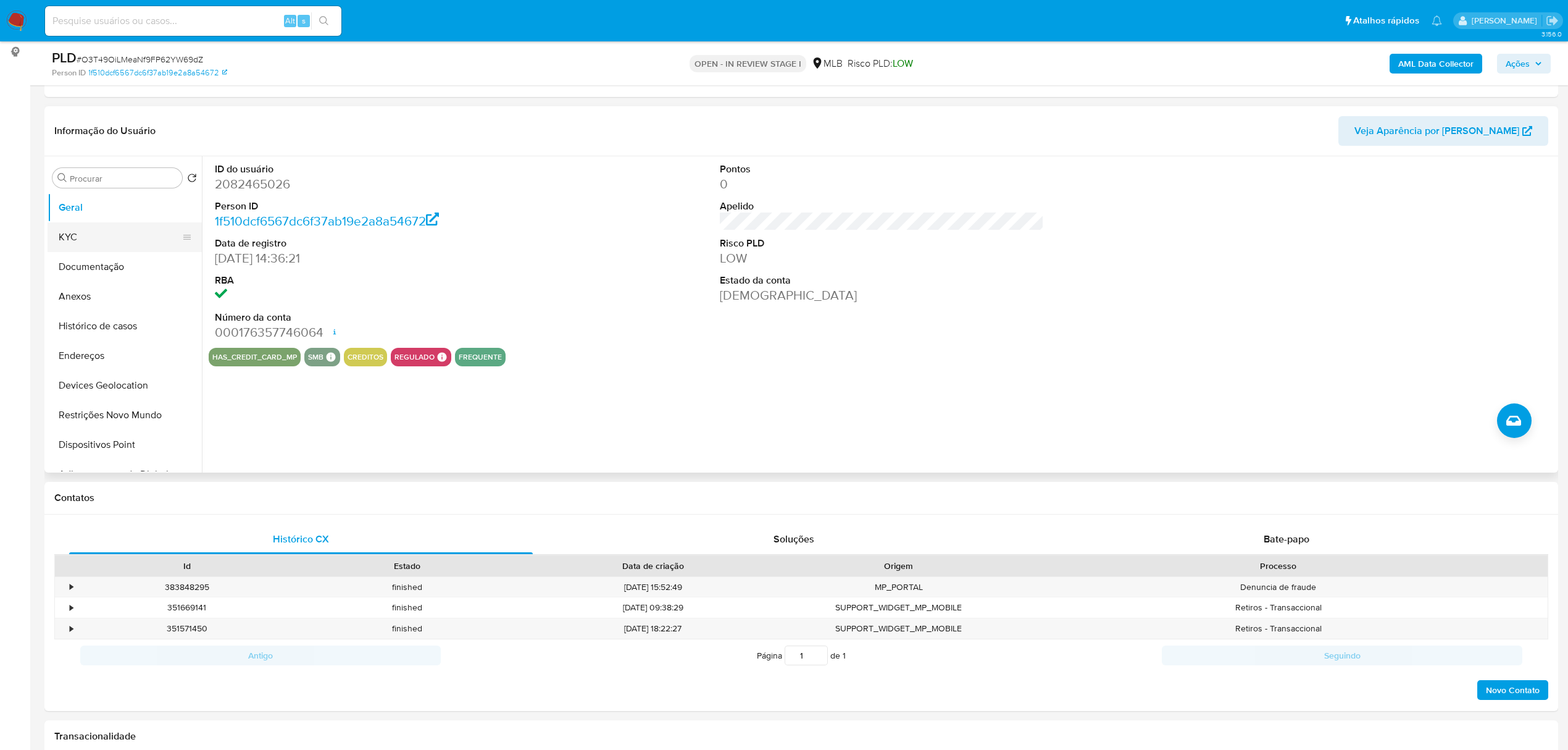
click at [79, 234] on button "KYC" at bounding box center [119, 236] width 144 height 30
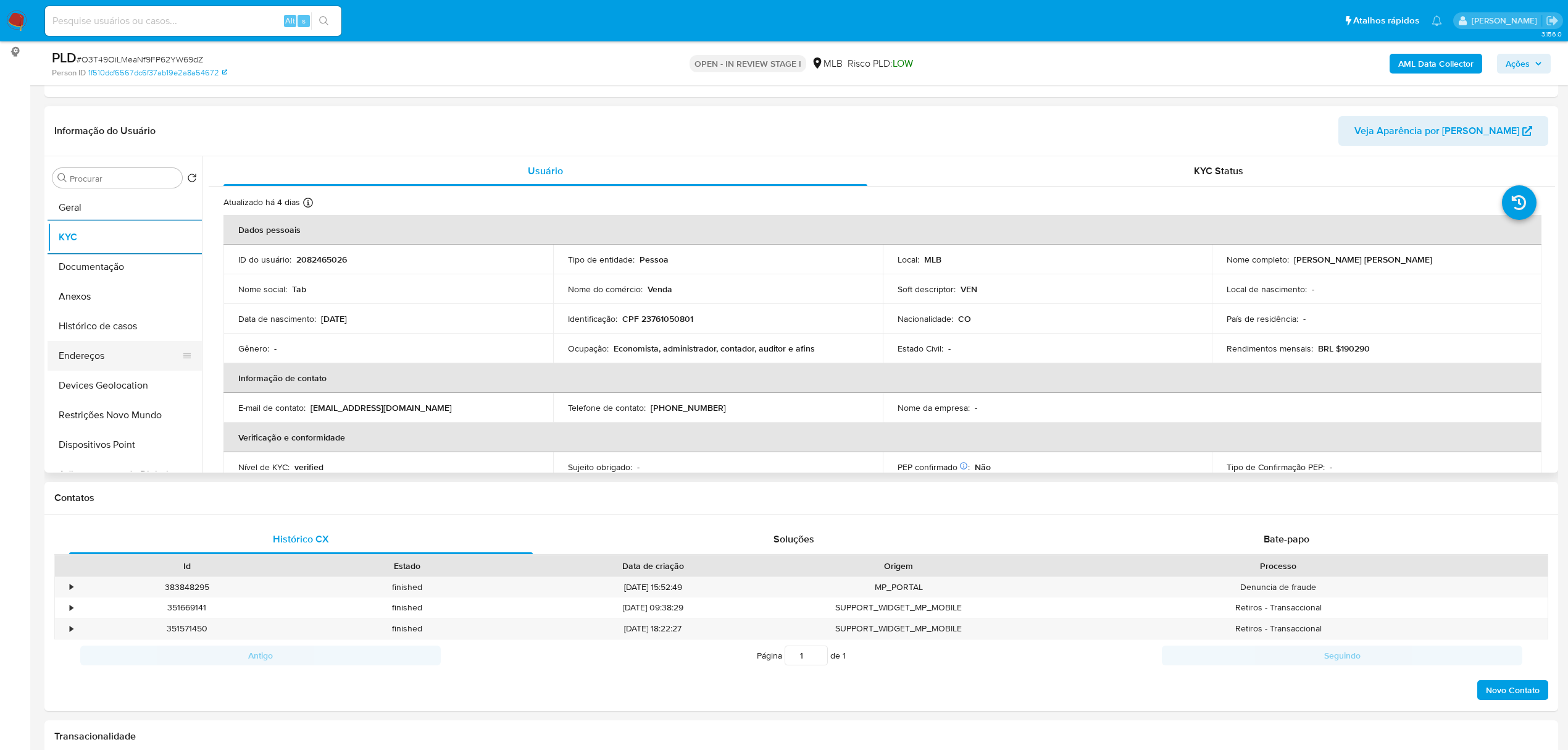
click at [108, 350] on button "Endereços" at bounding box center [119, 356] width 144 height 30
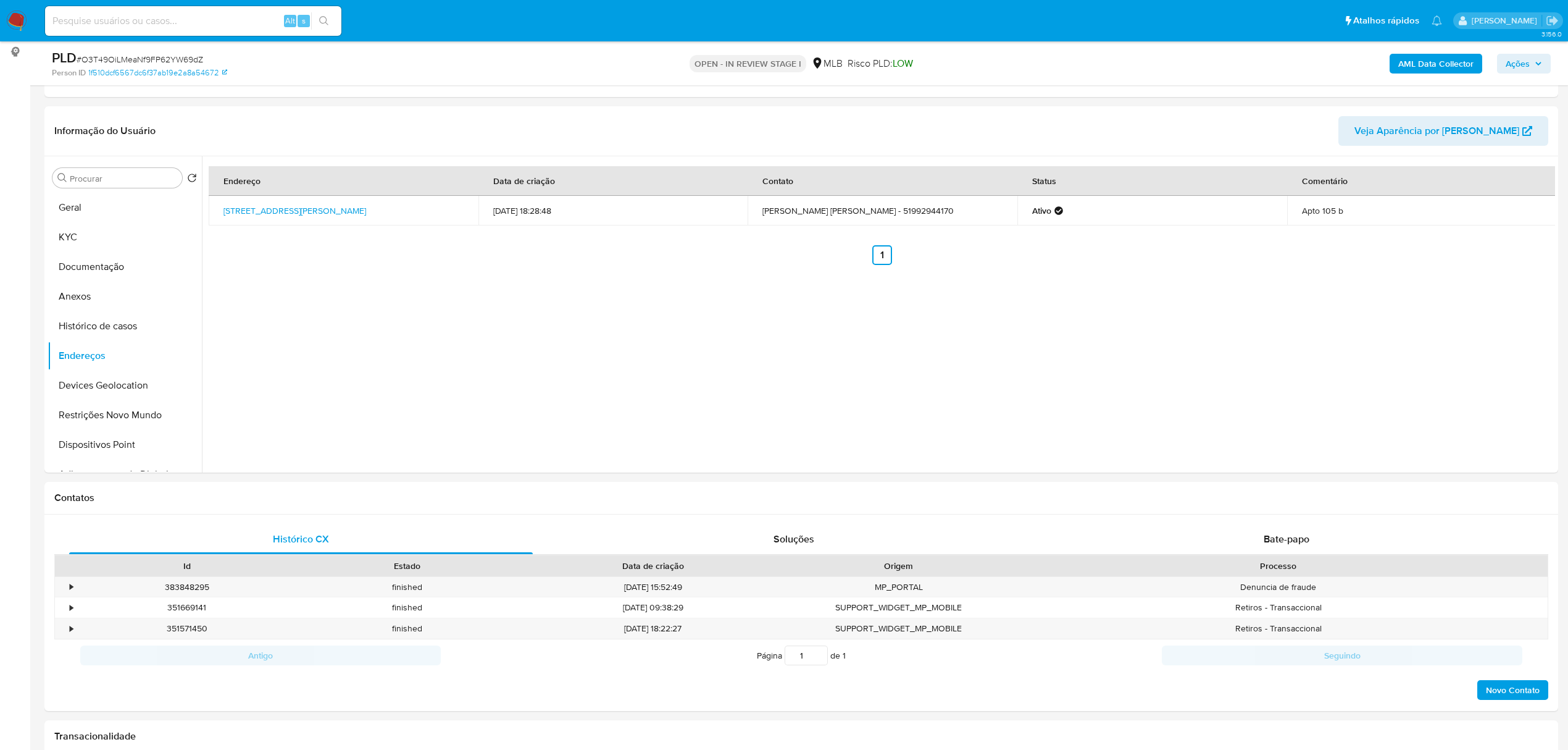
click at [345, 288] on div "Endereço Data de criação Contato Status Comentário [STREET_ADDRESS][PERSON_NAME…" at bounding box center [877, 314] width 1353 height 316
click at [137, 378] on button "Devices Geolocation" at bounding box center [119, 385] width 144 height 30
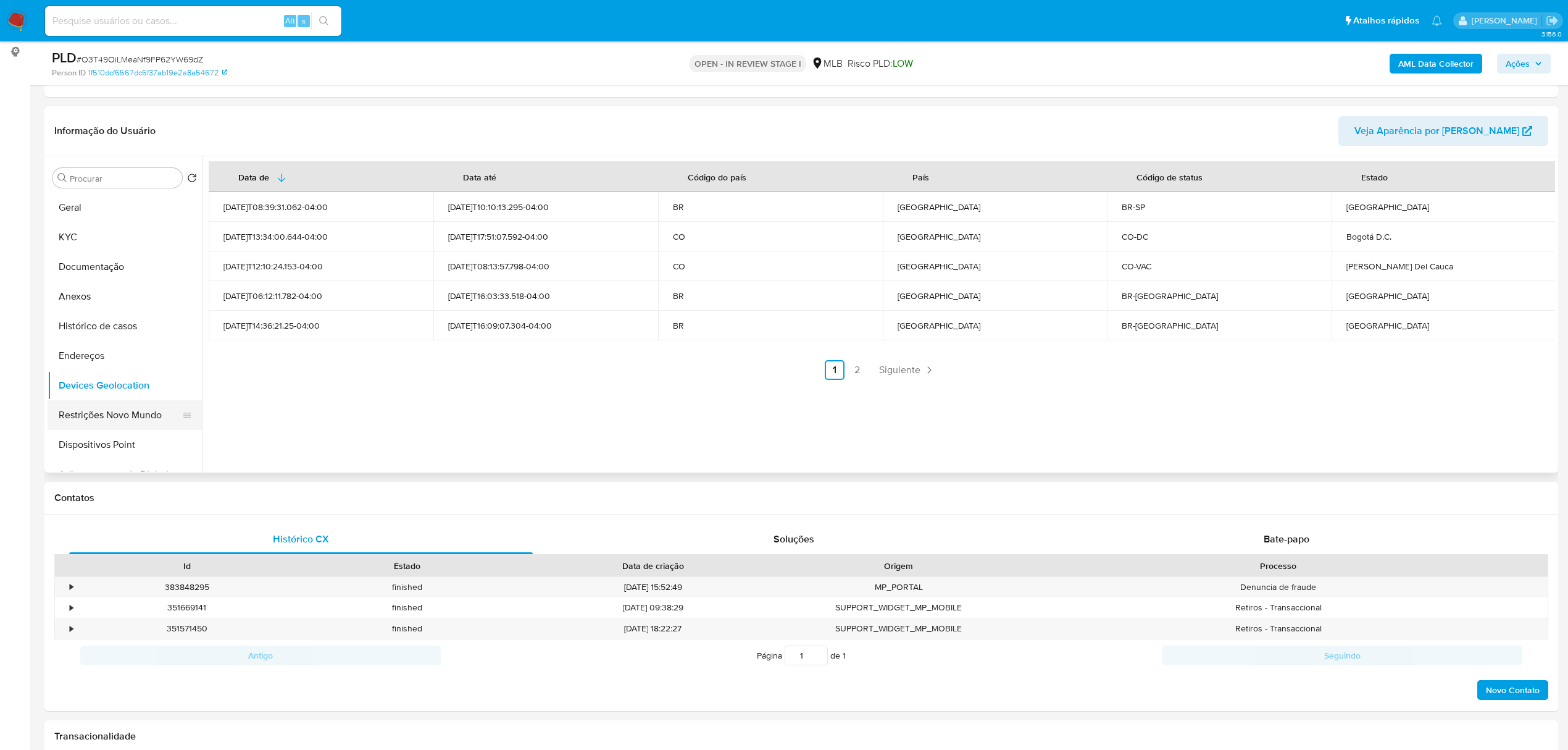
click at [147, 419] on button "Restrições Novo Mundo" at bounding box center [119, 415] width 144 height 30
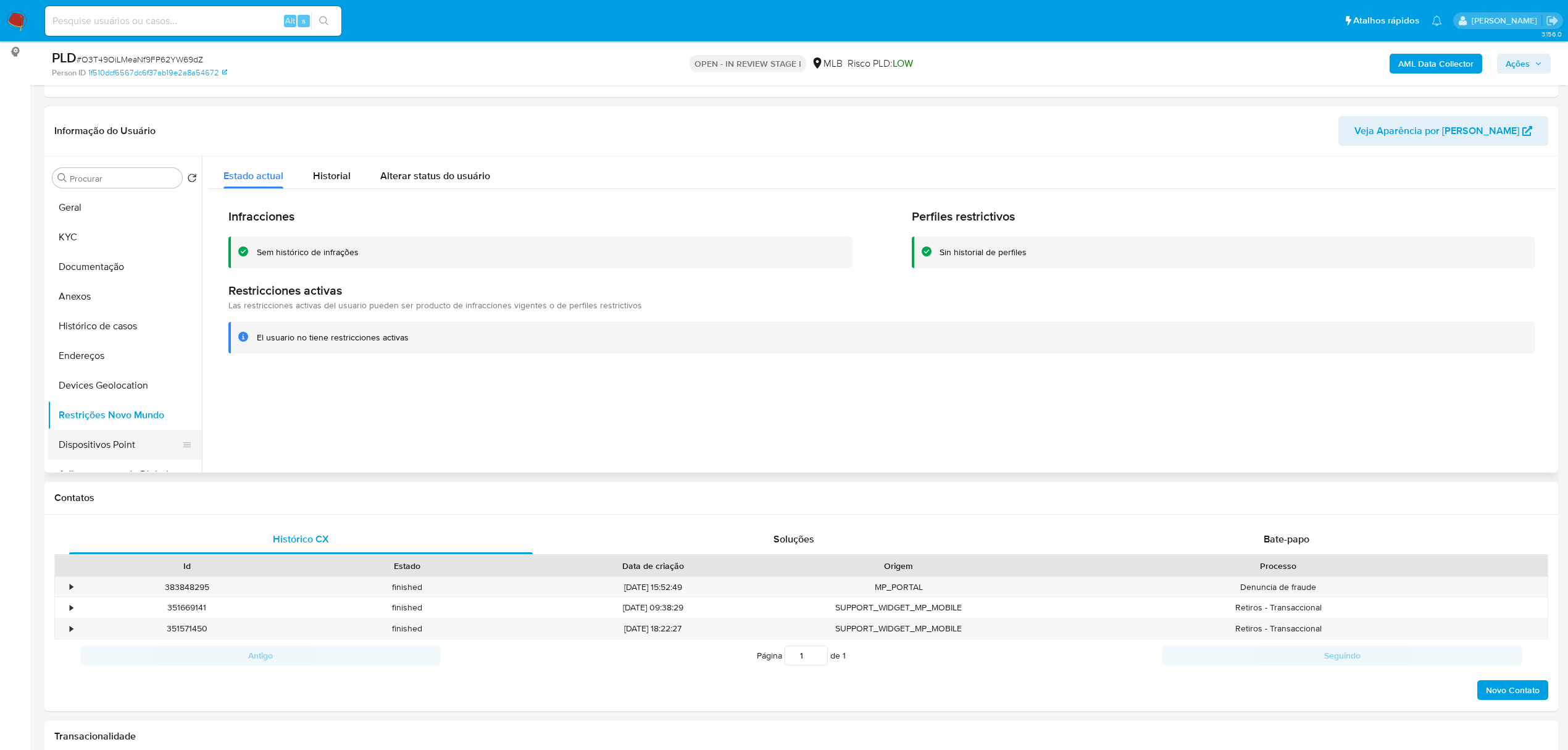
click at [77, 441] on button "Dispositivos Point" at bounding box center [119, 445] width 144 height 30
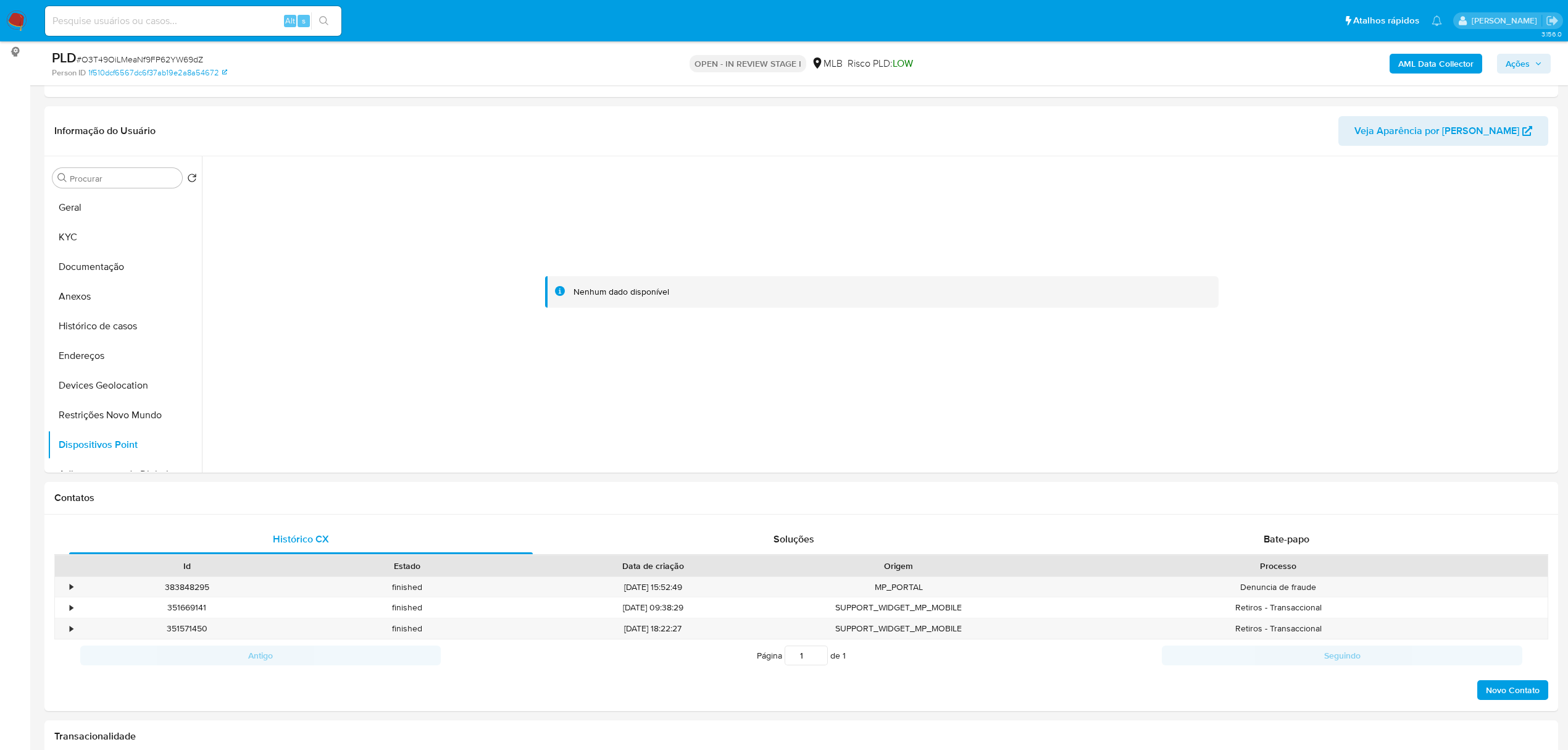
click at [1445, 58] on b "AML Data Collector" at bounding box center [1435, 63] width 76 height 19
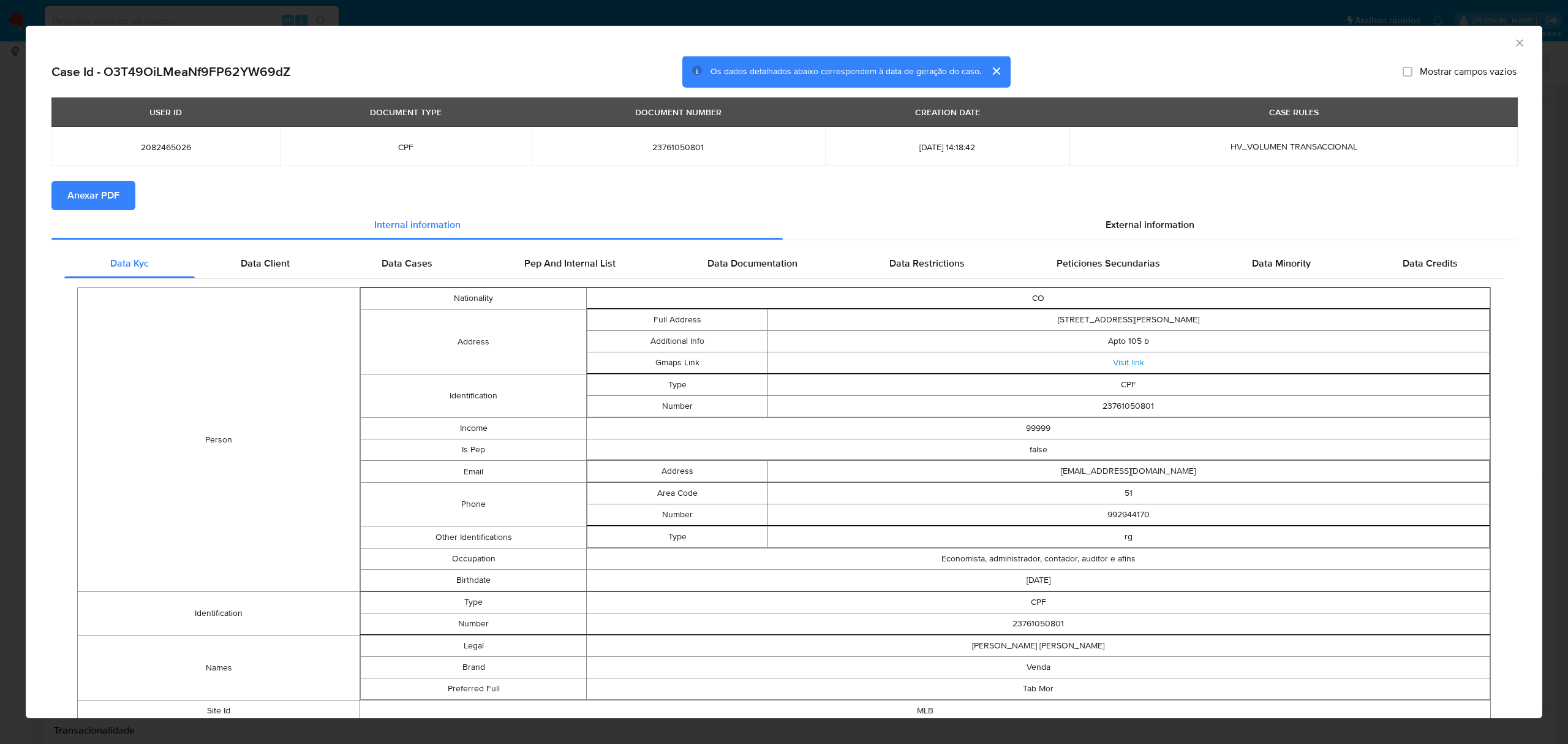
click at [115, 195] on span "Anexar PDF" at bounding box center [93, 195] width 52 height 27
click at [1157, 218] on div "External information" at bounding box center [1149, 227] width 734 height 30
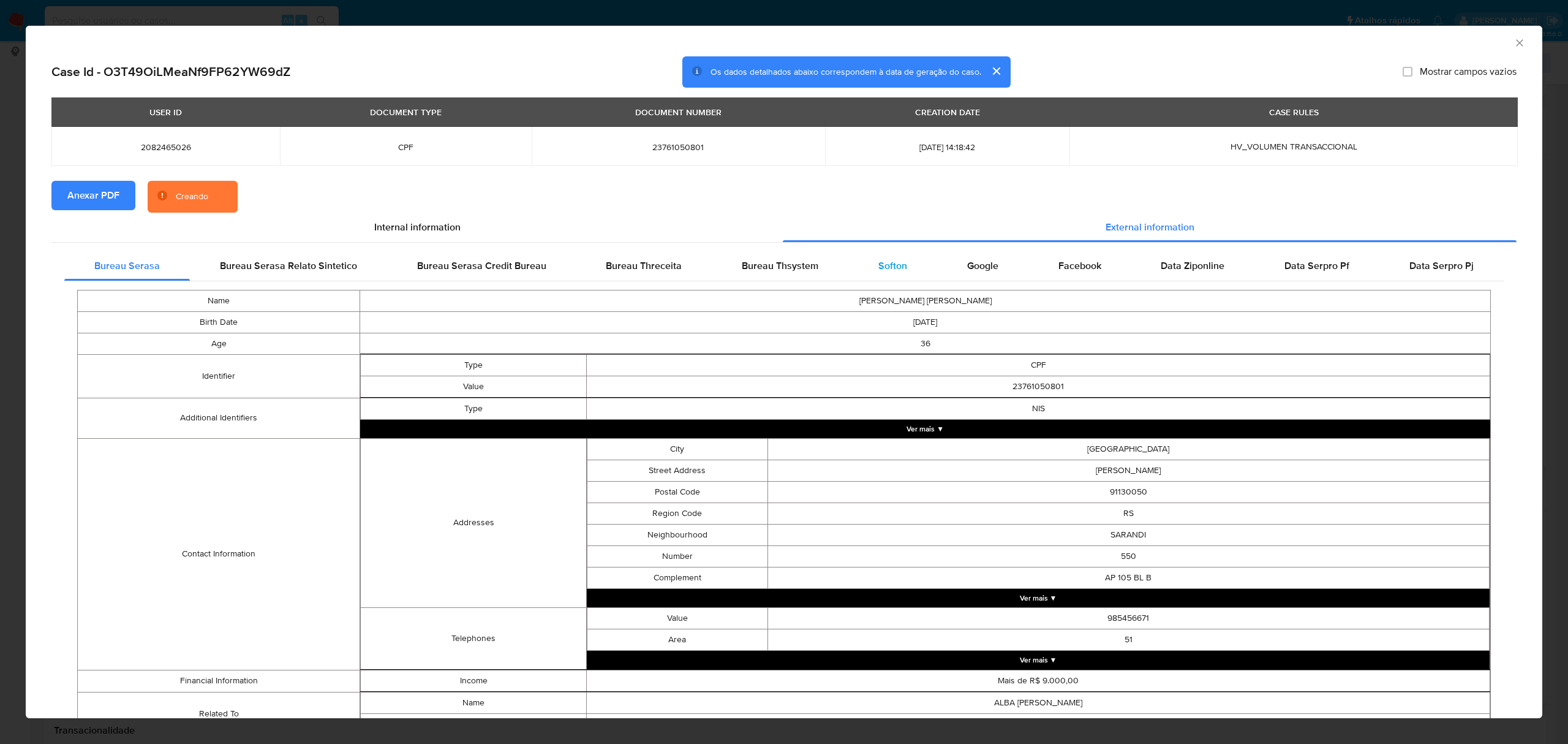
click at [888, 260] on span "Softon" at bounding box center [893, 265] width 29 height 14
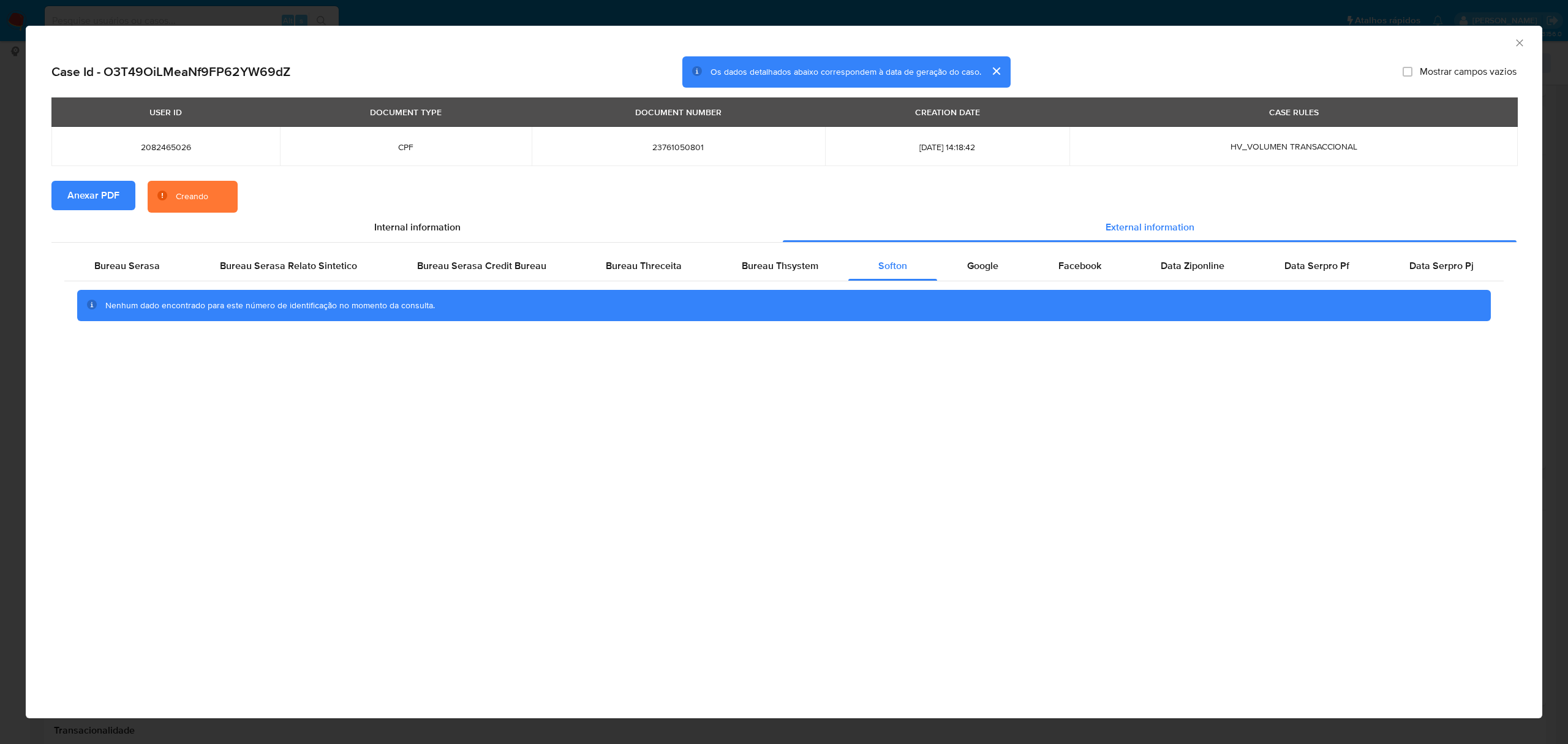
click at [642, 17] on div "AML Data Collector Case Id - O3T49OiLMeaNf9FP62YW69dZ Os dados detalhados abaix…" at bounding box center [784, 372] width 1568 height 744
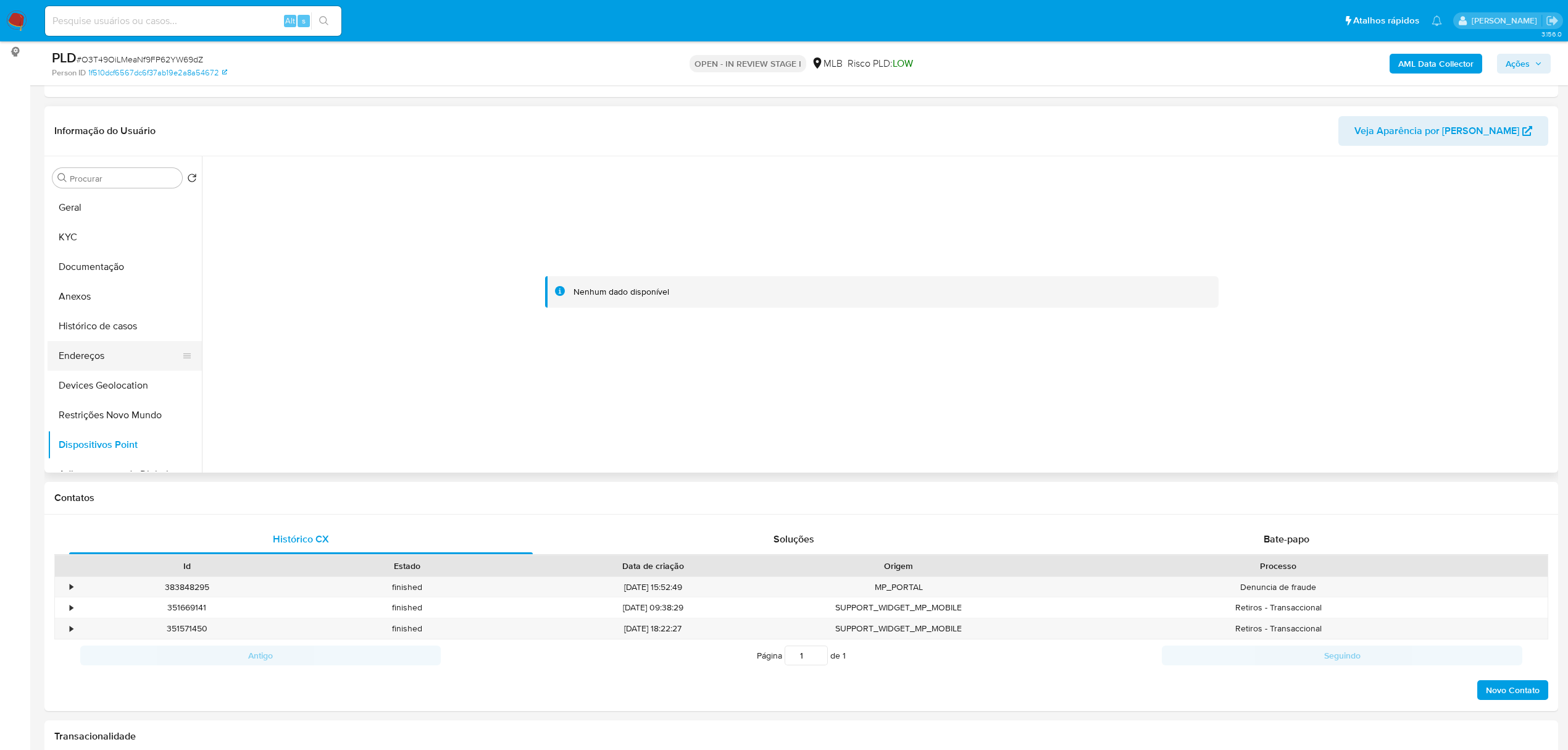
click at [102, 357] on button "Endereços" at bounding box center [119, 356] width 144 height 30
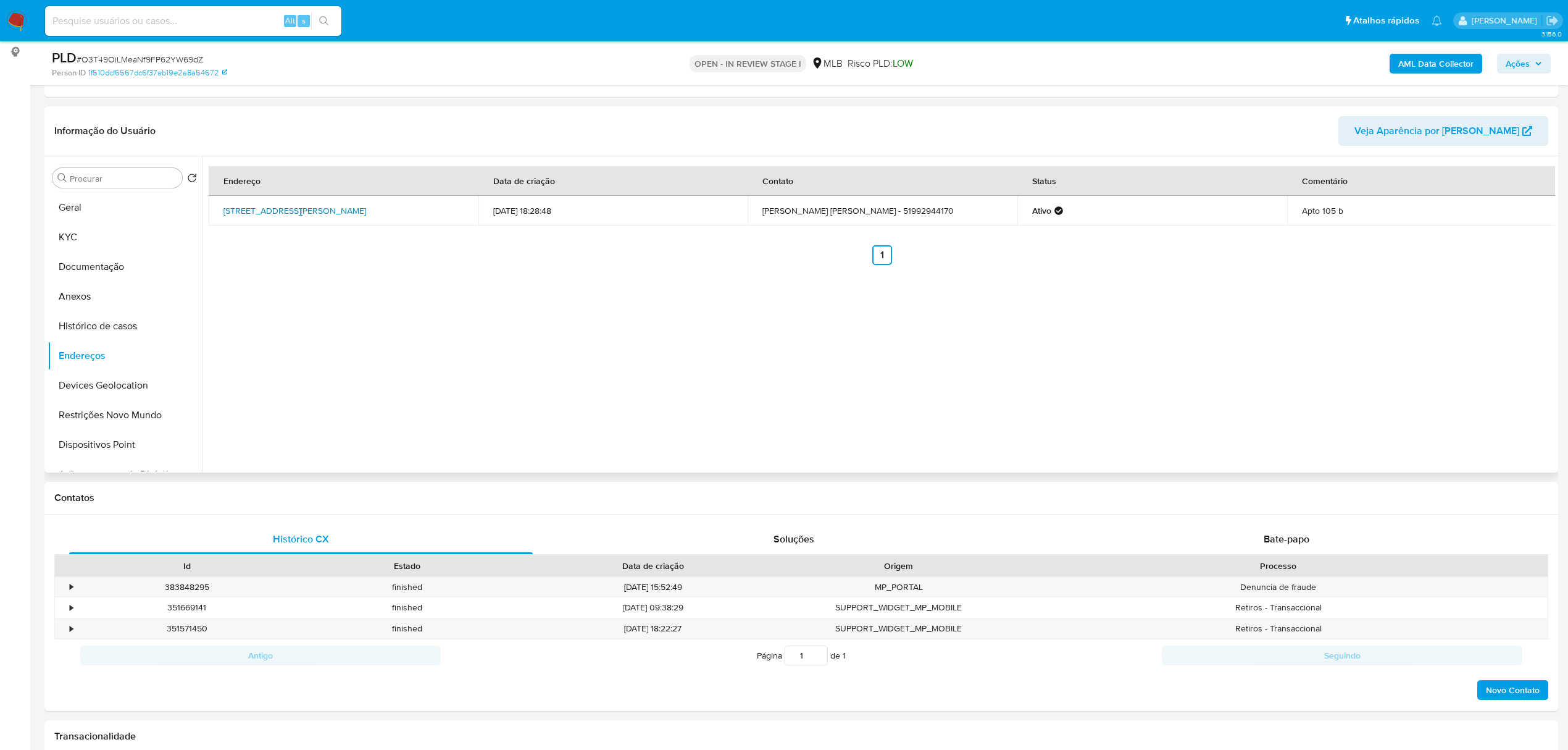
drag, startPoint x: 213, startPoint y: 201, endPoint x: 290, endPoint y: 217, distance: 78.6
click at [290, 217] on td "[STREET_ADDRESS][PERSON_NAME]" at bounding box center [343, 210] width 269 height 30
copy link "[STREET_ADDRESS][PERSON_NAME]"
click at [273, 208] on link "[STREET_ADDRESS][PERSON_NAME]" at bounding box center [294, 210] width 142 height 13
click at [73, 238] on button "KYC" at bounding box center [119, 236] width 144 height 30
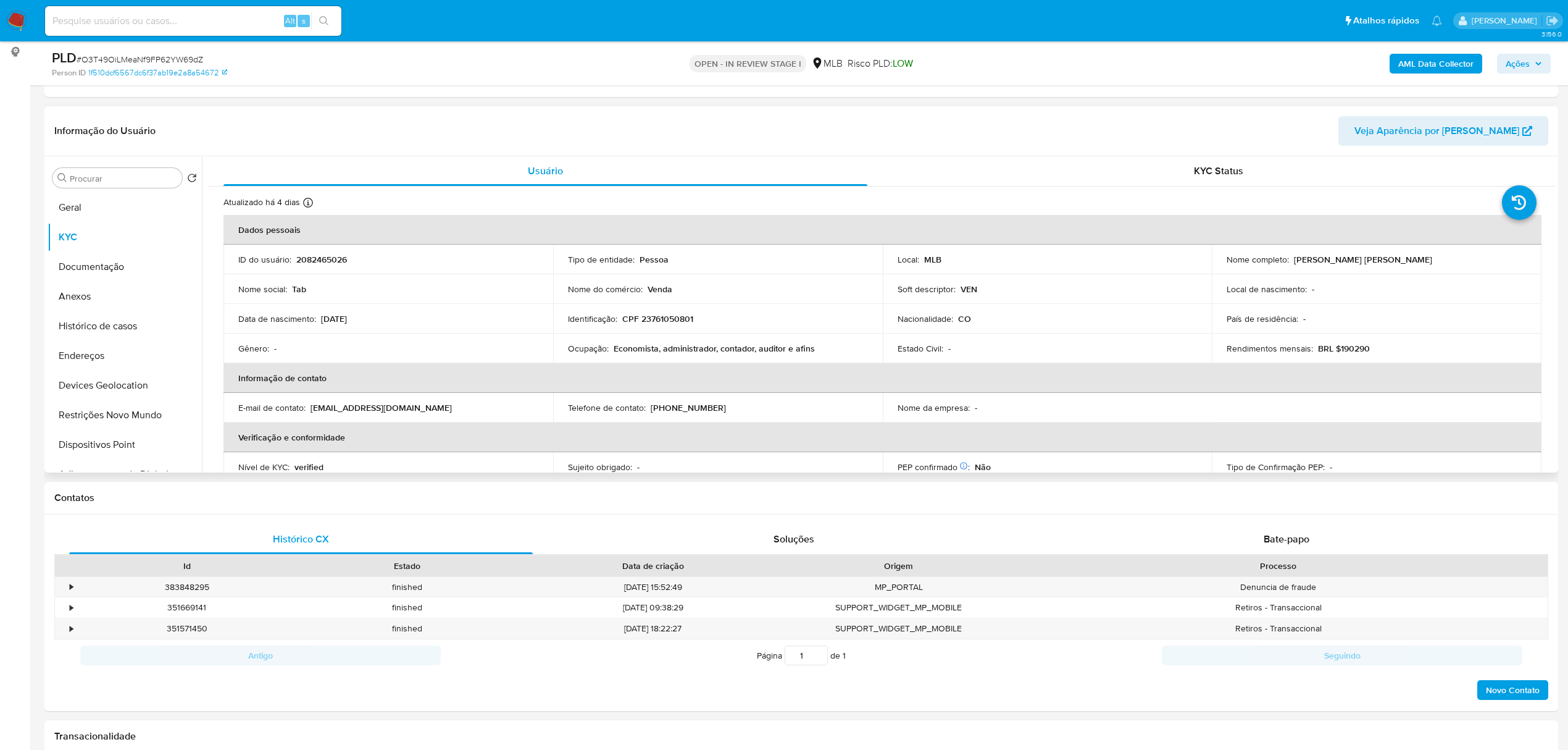
click at [683, 331] on td "Identificação : CPF 23761050801" at bounding box center [718, 319] width 329 height 30
click at [679, 326] on td "Identificação : CPF 23761050801" at bounding box center [718, 319] width 329 height 30
click at [675, 321] on p "CPF 23761050801" at bounding box center [657, 318] width 71 height 11
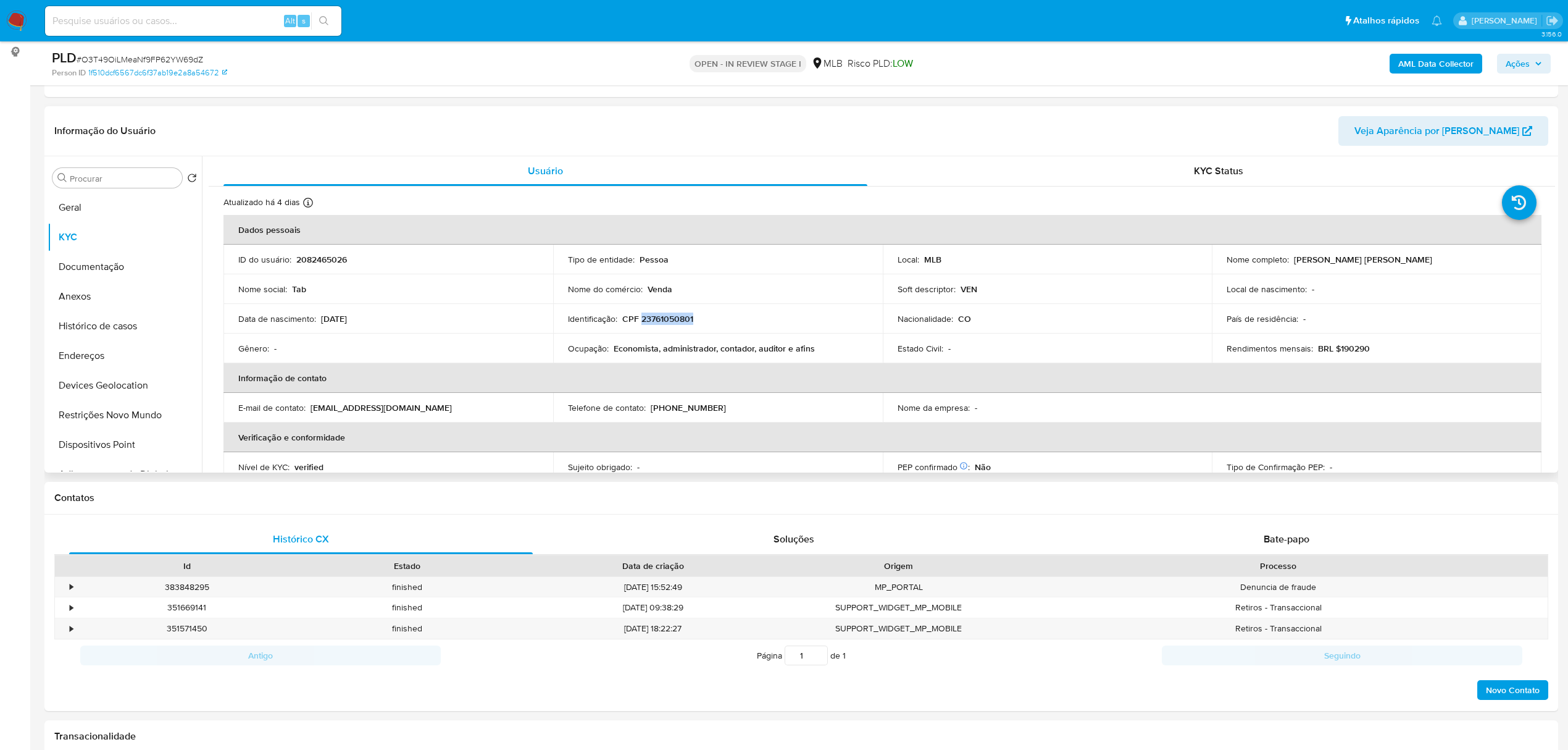
click at [675, 321] on p "CPF 23761050801" at bounding box center [657, 318] width 71 height 11
copy p "23761050801"
